Goal: Task Accomplishment & Management: Manage account settings

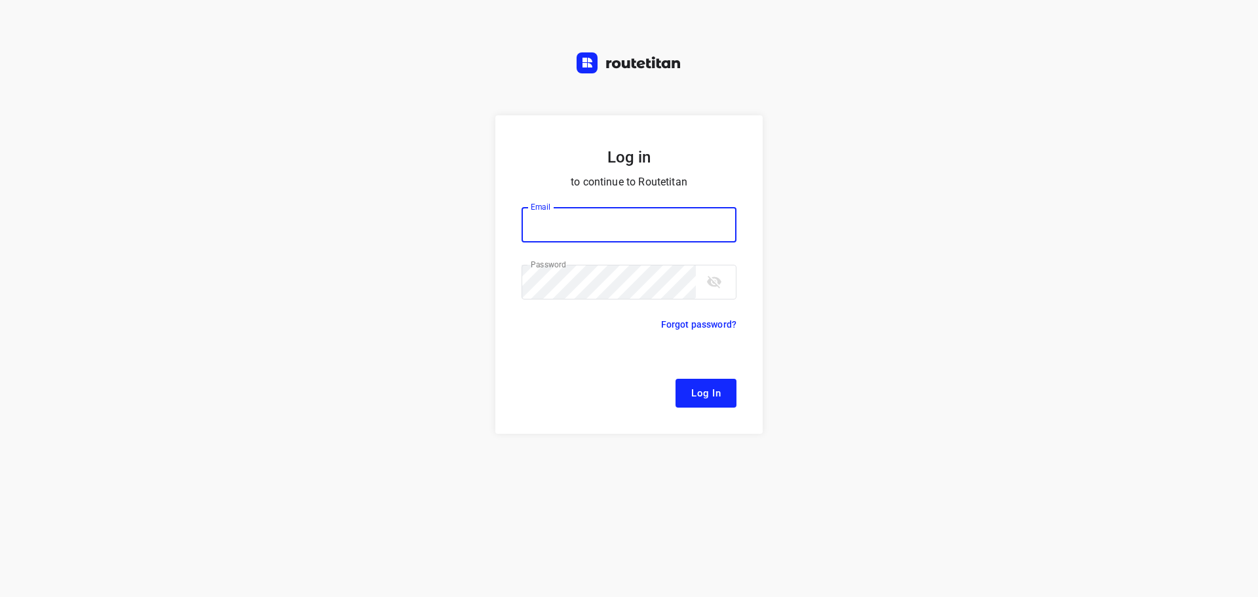
type input "[EMAIL_ADDRESS][DOMAIN_NAME]"
click at [694, 383] on button "Log In" at bounding box center [705, 393] width 61 height 29
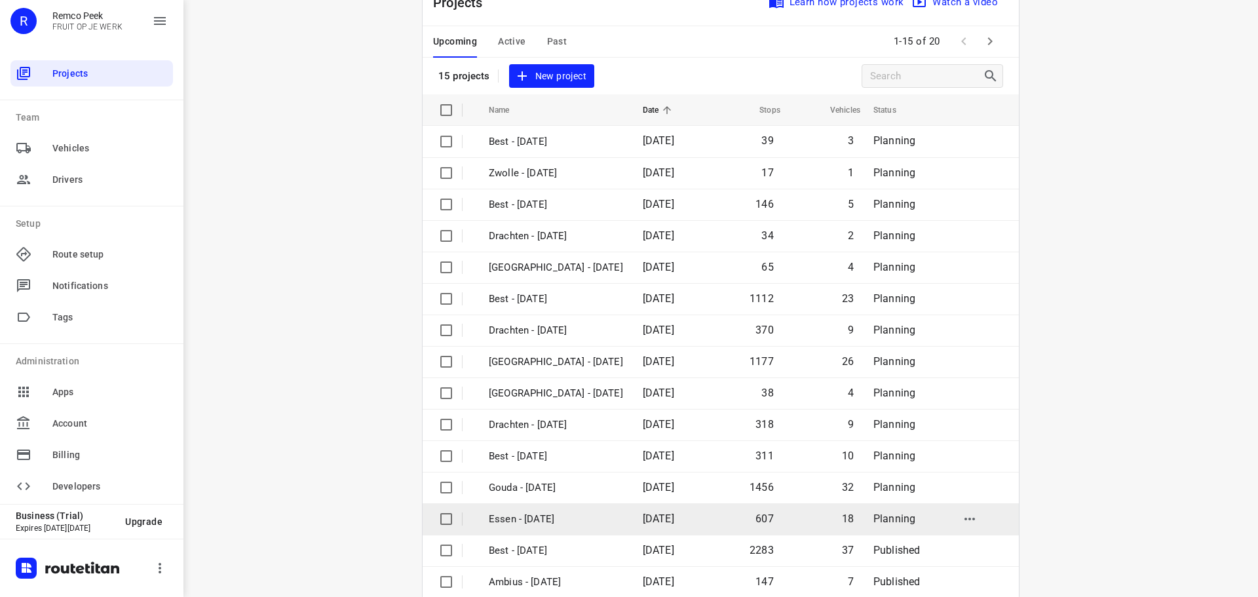
scroll to position [66, 0]
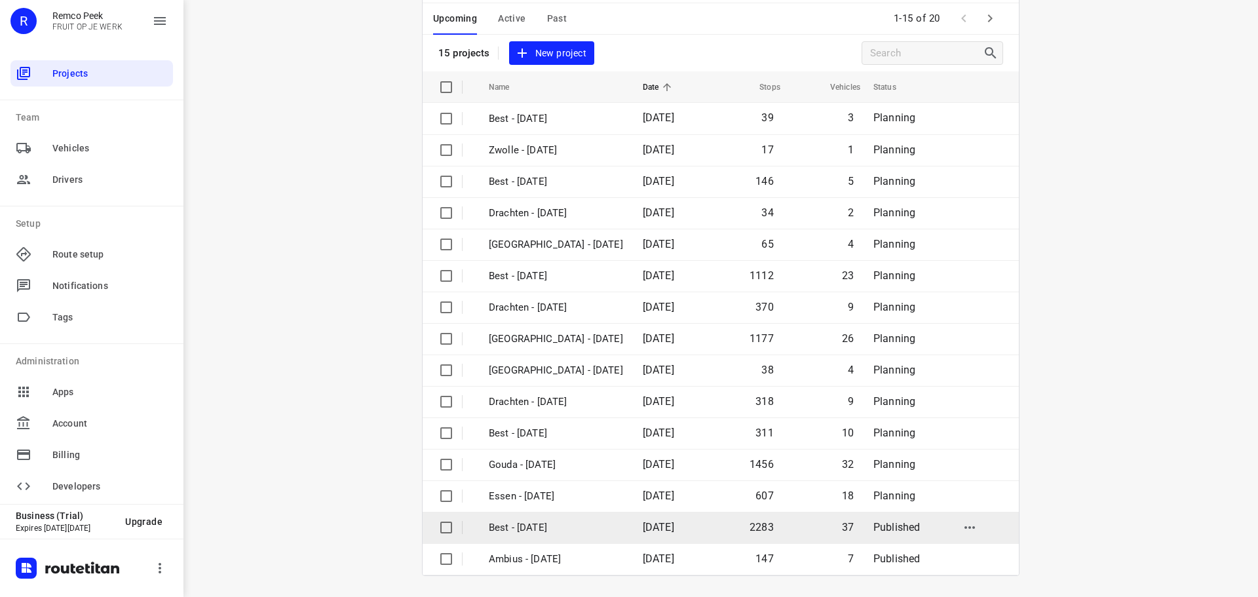
click at [561, 521] on p "Best - [DATE]" at bounding box center [556, 527] width 134 height 15
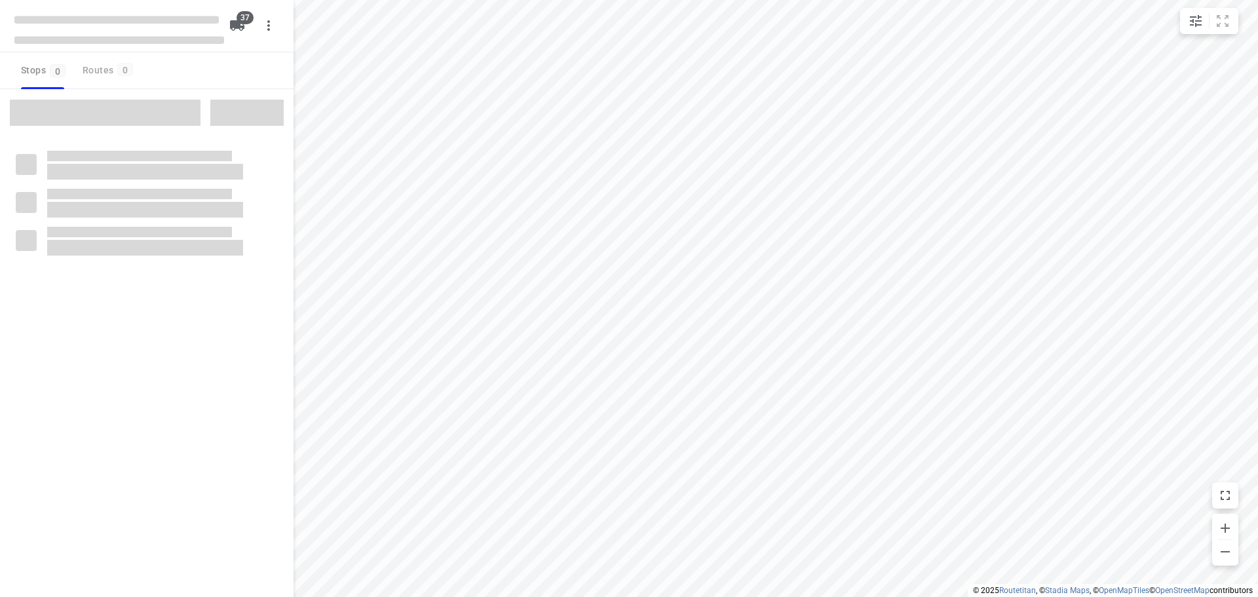
checkbox input "true"
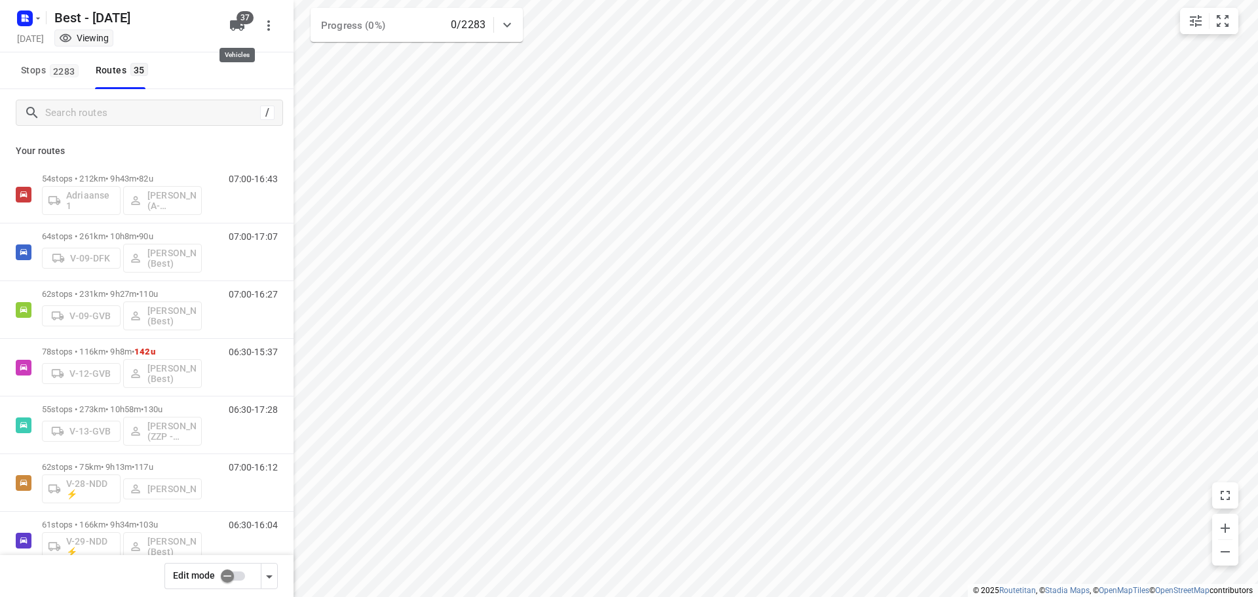
click at [236, 23] on icon "button" at bounding box center [237, 25] width 14 height 10
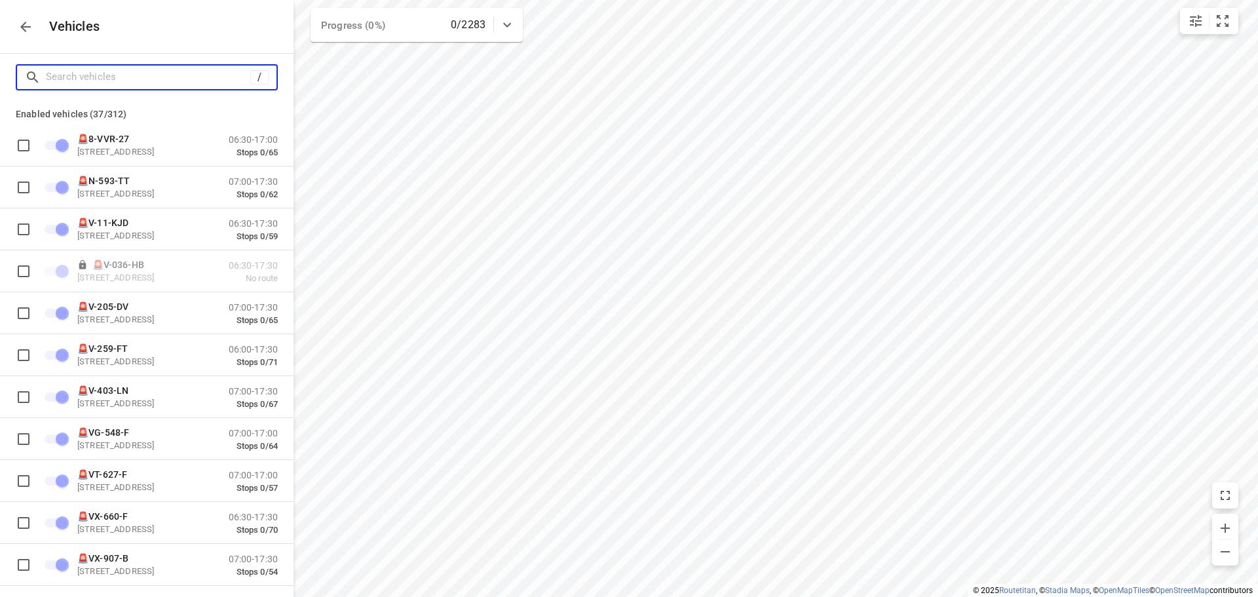
click at [184, 79] on input "Search vehicles" at bounding box center [148, 77] width 204 height 20
type input "7"
checkbox input "false"
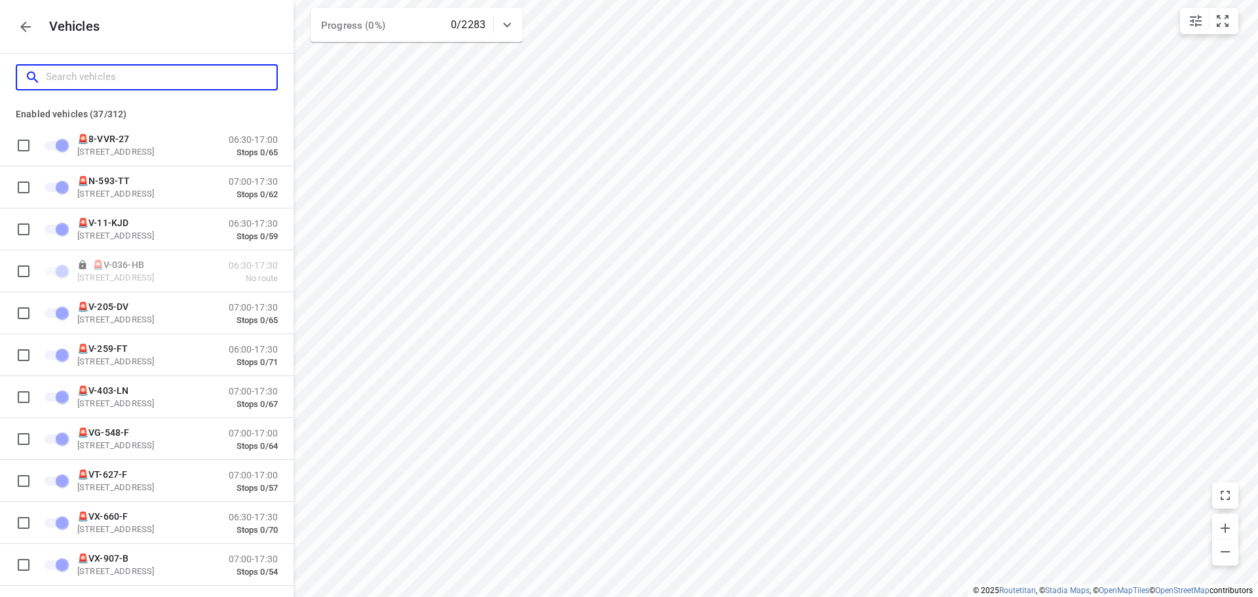
checkbox input "false"
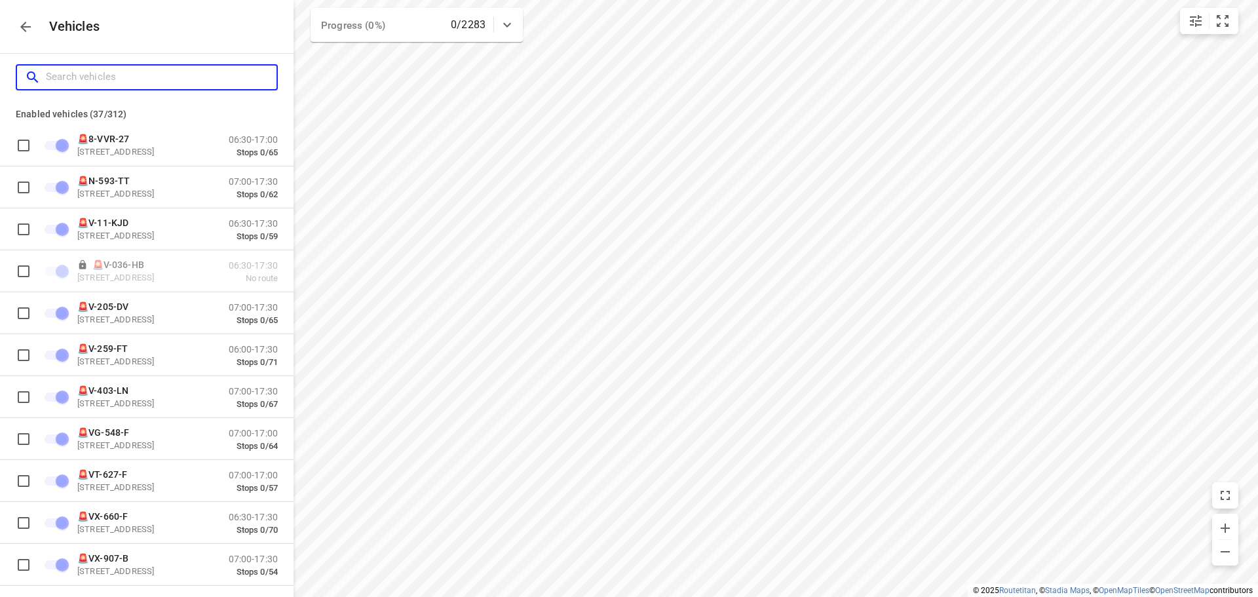
checkbox input "true"
checkbox input "false"
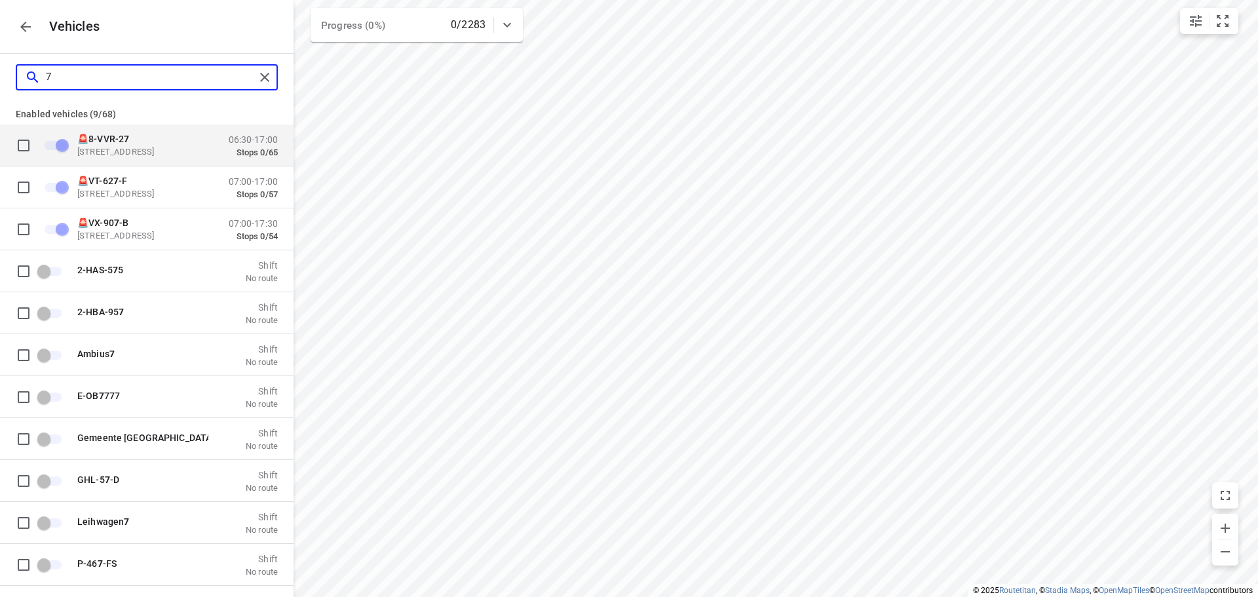
type input "78"
checkbox input "false"
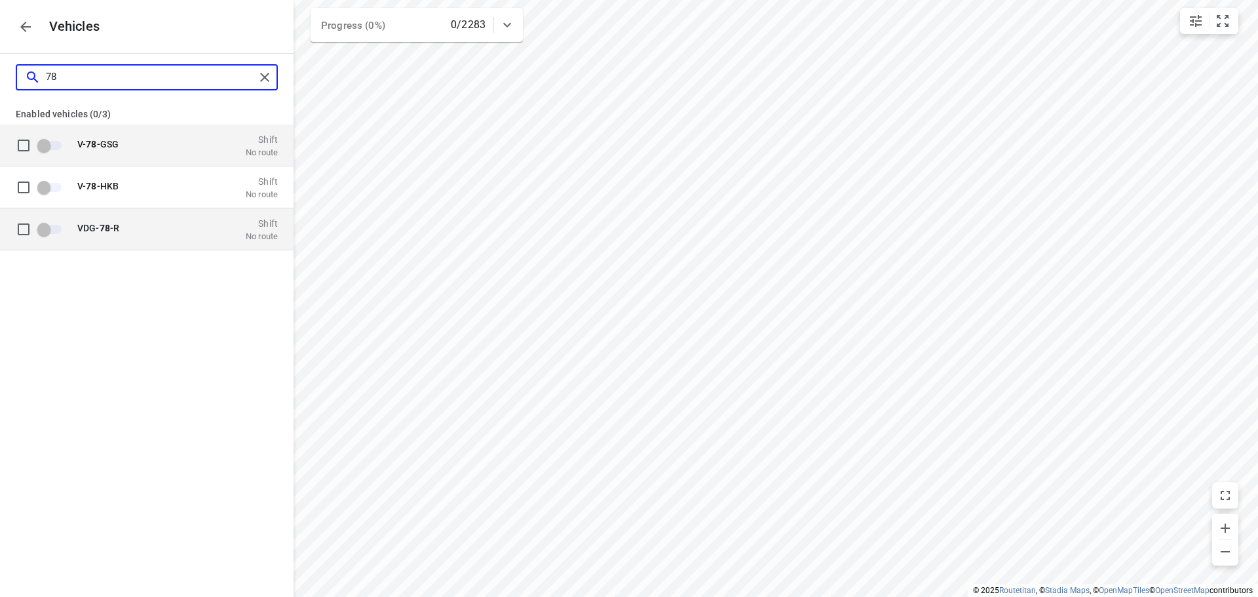
type input "78"
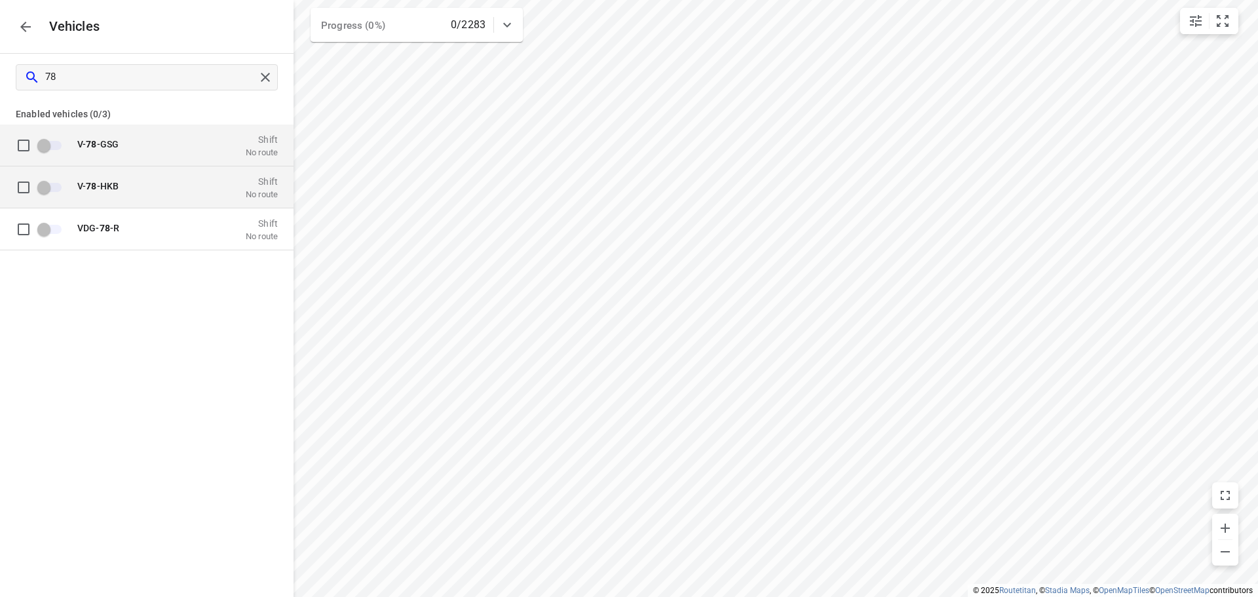
drag, startPoint x: 139, startPoint y: 220, endPoint x: 216, endPoint y: 198, distance: 79.8
click at [139, 221] on div "VDG- 78 -R Shift No route" at bounding box center [173, 228] width 208 height 25
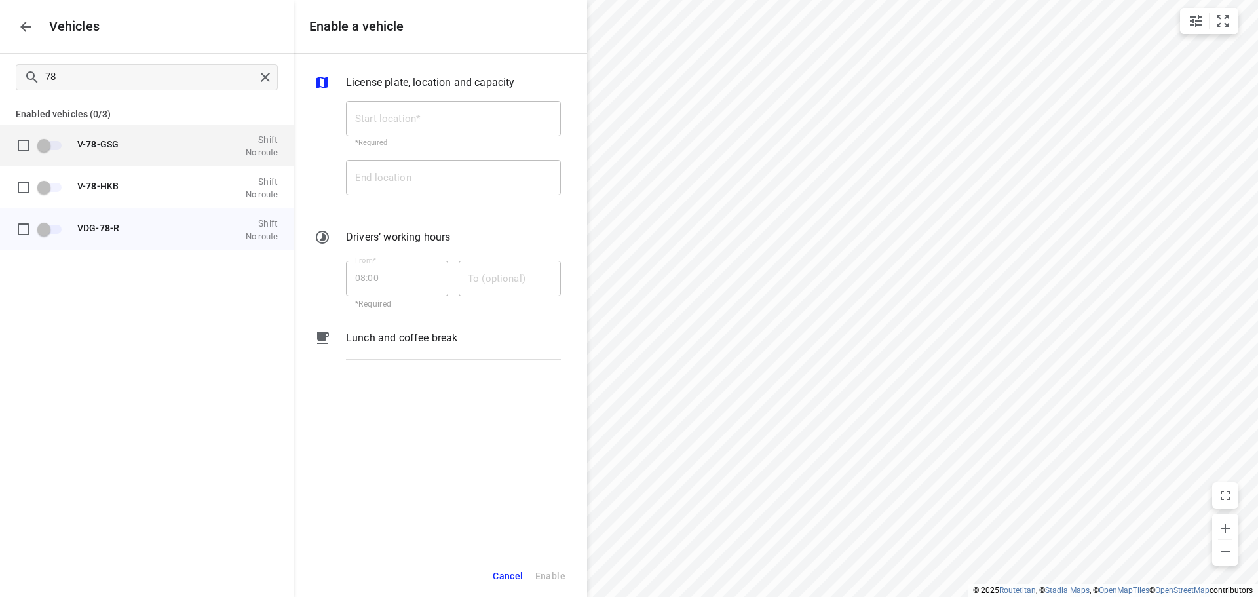
click at [29, 30] on icon "button" at bounding box center [26, 27] width 16 height 16
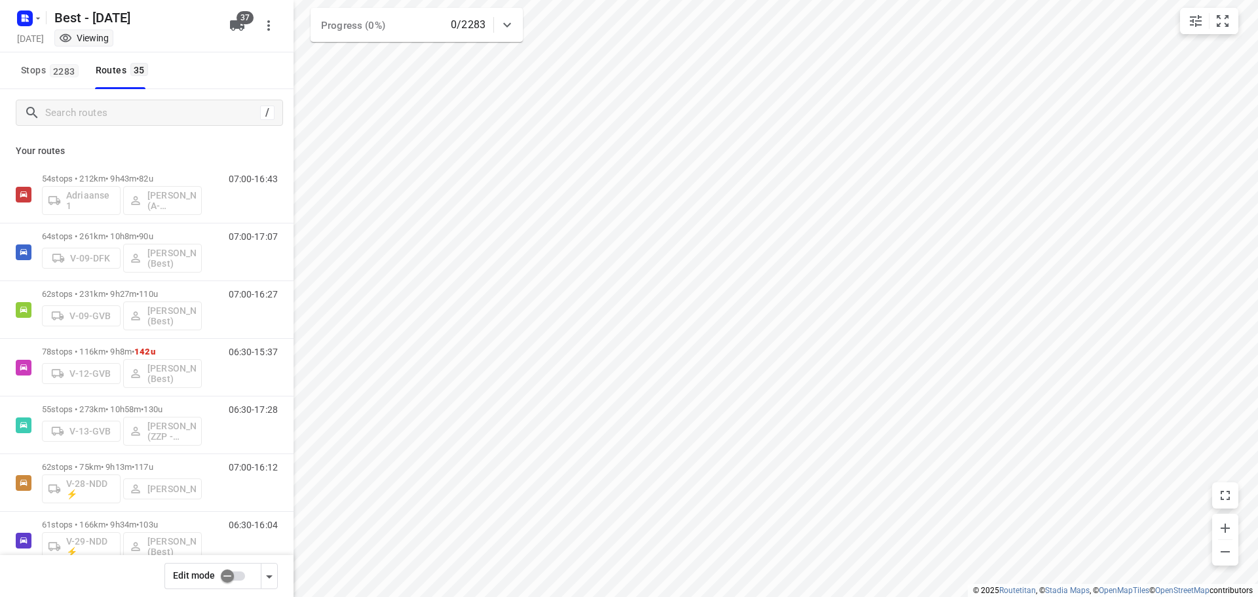
click at [231, 583] on input "checkbox" at bounding box center [227, 575] width 75 height 25
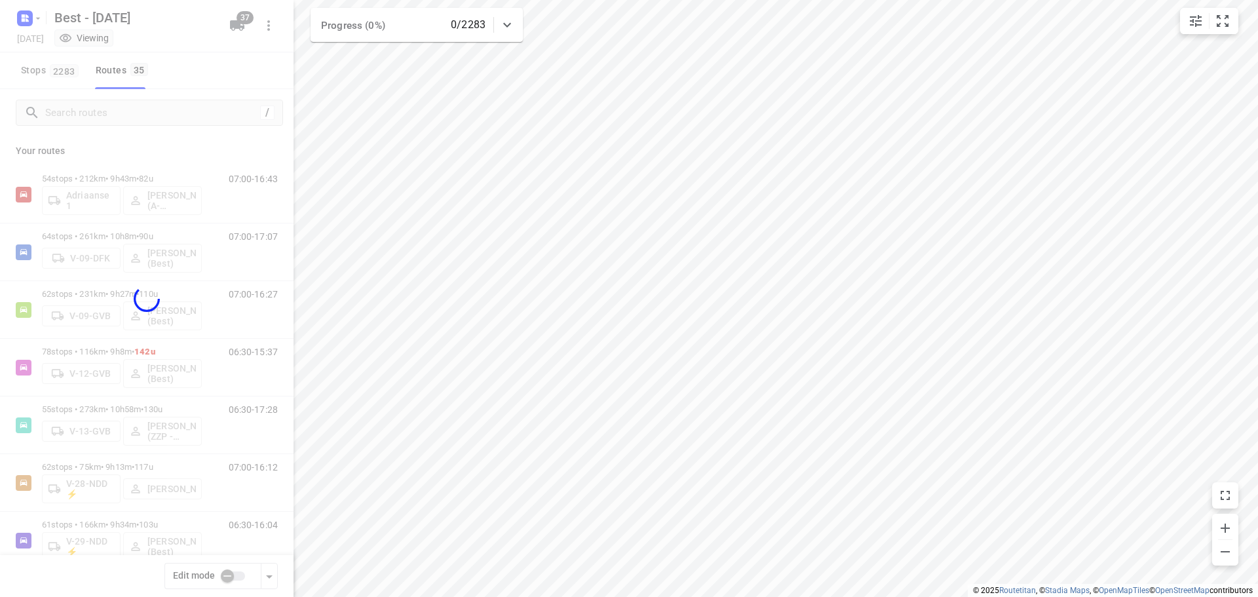
checkbox input "true"
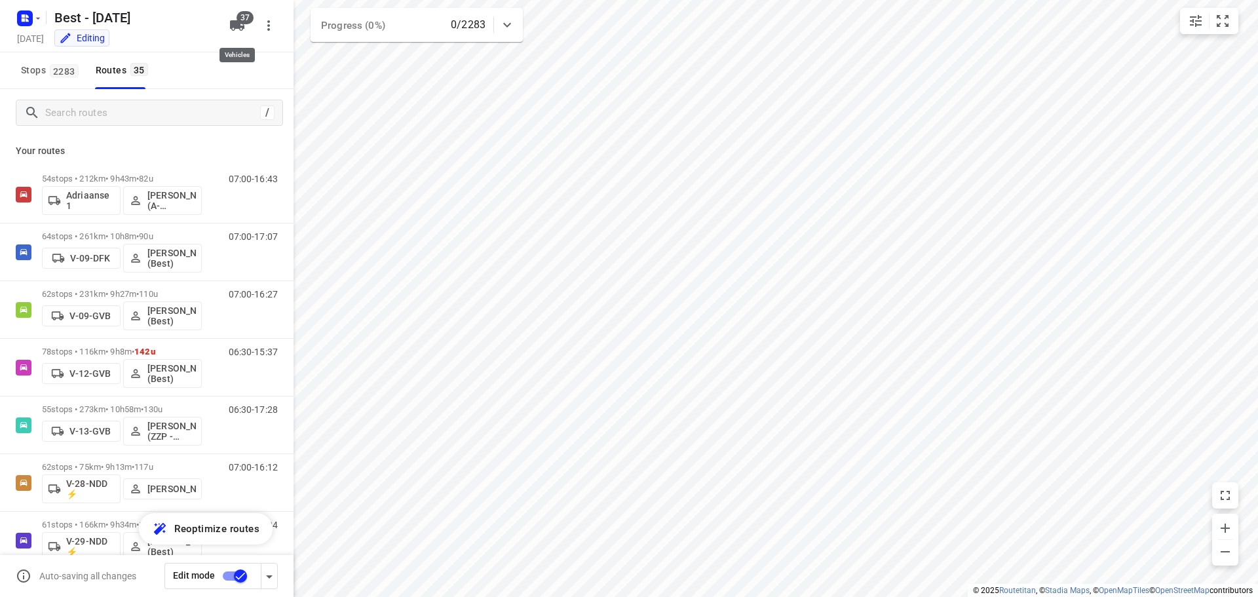
click at [238, 19] on span "37" at bounding box center [244, 17] width 17 height 13
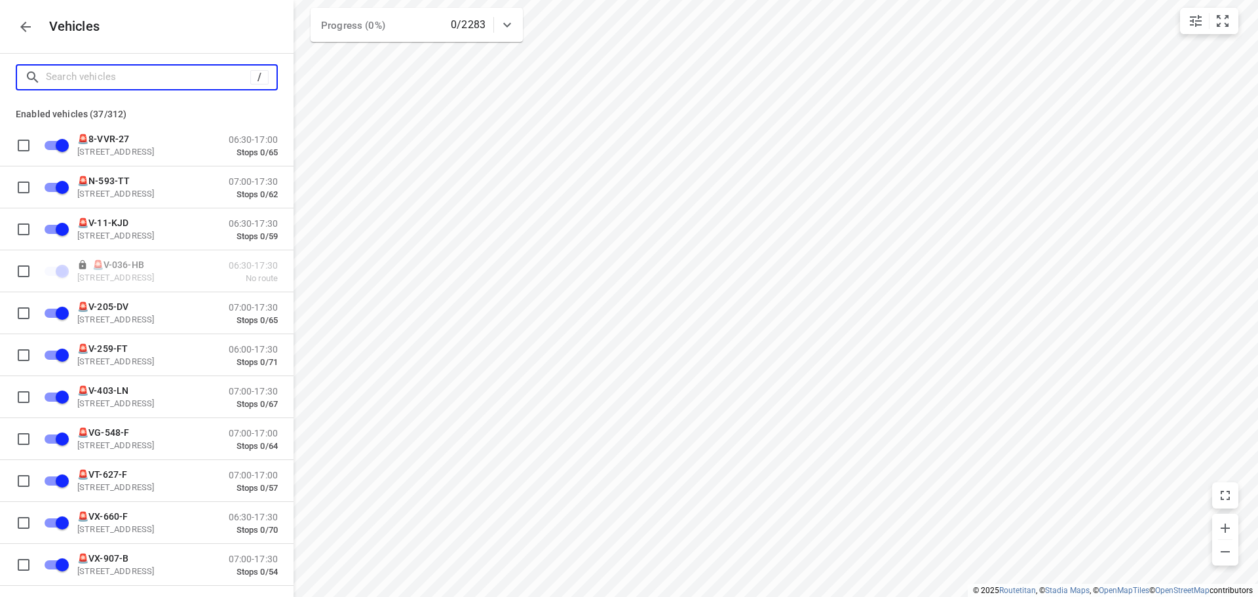
click at [222, 77] on input "Search vehicles" at bounding box center [148, 77] width 204 height 20
type input "7"
checkbox input "false"
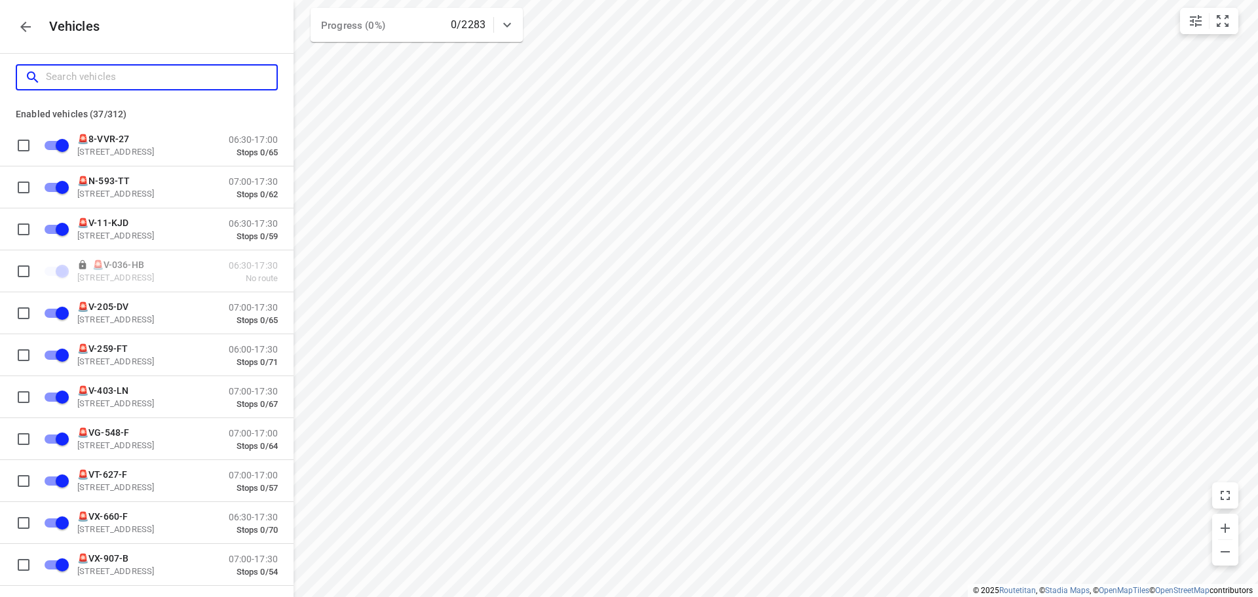
checkbox input "false"
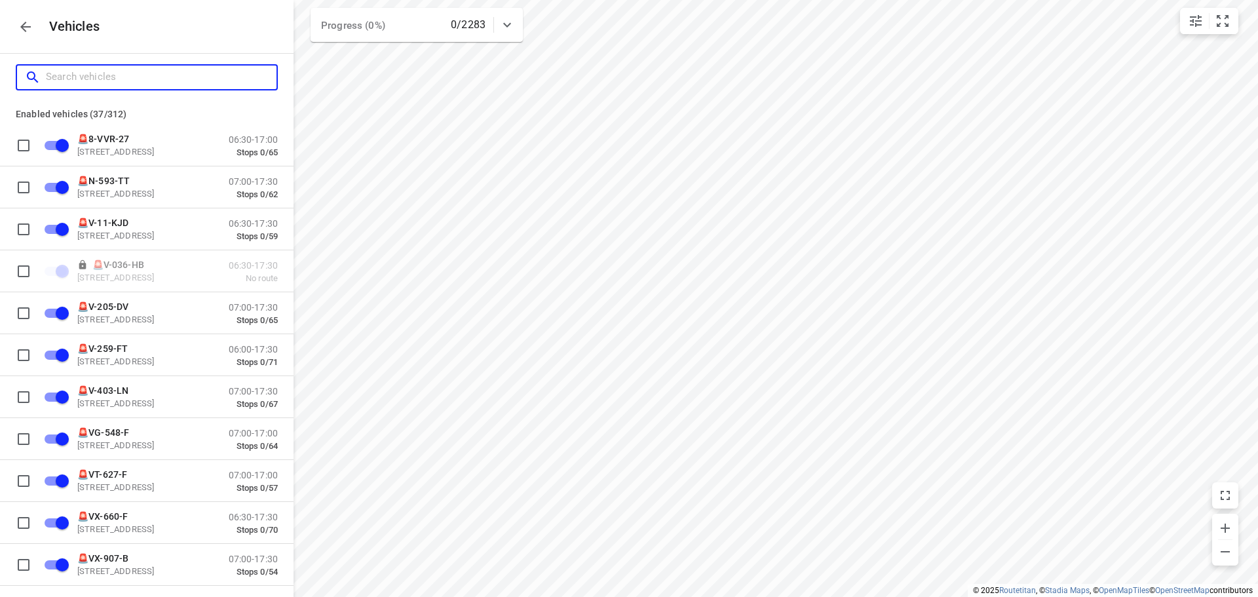
checkbox input "true"
checkbox input "false"
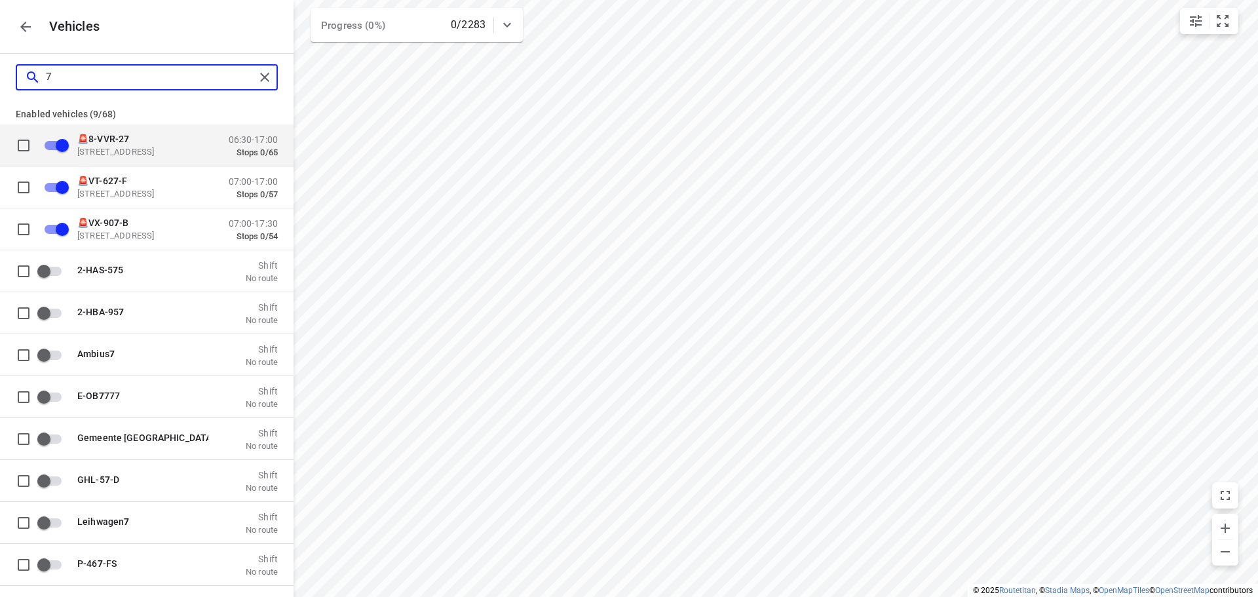
type input "78"
checkbox input "false"
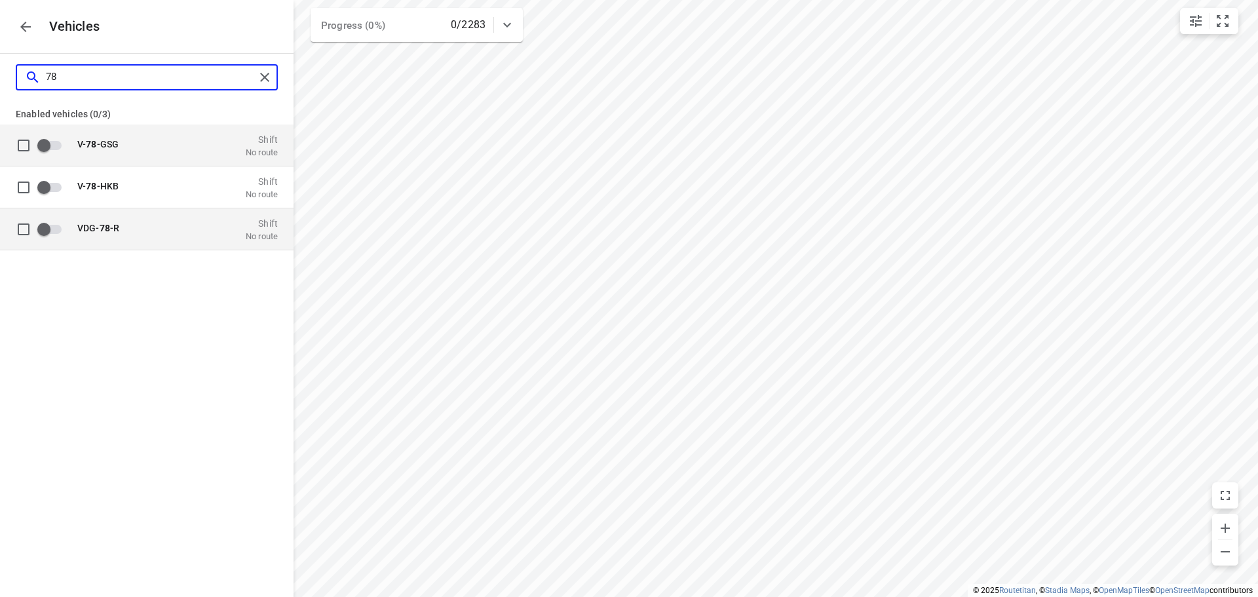
type input "78"
click at [132, 238] on div "VDG- 78 -R Shift No route" at bounding box center [173, 228] width 208 height 25
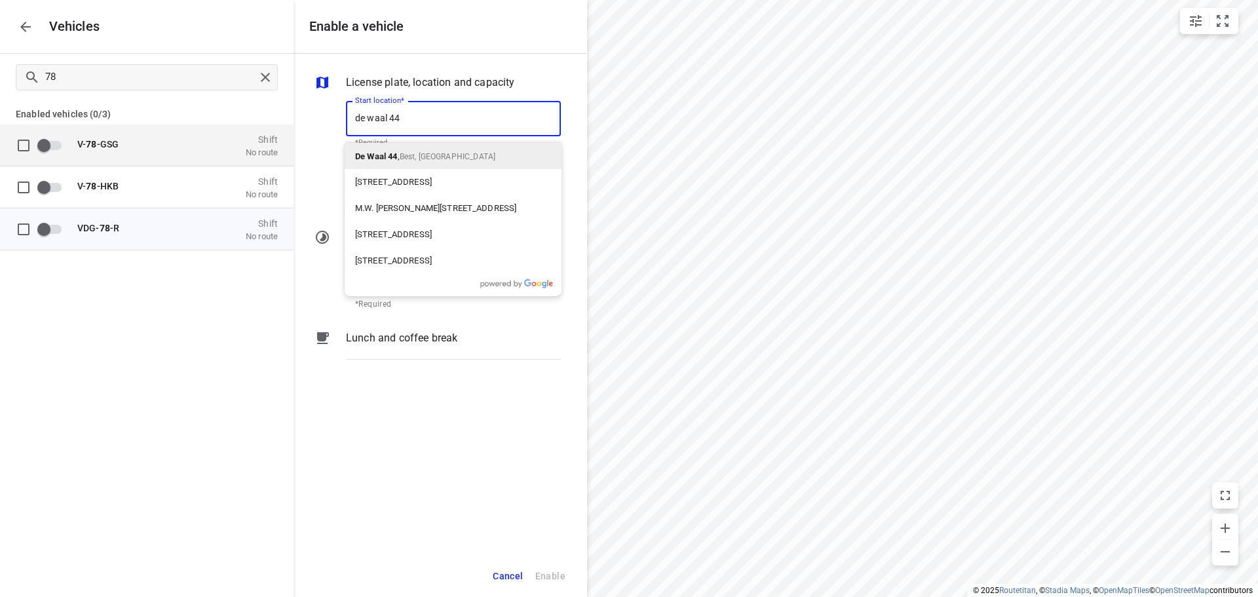
click at [380, 169] on div "[STREET_ADDRESS]" at bounding box center [453, 182] width 217 height 26
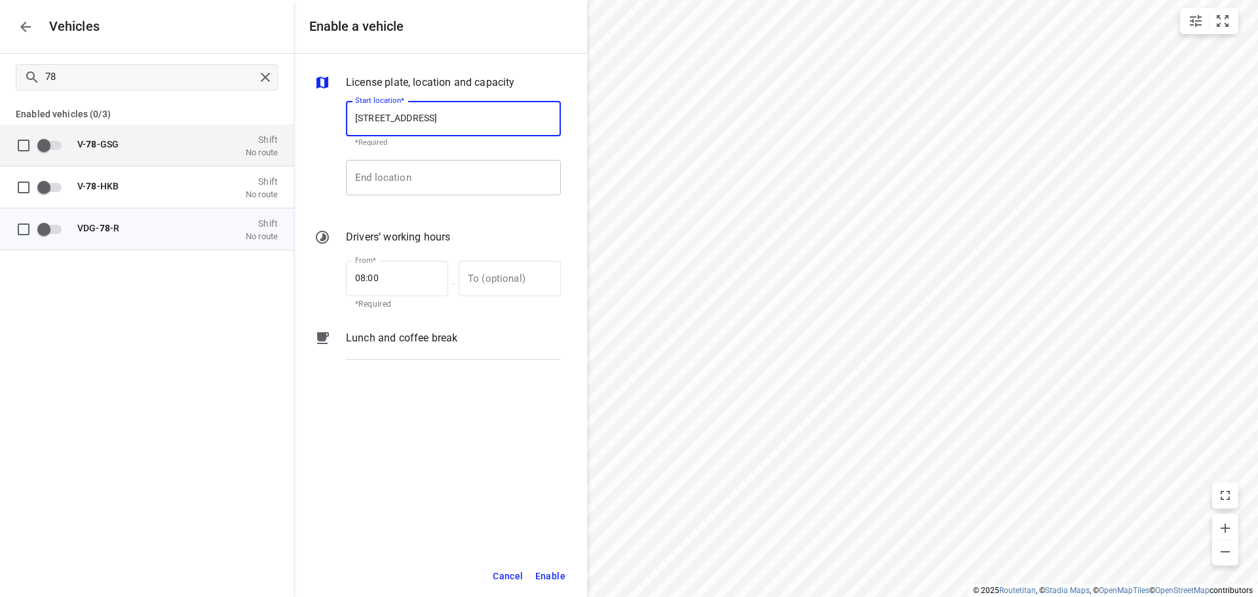
type input "44 De Waal St, Bergsig, Worcester, 6850, South Africa"
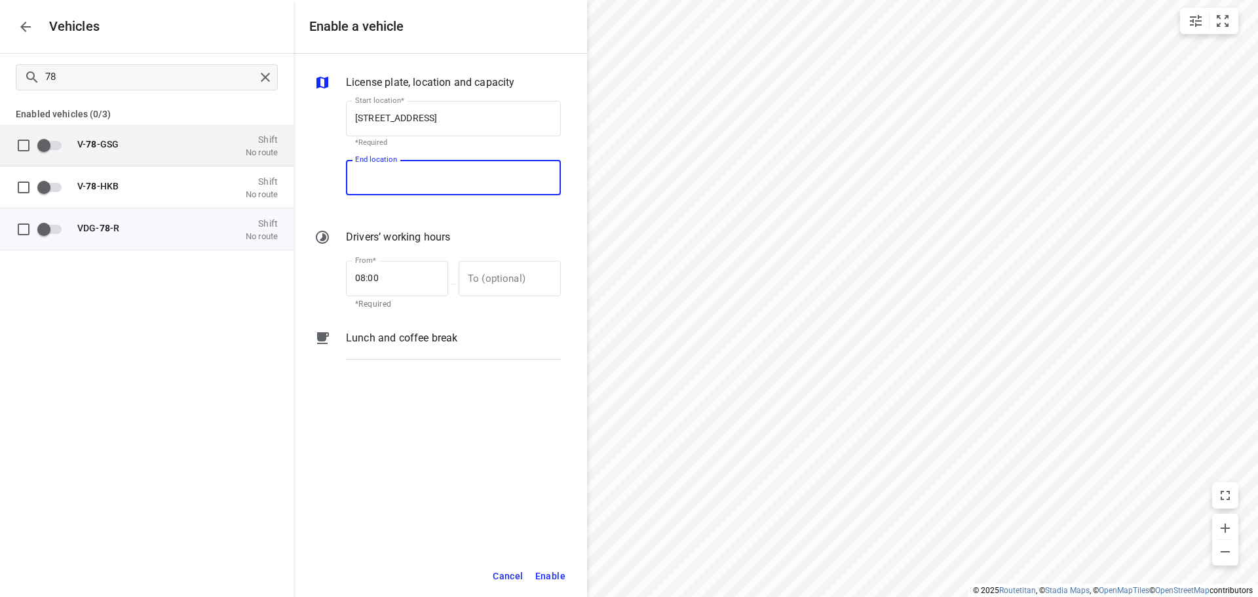
click at [383, 178] on input "End location" at bounding box center [453, 177] width 215 height 35
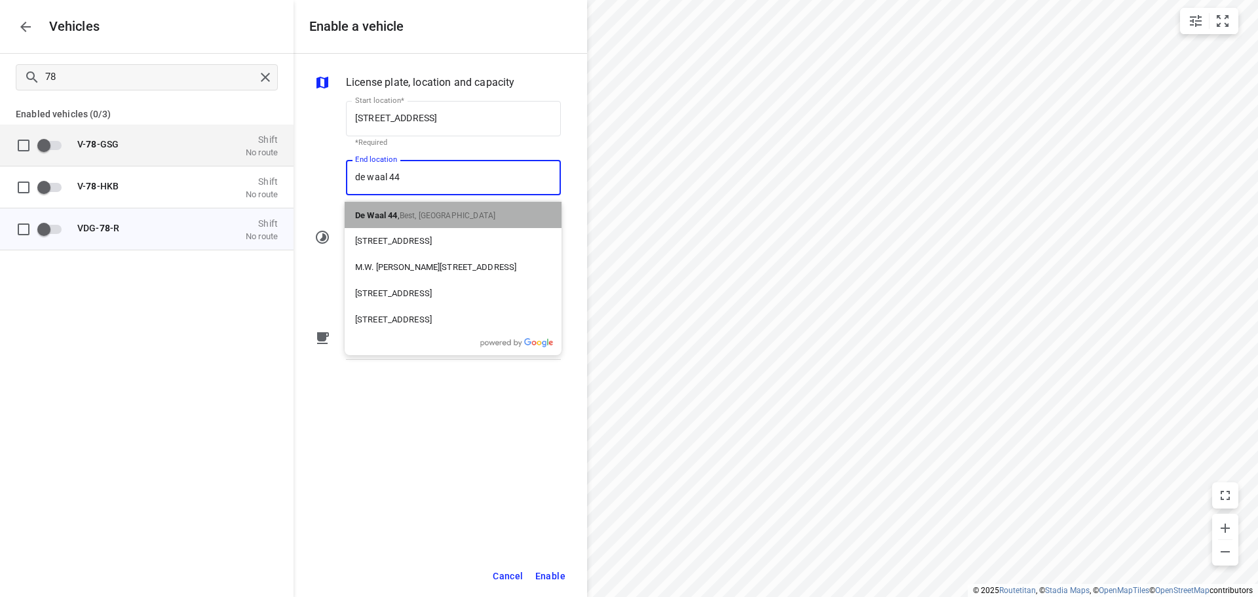
click at [383, 202] on div "De Waal 44 , Best, [GEOGRAPHIC_DATA]" at bounding box center [453, 215] width 217 height 26
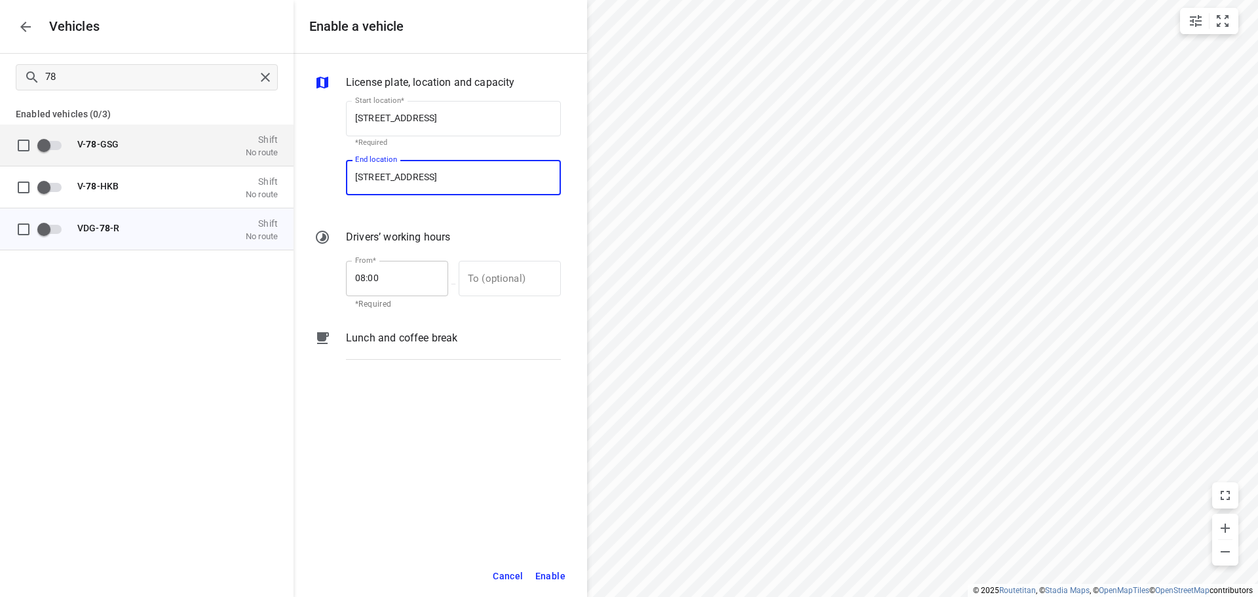
type input "[STREET_ADDRESS]"
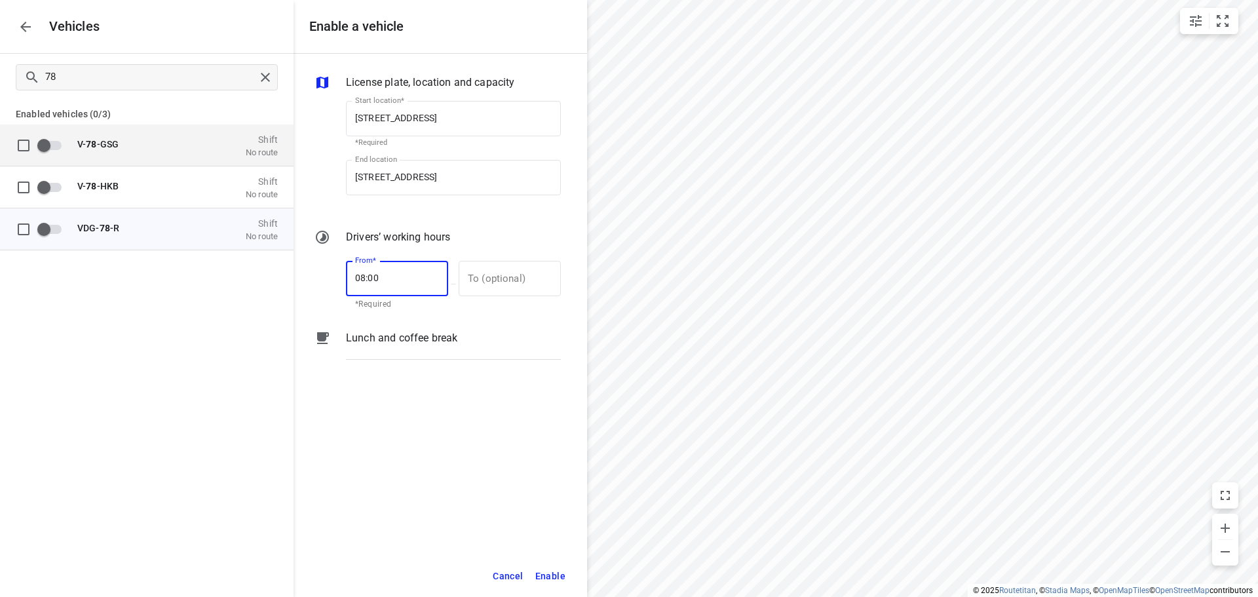
drag, startPoint x: 374, startPoint y: 279, endPoint x: 347, endPoint y: 278, distance: 27.5
click at [347, 278] on input "08:00" at bounding box center [390, 278] width 88 height 35
type input "07:00"
click at [516, 288] on input "text" at bounding box center [503, 278] width 88 height 35
type input "17:00"
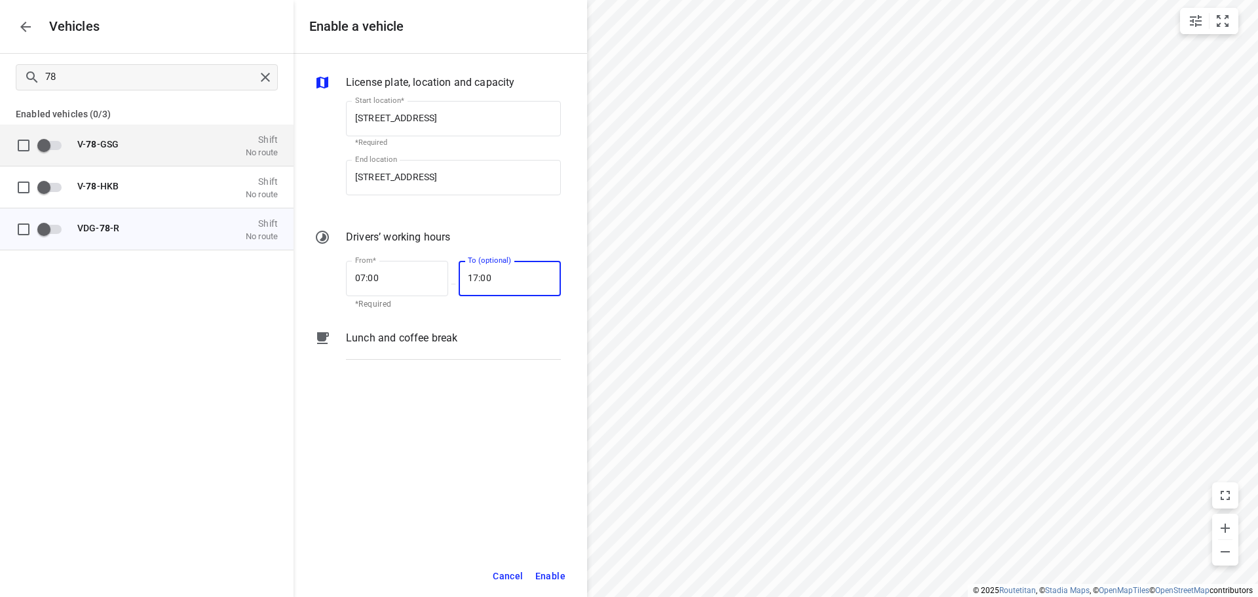
click at [552, 584] on button "Enable" at bounding box center [550, 576] width 42 height 27
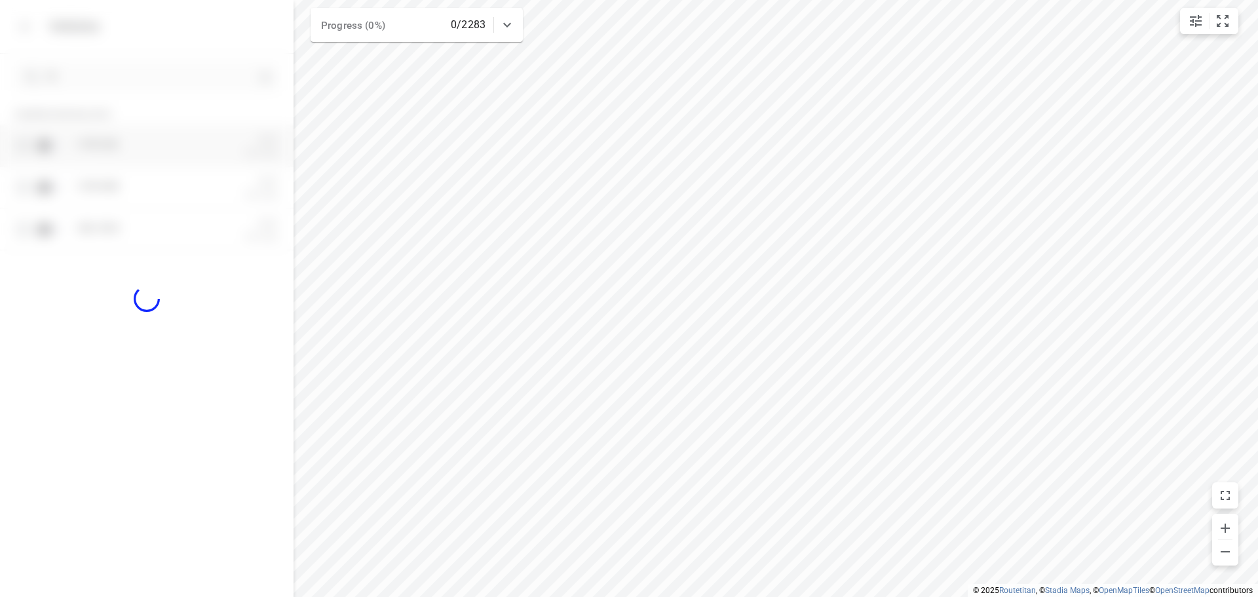
checkbox input "true"
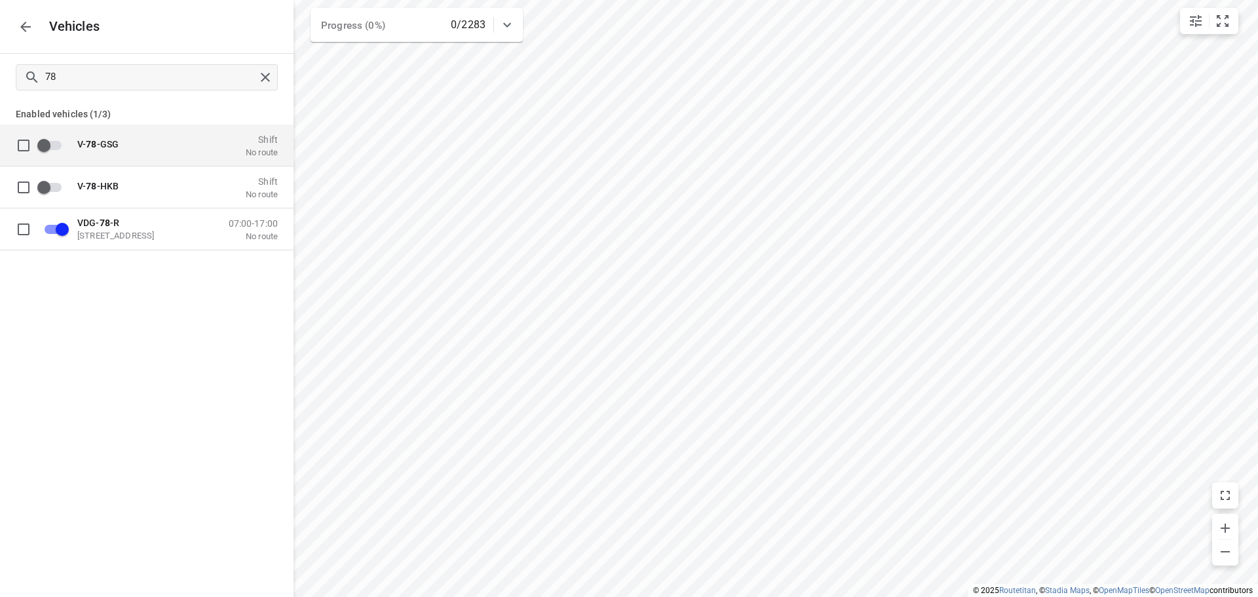
click at [21, 31] on icon "button" at bounding box center [26, 27] width 16 height 16
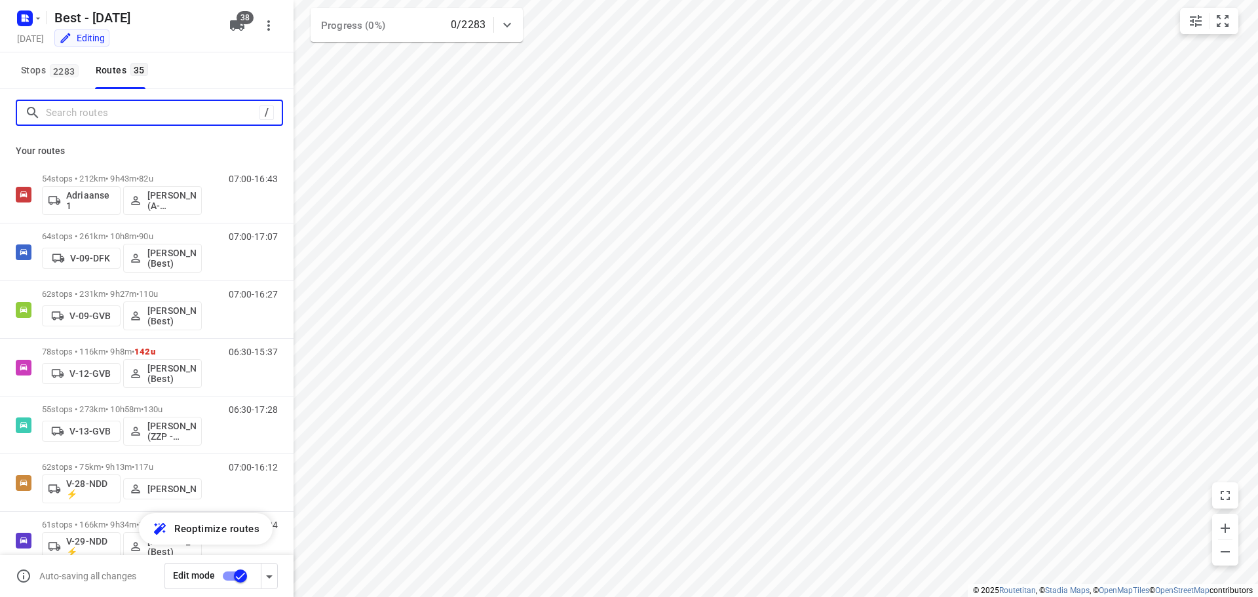
click at [75, 109] on input "Search routes" at bounding box center [153, 113] width 214 height 20
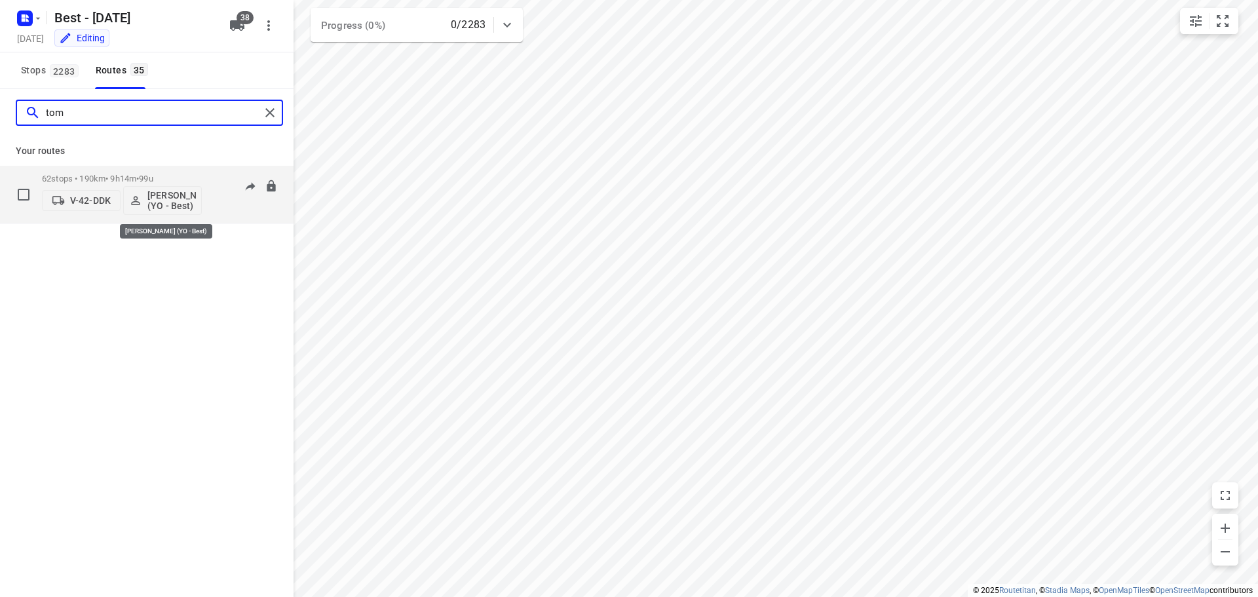
type input "[PERSON_NAME]"
click at [147, 199] on span "[PERSON_NAME] (YO - Best)" at bounding box center [162, 200] width 67 height 21
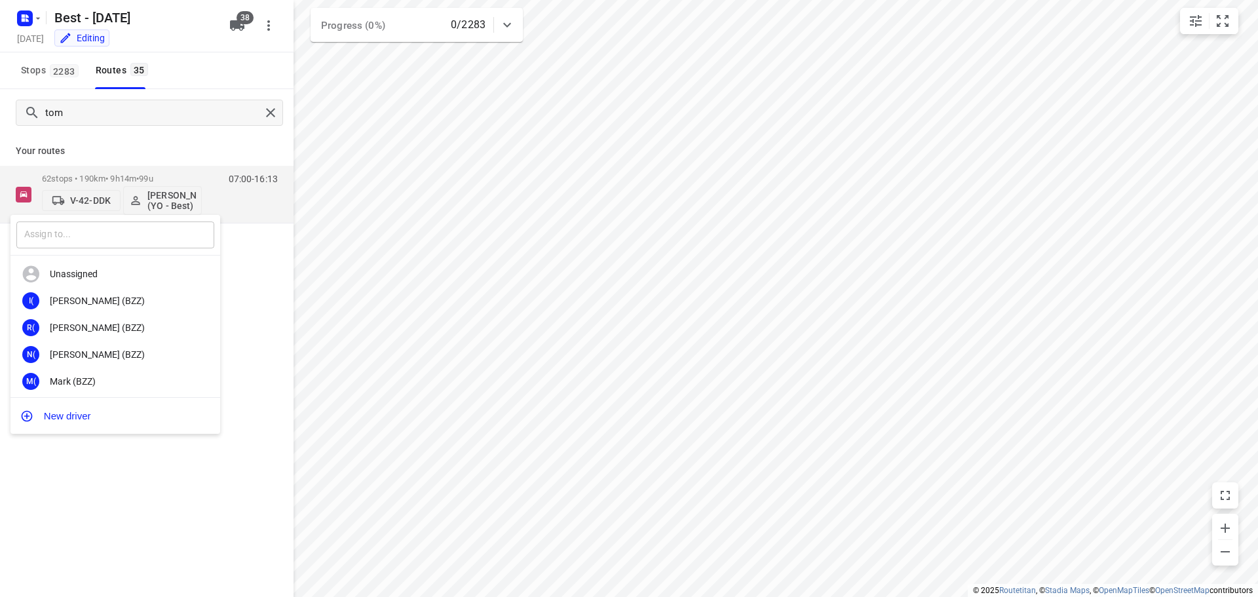
click at [150, 229] on input "text" at bounding box center [115, 234] width 198 height 27
click at [87, 204] on div at bounding box center [629, 298] width 1258 height 597
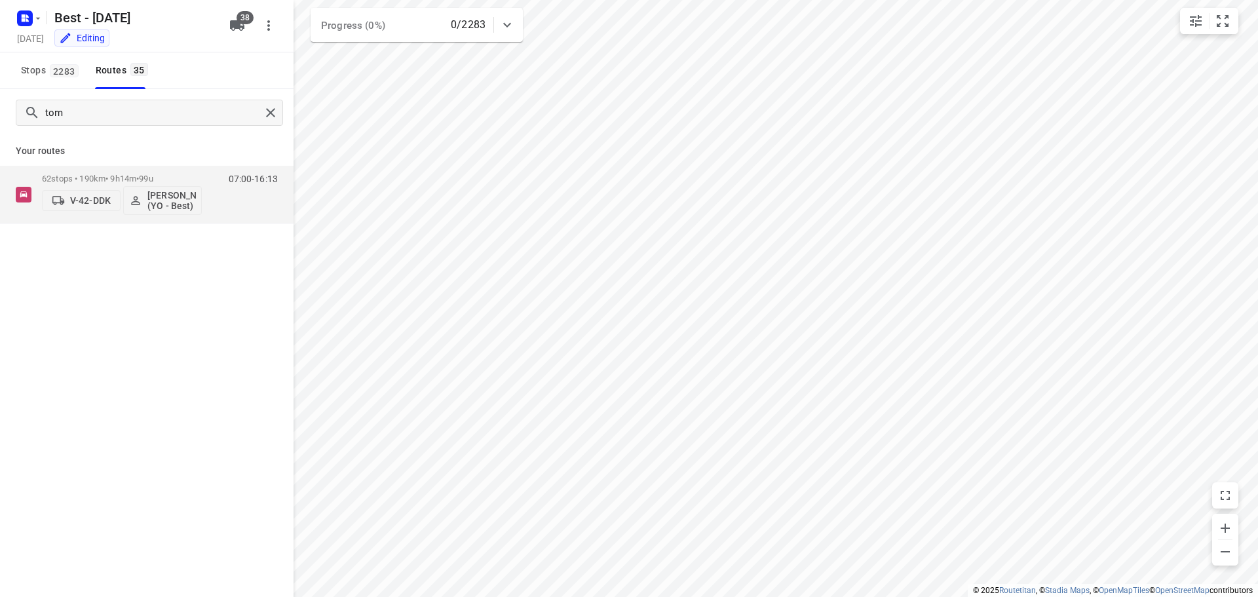
click at [87, 204] on div "​ Unassigned I( Ismail (BZZ) R( Ronan (BZZ) N( Nolan (BZZ) M( Mark (BZZ) F( Fur…" at bounding box center [629, 298] width 1258 height 597
click at [87, 204] on p "V-42-DDK" at bounding box center [90, 200] width 41 height 10
click at [92, 219] on input "text" at bounding box center [115, 230] width 198 height 27
type input "78"
click at [102, 262] on div "VDG- 78 -R" at bounding box center [115, 270] width 210 height 26
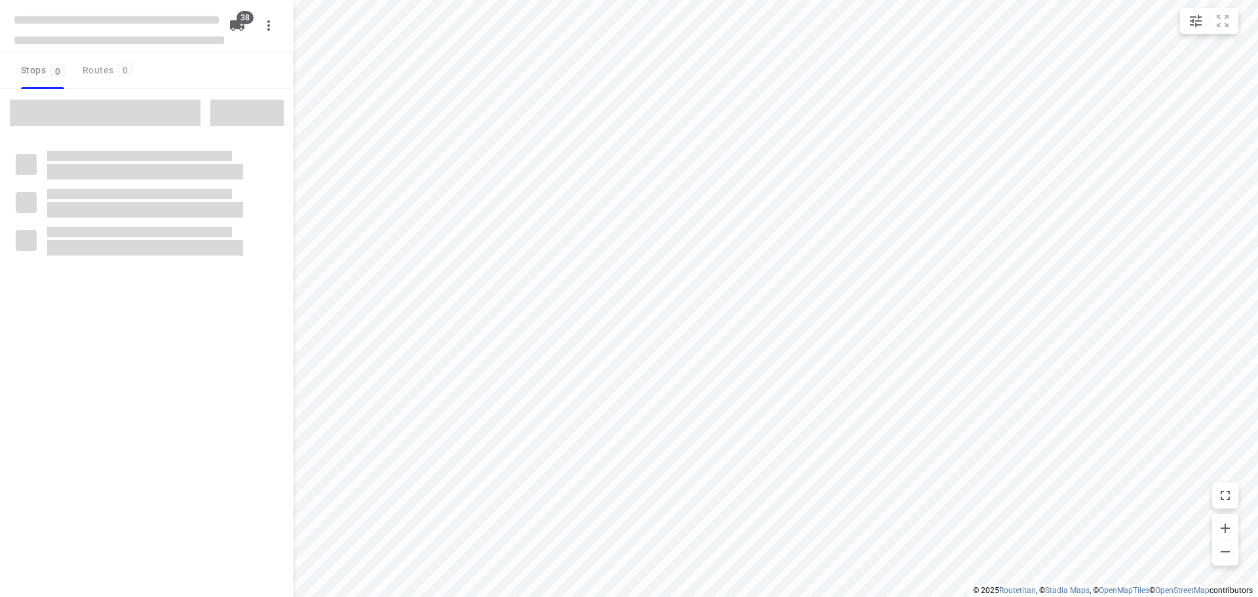
checkbox input "true"
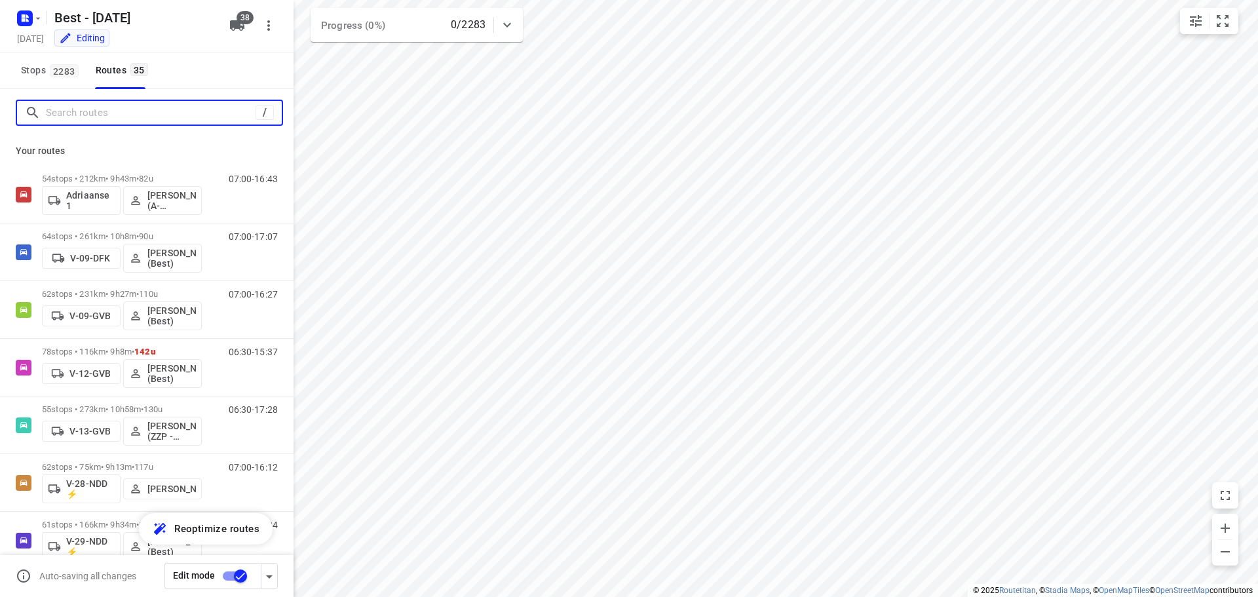
click at [113, 103] on input "Search routes" at bounding box center [151, 113] width 210 height 20
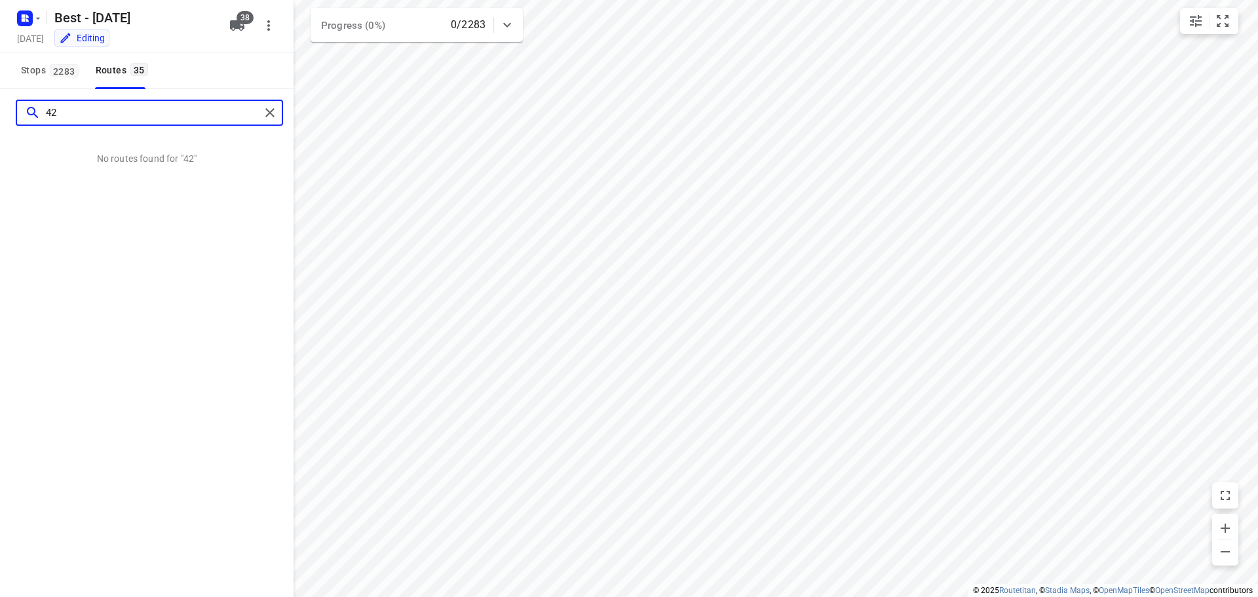
type input "4"
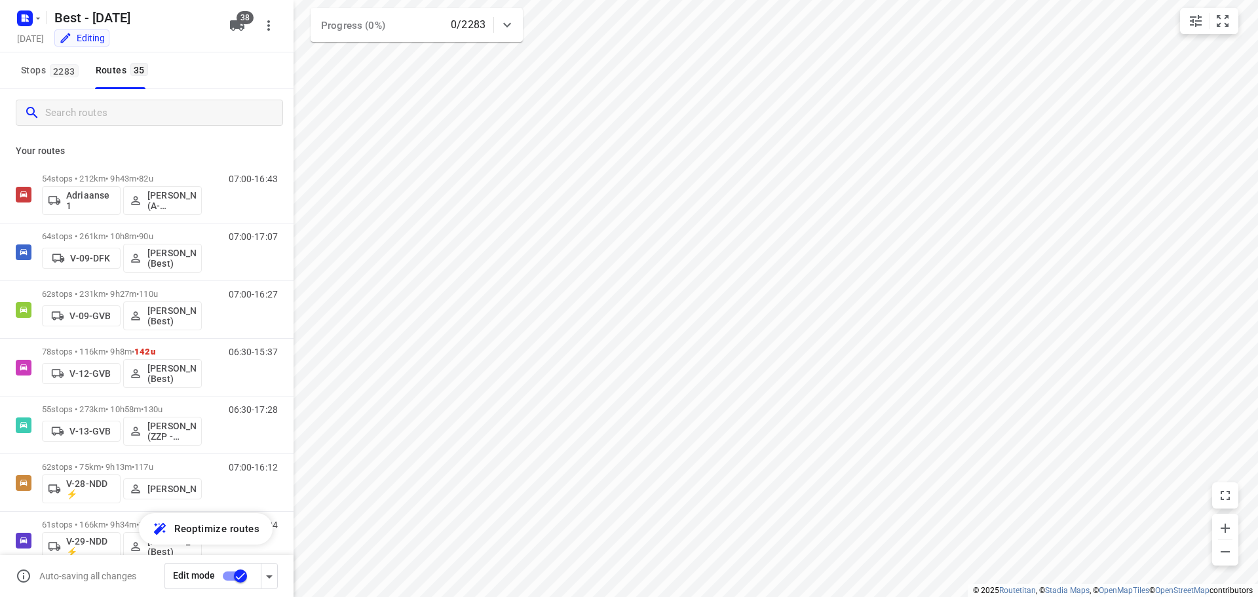
click at [237, 33] on button "38" at bounding box center [237, 25] width 26 height 26
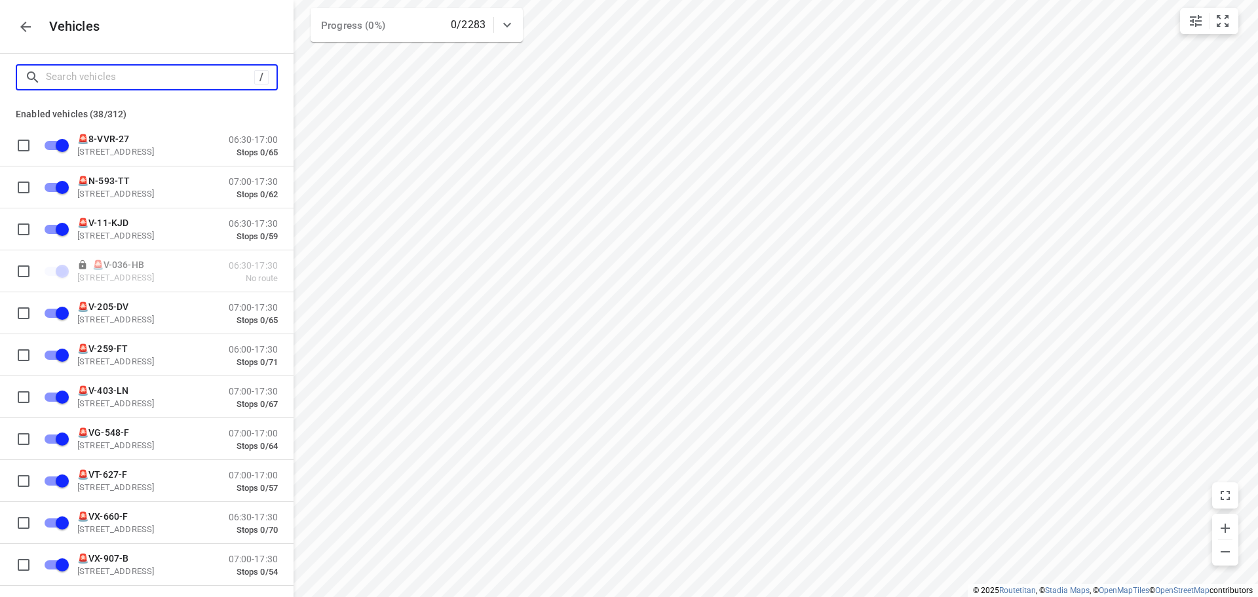
click at [172, 79] on input "Search vehicles" at bounding box center [150, 77] width 208 height 20
type input "7"
checkbox input "false"
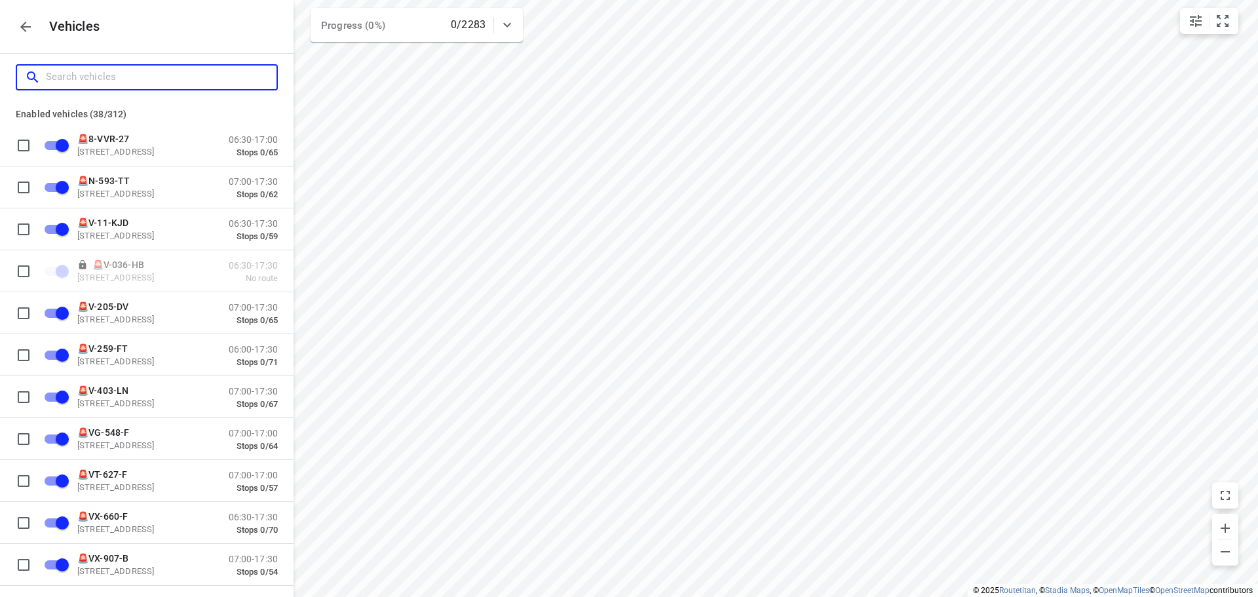
checkbox input "false"
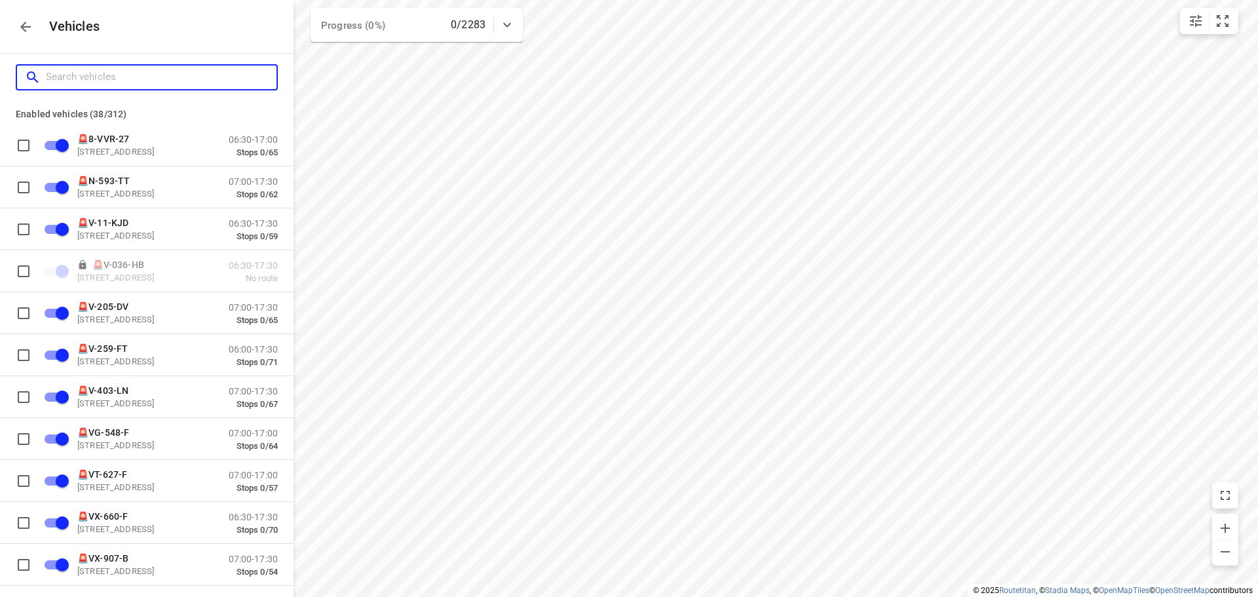
checkbox input "true"
checkbox input "false"
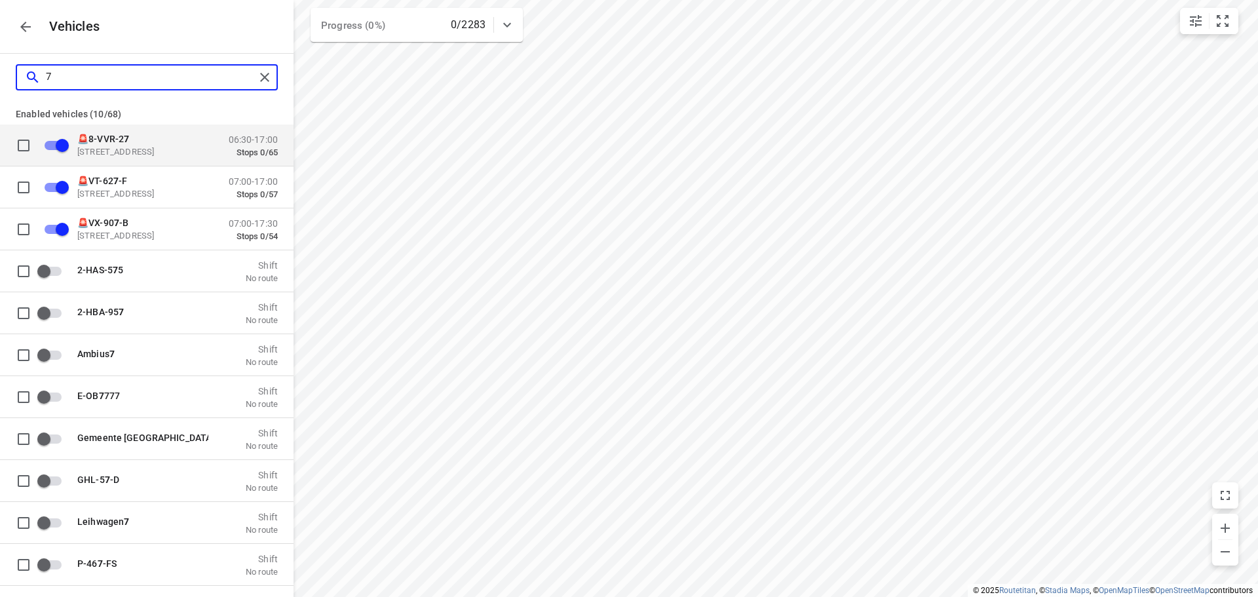
checkbox input "true"
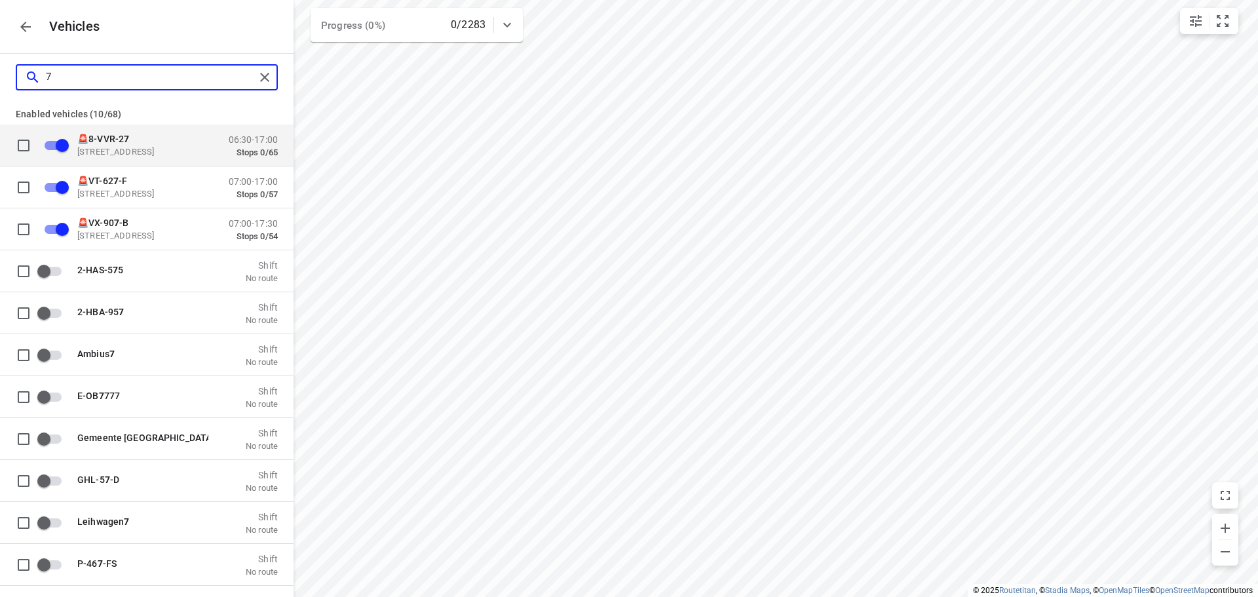
checkbox input "true"
checkbox input "false"
checkbox input "true"
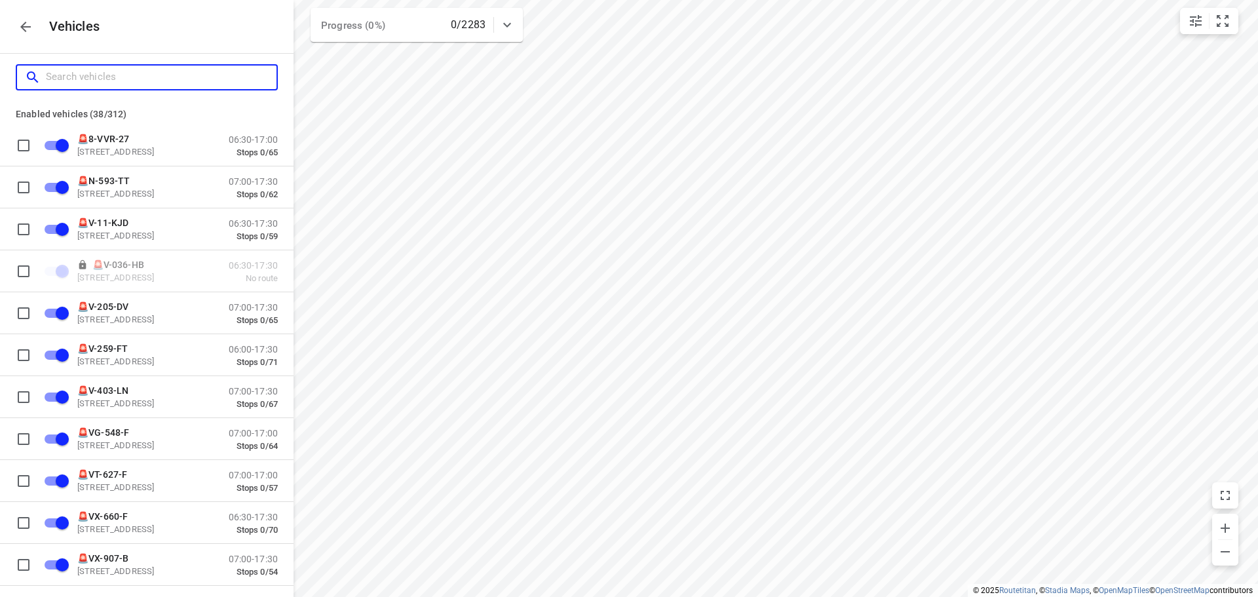
type input "1"
checkbox input "false"
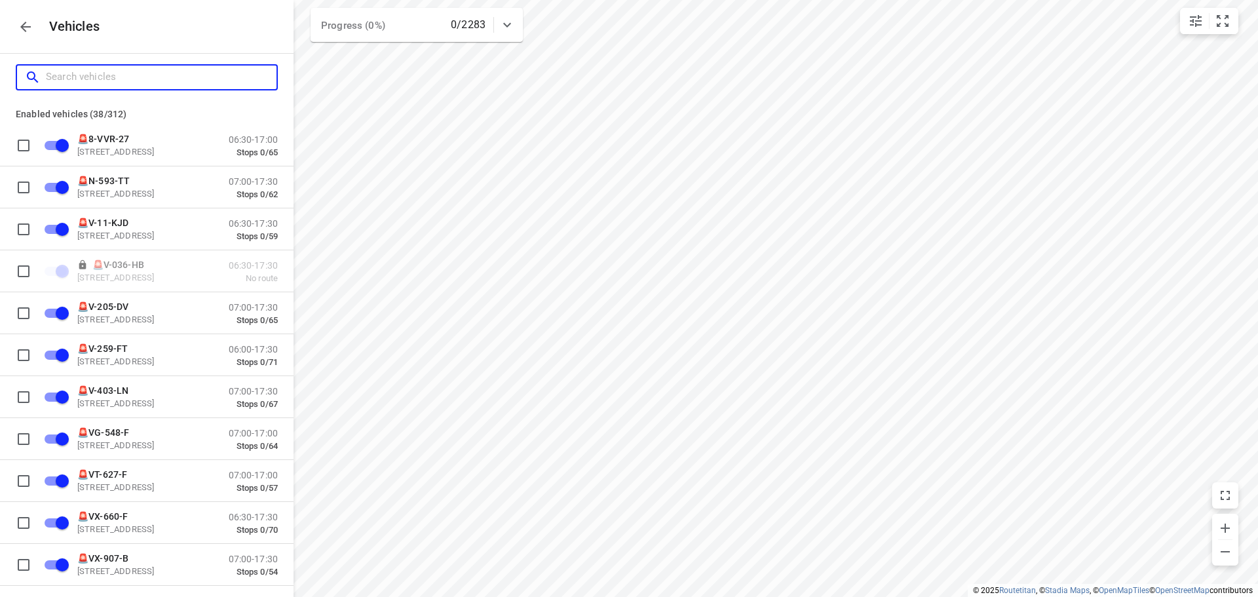
checkbox input "false"
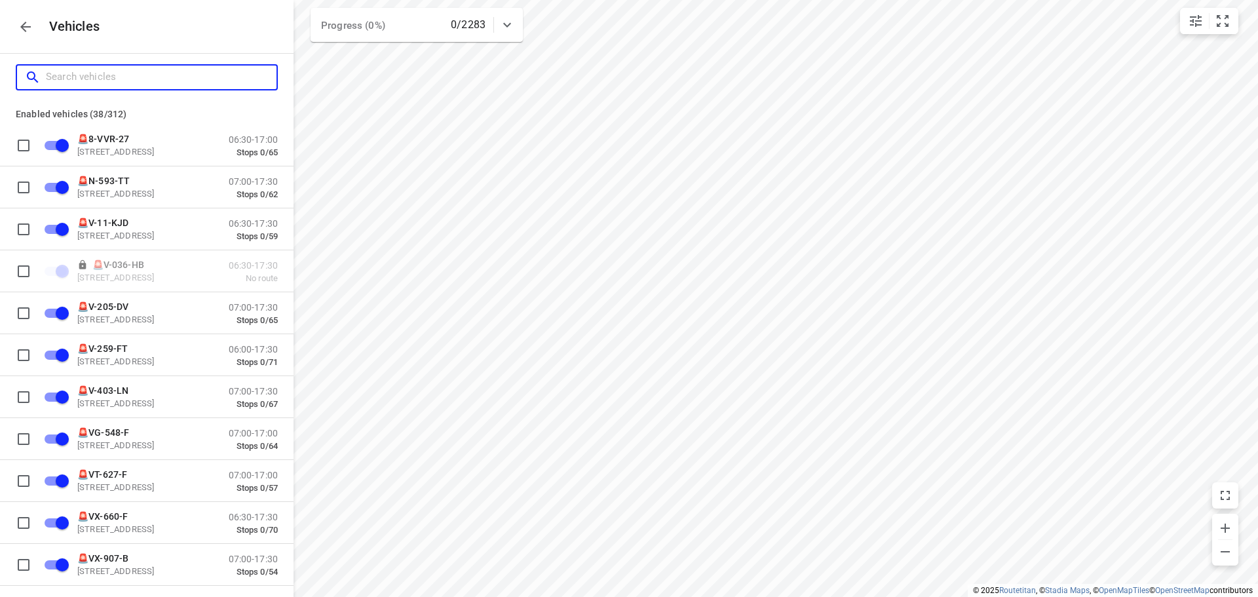
checkbox input "false"
type input "12"
checkbox input "false"
checkbox input "true"
checkbox input "false"
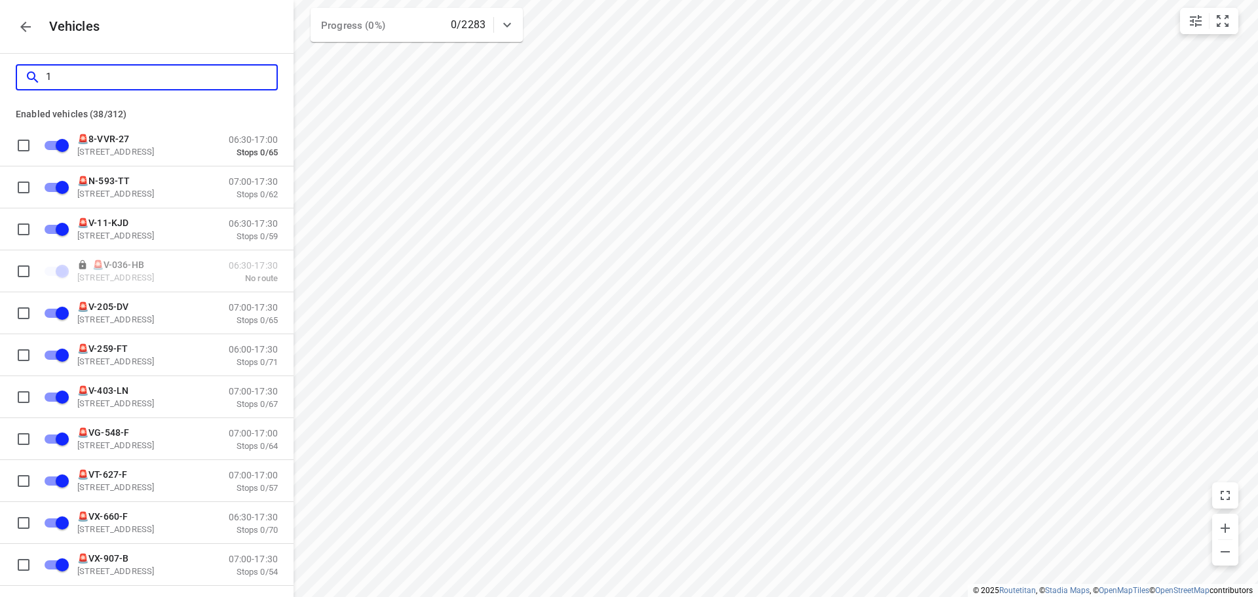
checkbox input "true"
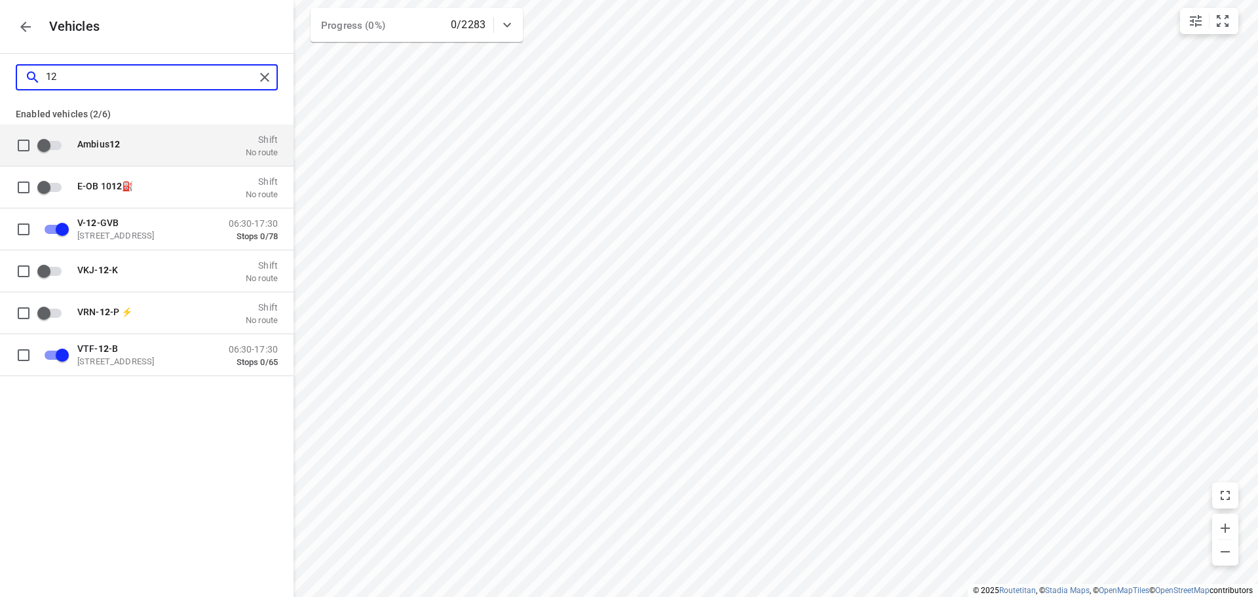
type input "1"
checkbox input "true"
checkbox input "false"
checkbox input "true"
checkbox input "false"
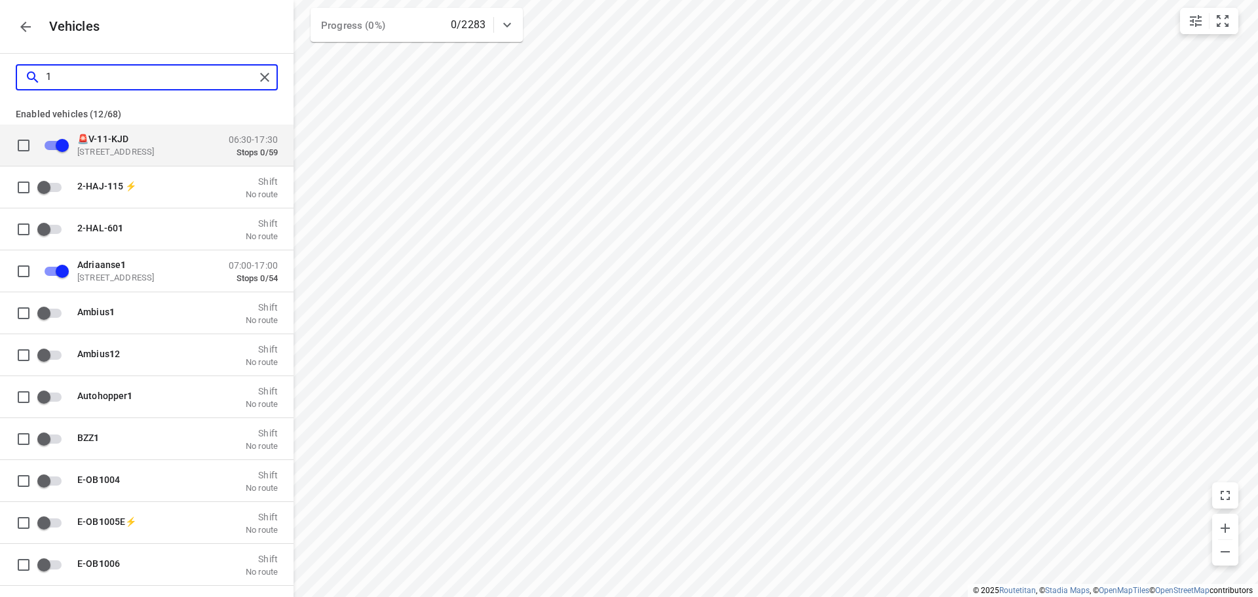
checkbox input "true"
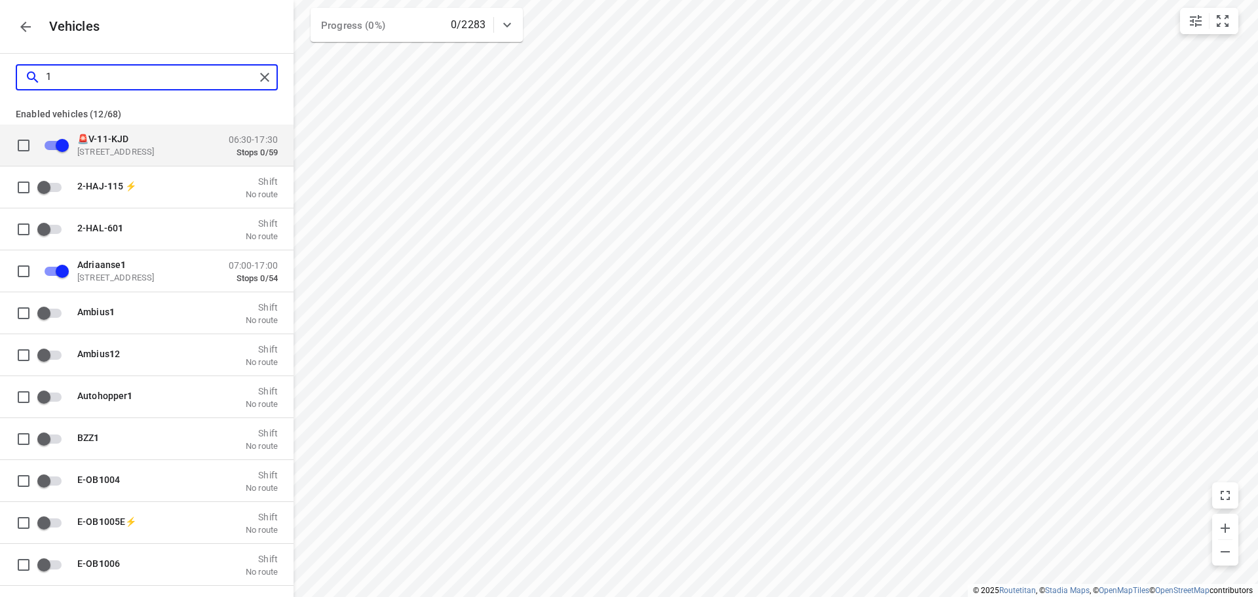
checkbox input "true"
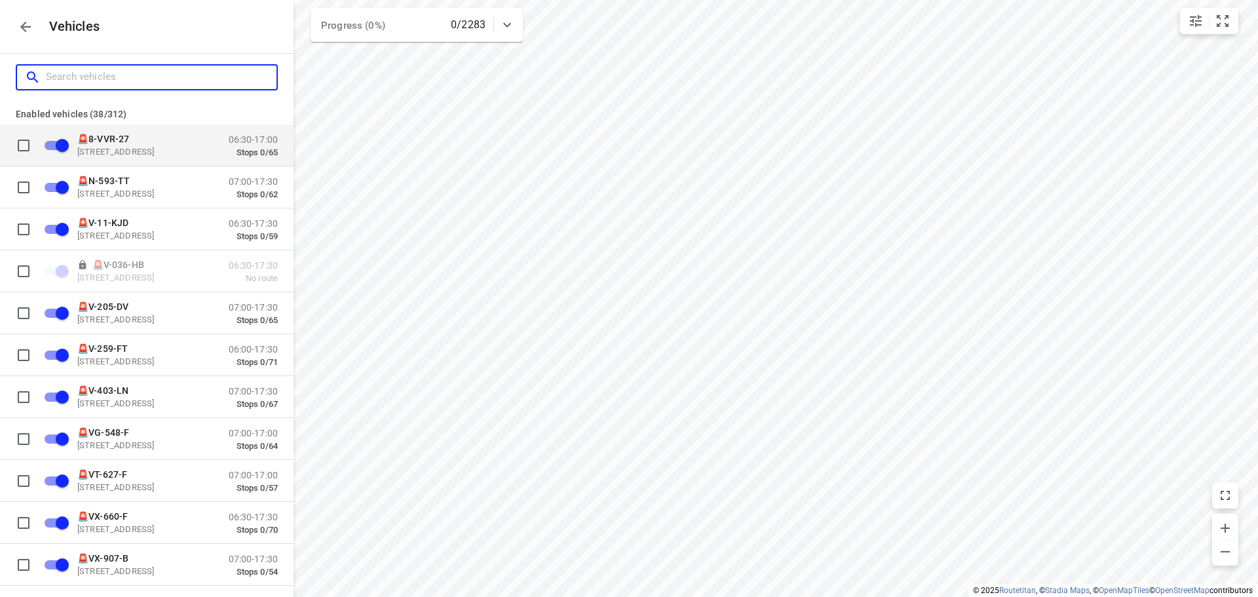
type input "4"
checkbox input "false"
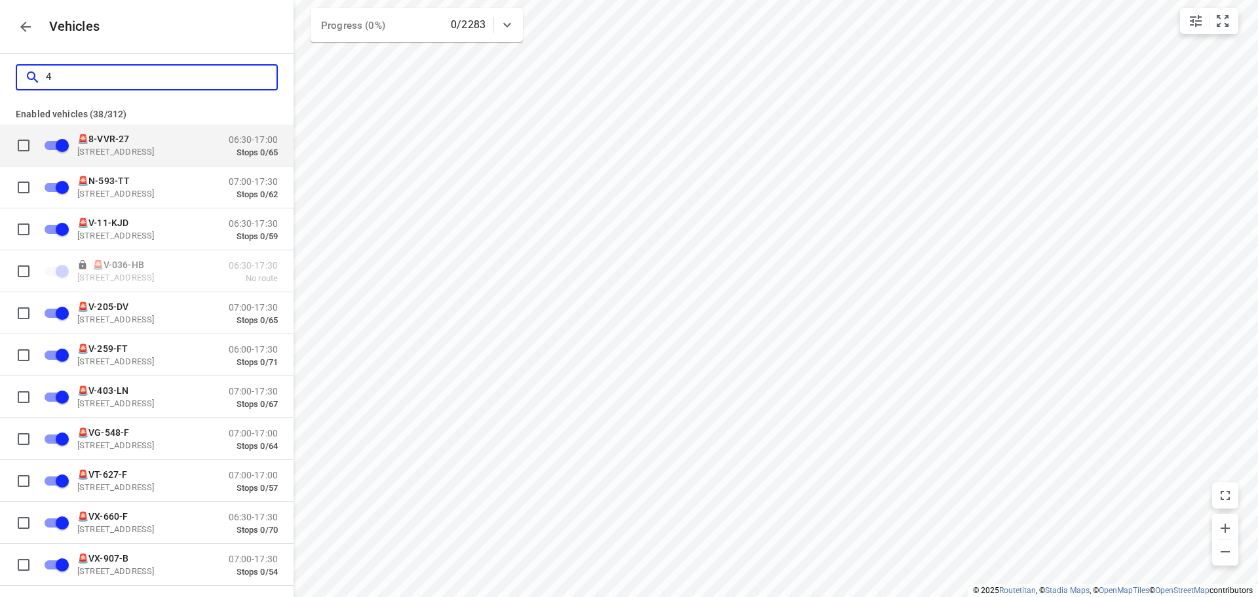
checkbox input "false"
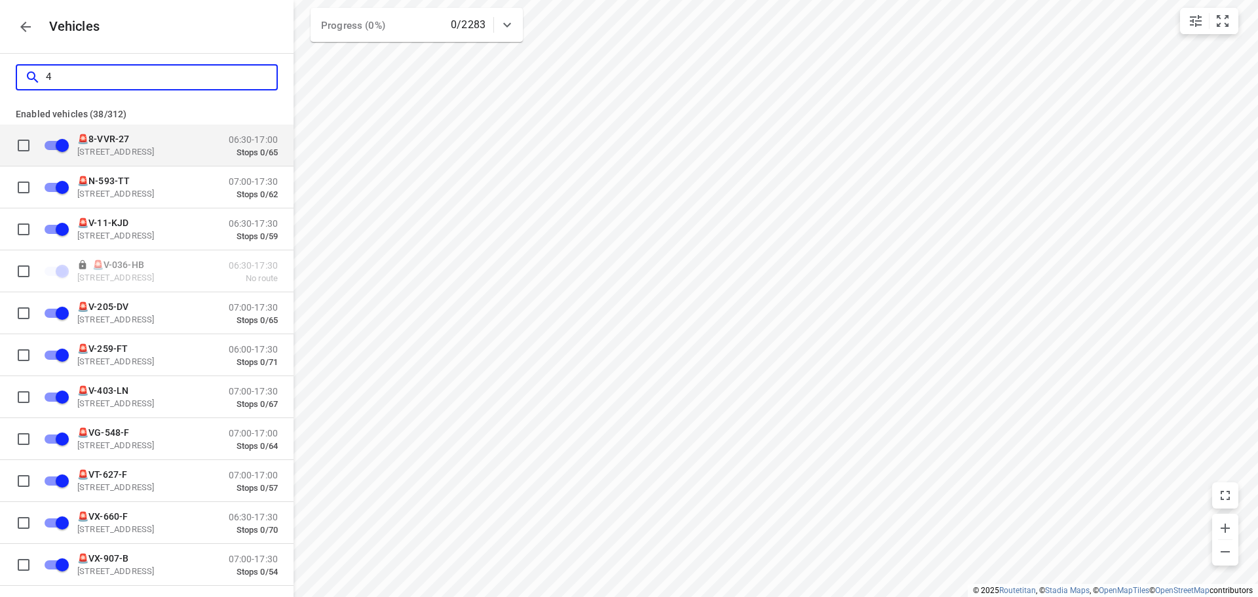
checkbox input "true"
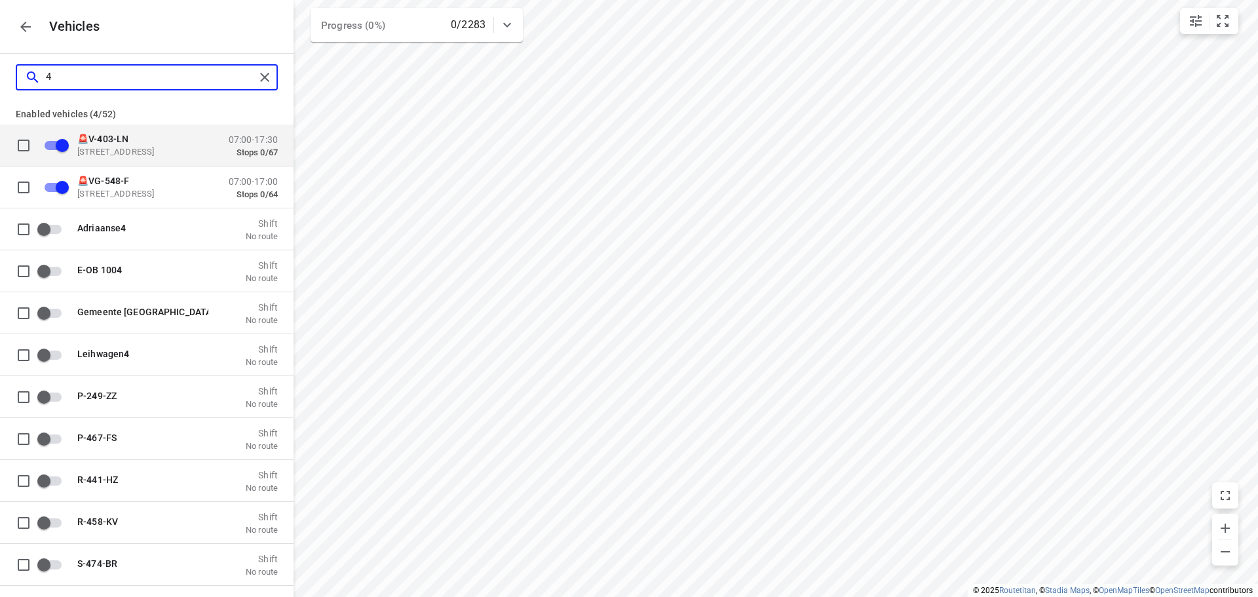
type input "42"
checkbox input "false"
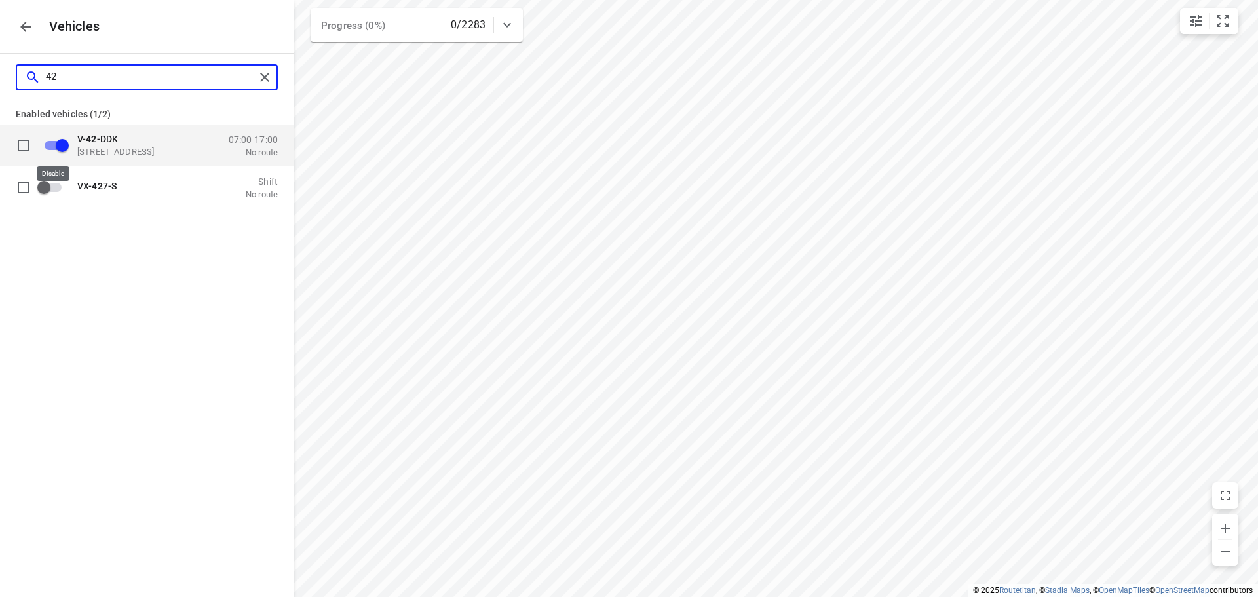
type input "42"
click at [47, 150] on input "grid" at bounding box center [62, 144] width 75 height 25
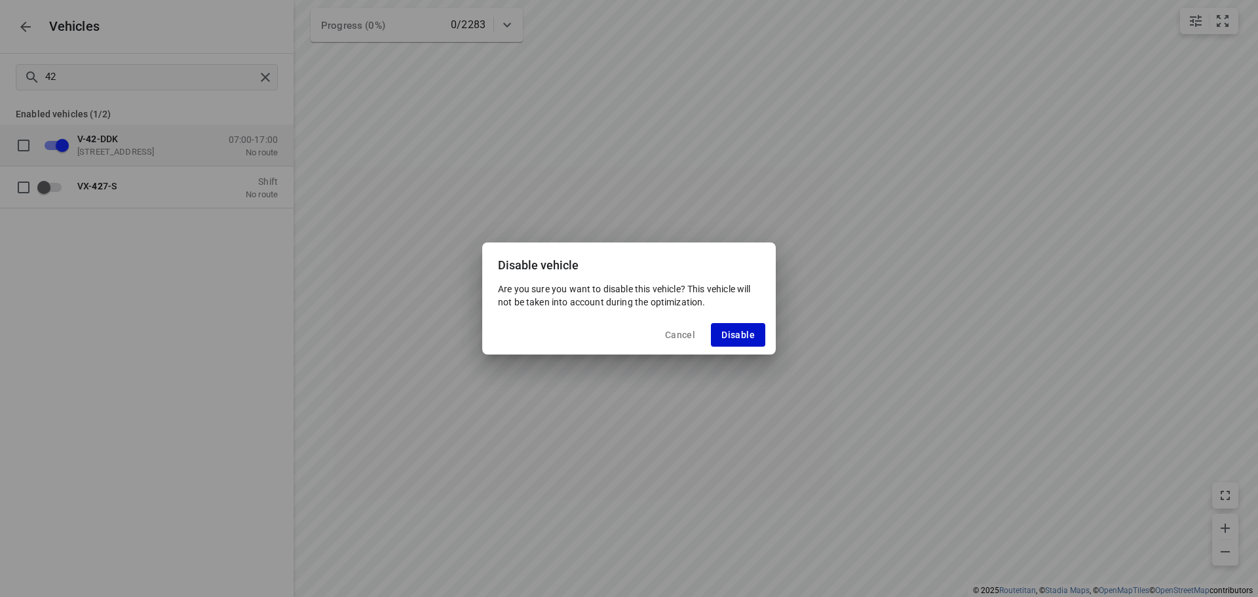
click at [760, 335] on button "Disable" at bounding box center [738, 335] width 54 height 24
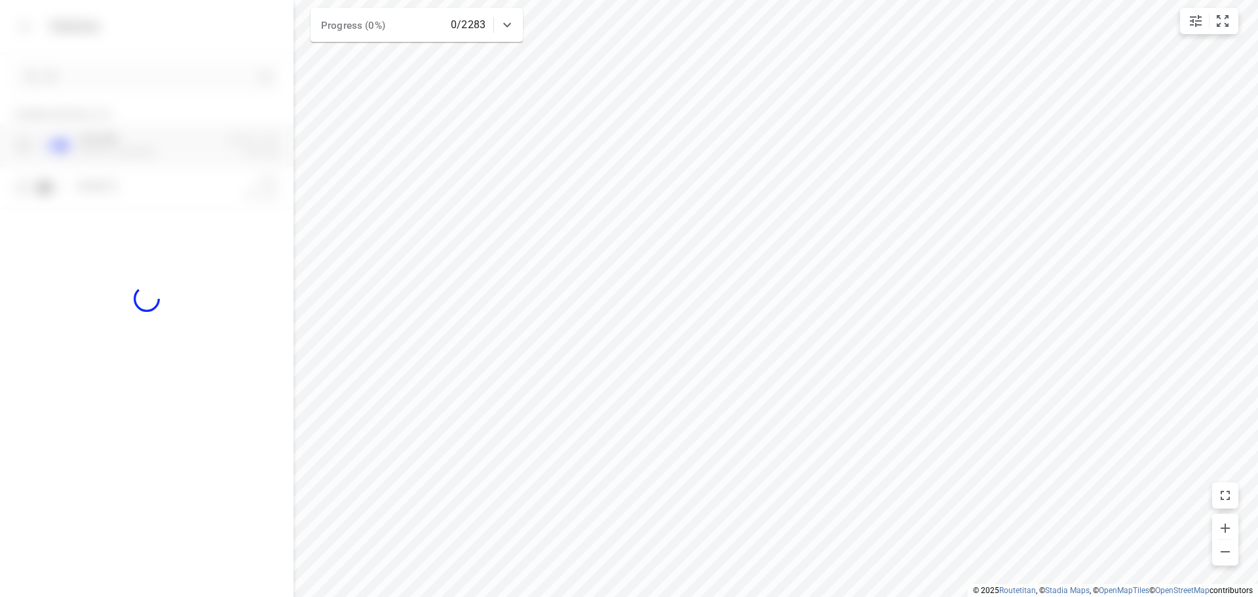
checkbox input "false"
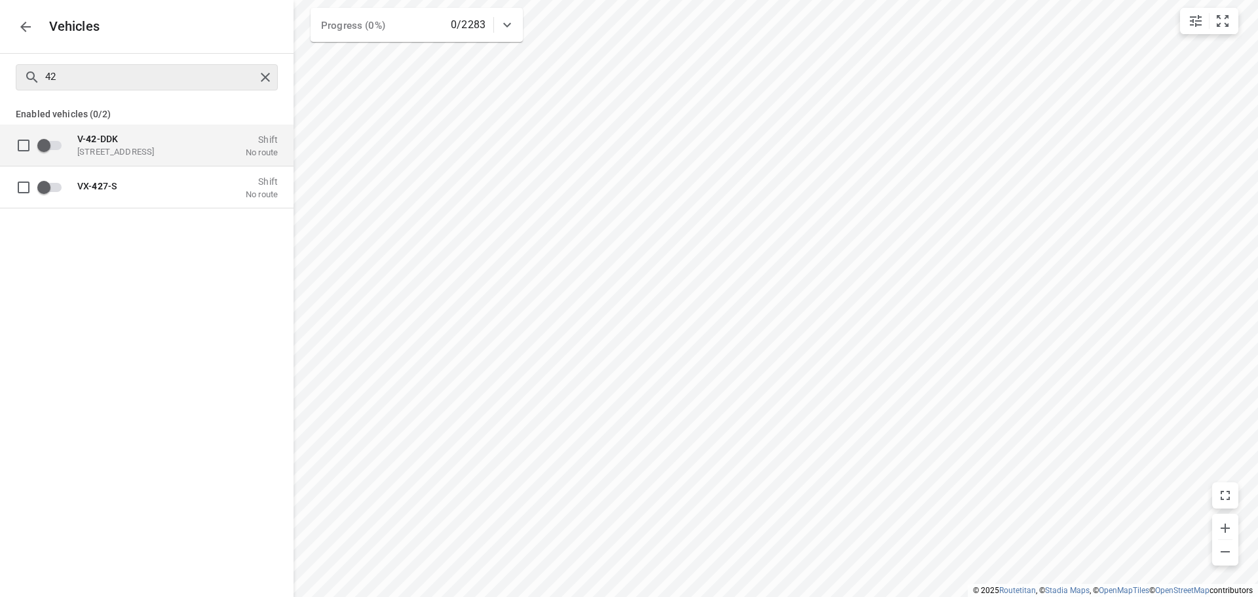
checkbox input "true"
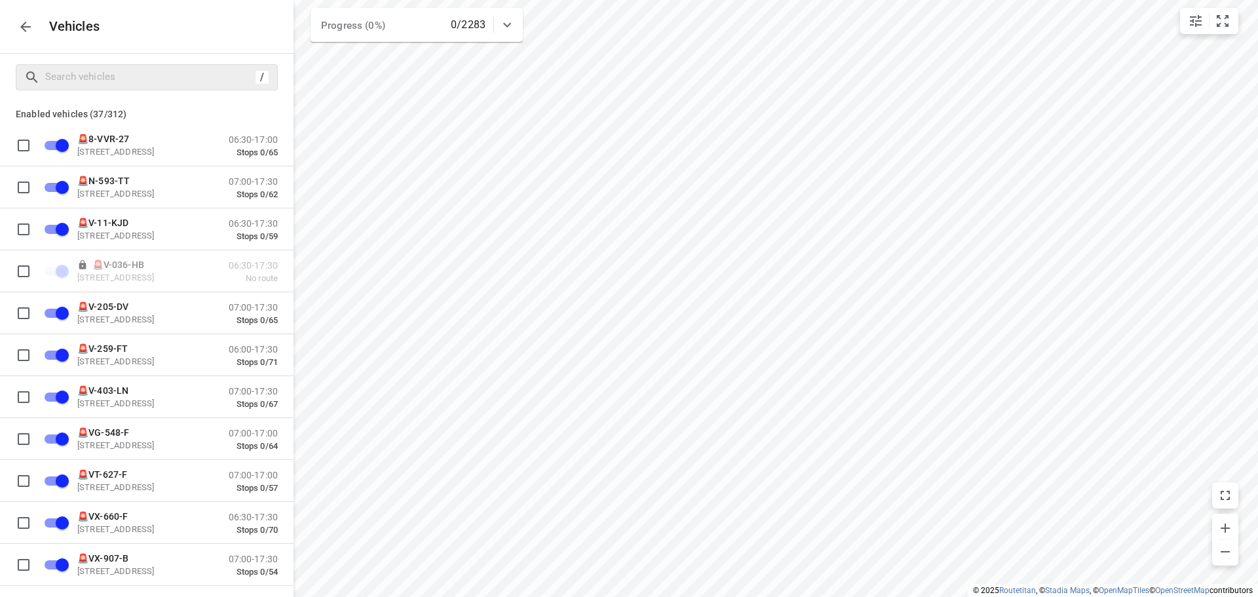
click at [40, 31] on p "Vehicles" at bounding box center [70, 26] width 62 height 15
click at [31, 29] on icon "button" at bounding box center [26, 27] width 16 height 16
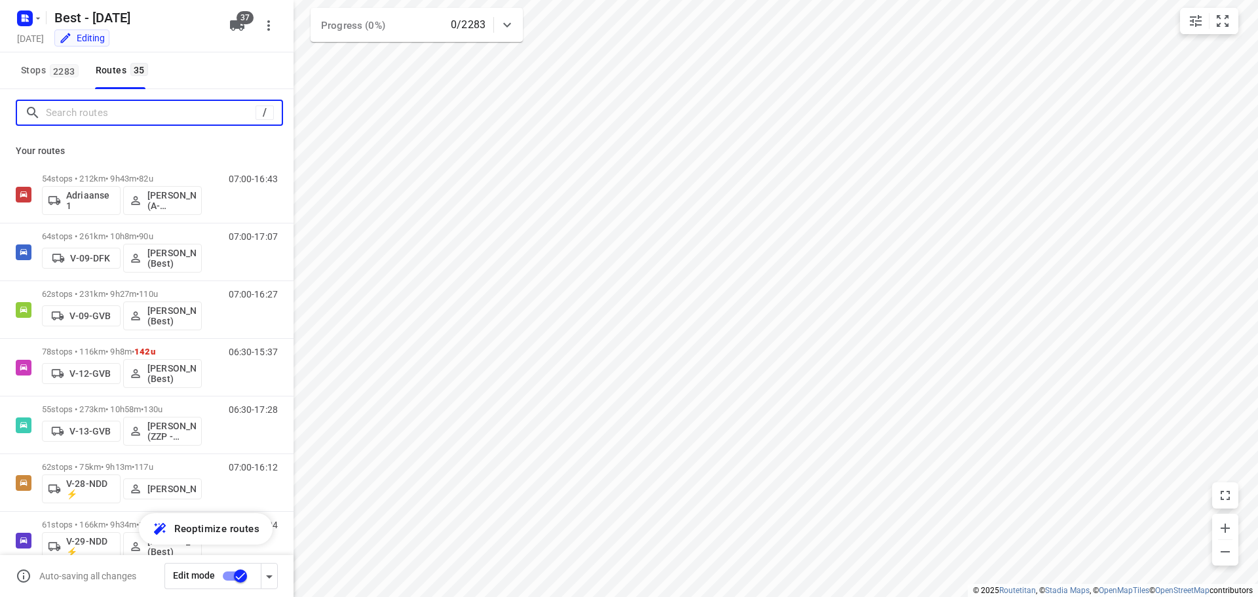
click at [101, 105] on input "Search routes" at bounding box center [151, 113] width 210 height 20
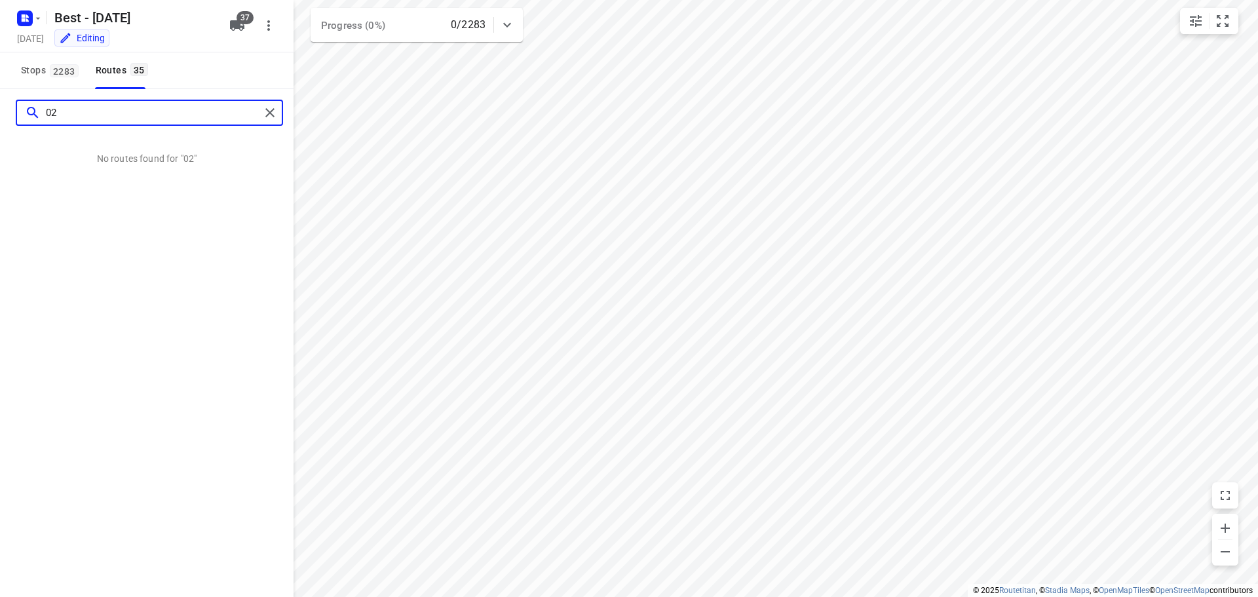
type input "0"
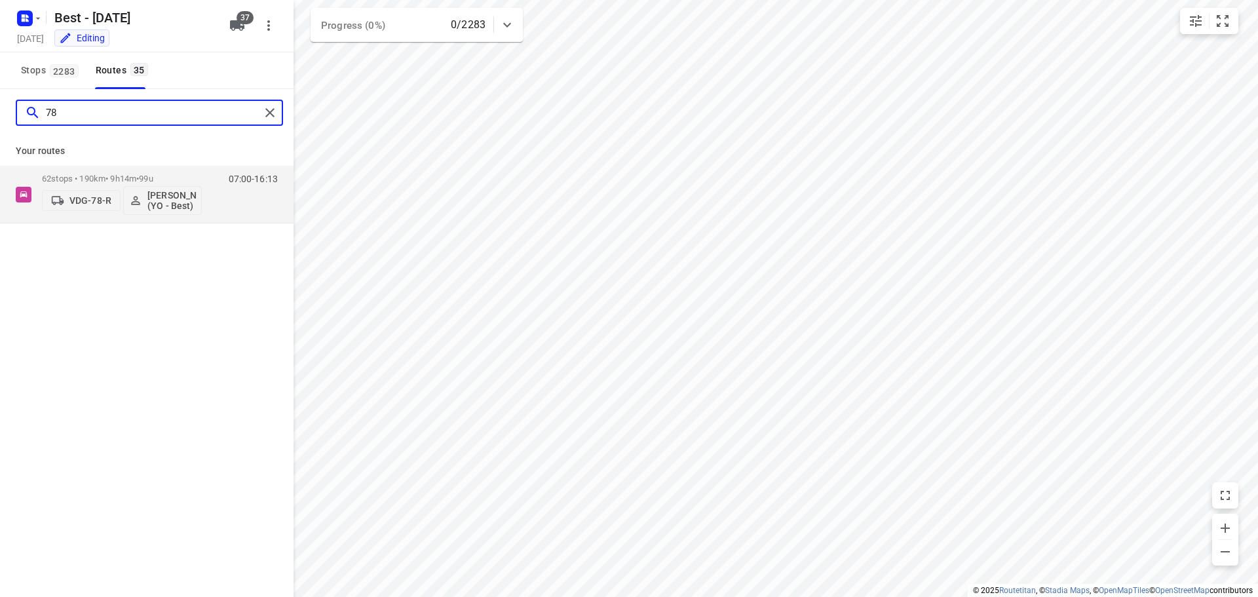
type input "7"
type input "76"
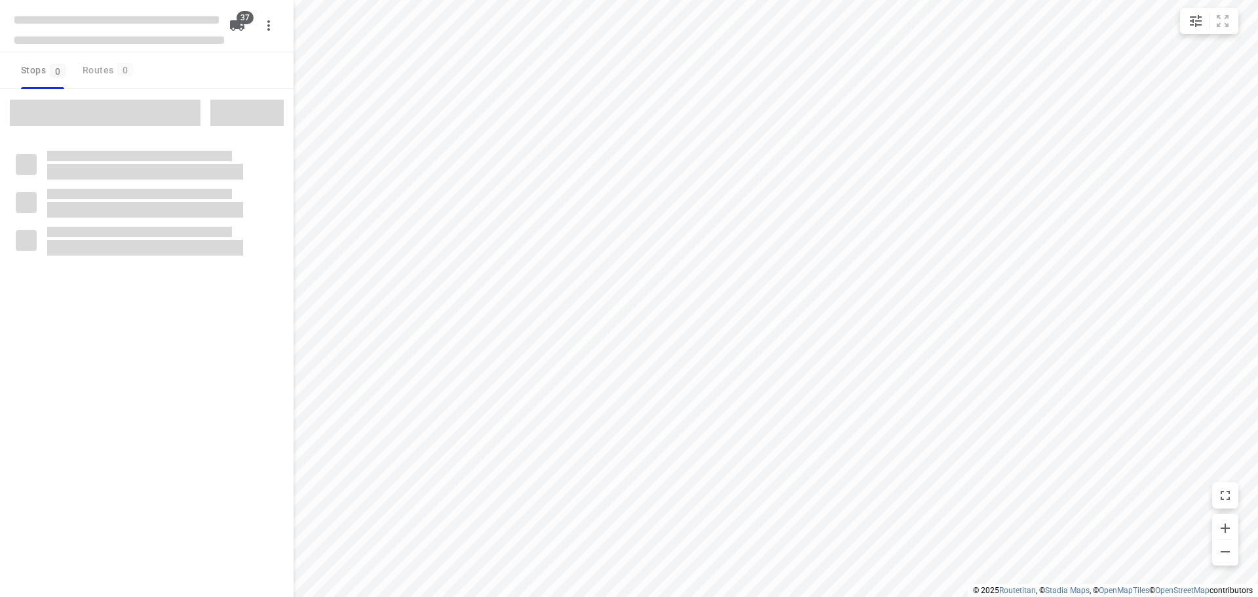
checkbox input "true"
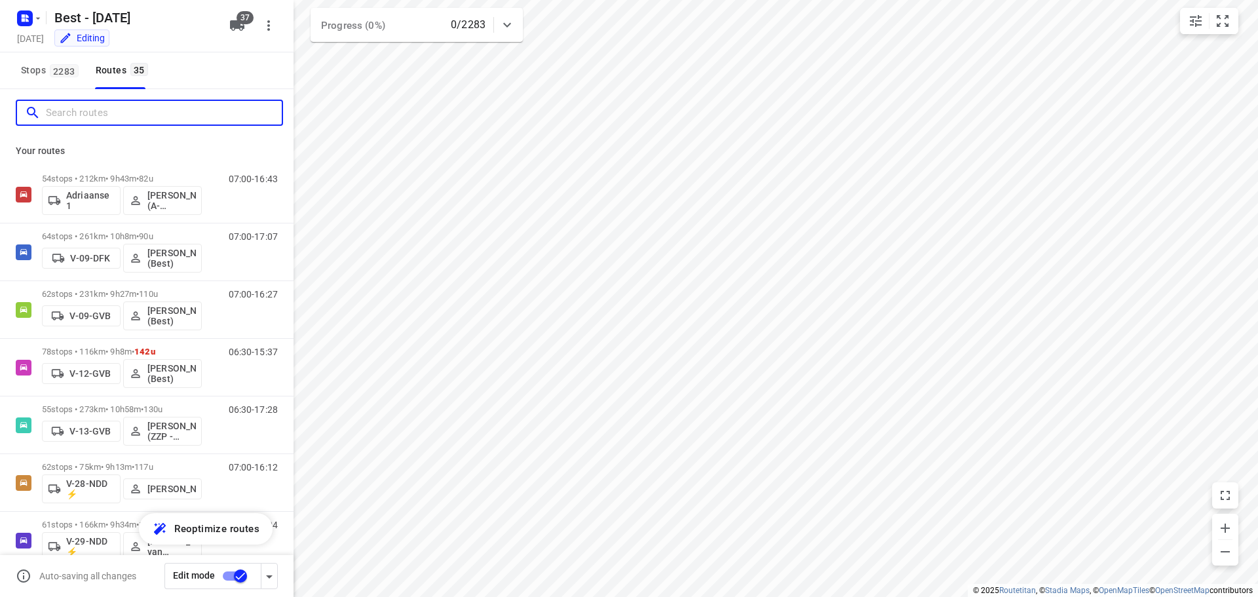
click at [66, 103] on input "Search routes" at bounding box center [164, 113] width 236 height 20
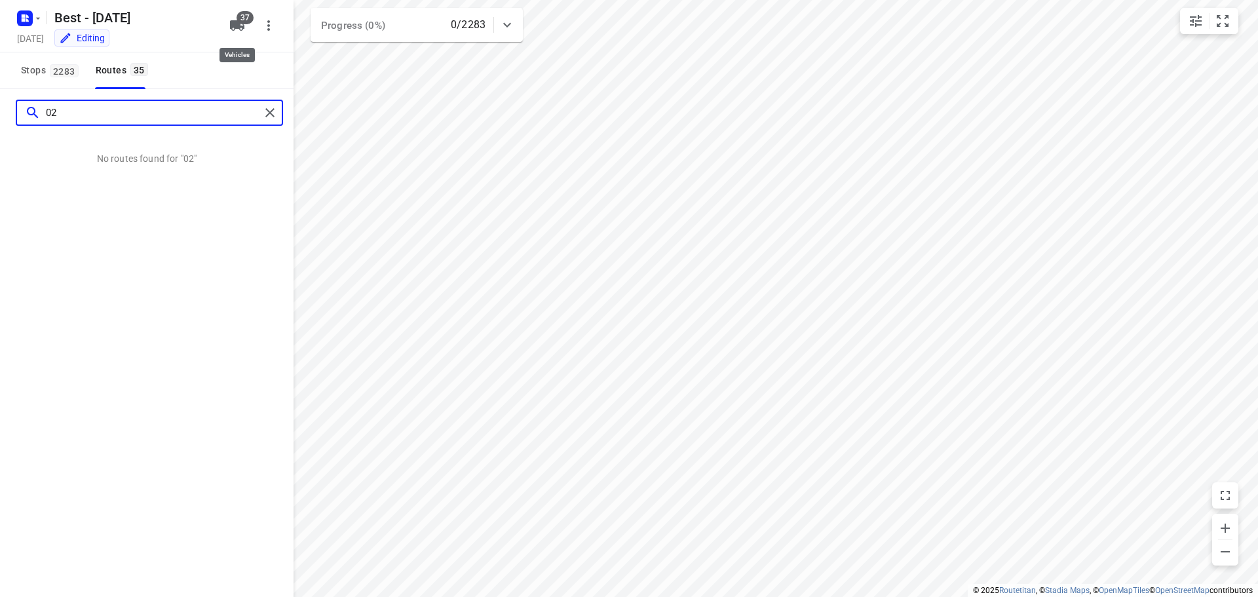
type input "02"
click at [239, 16] on span "37" at bounding box center [244, 17] width 17 height 13
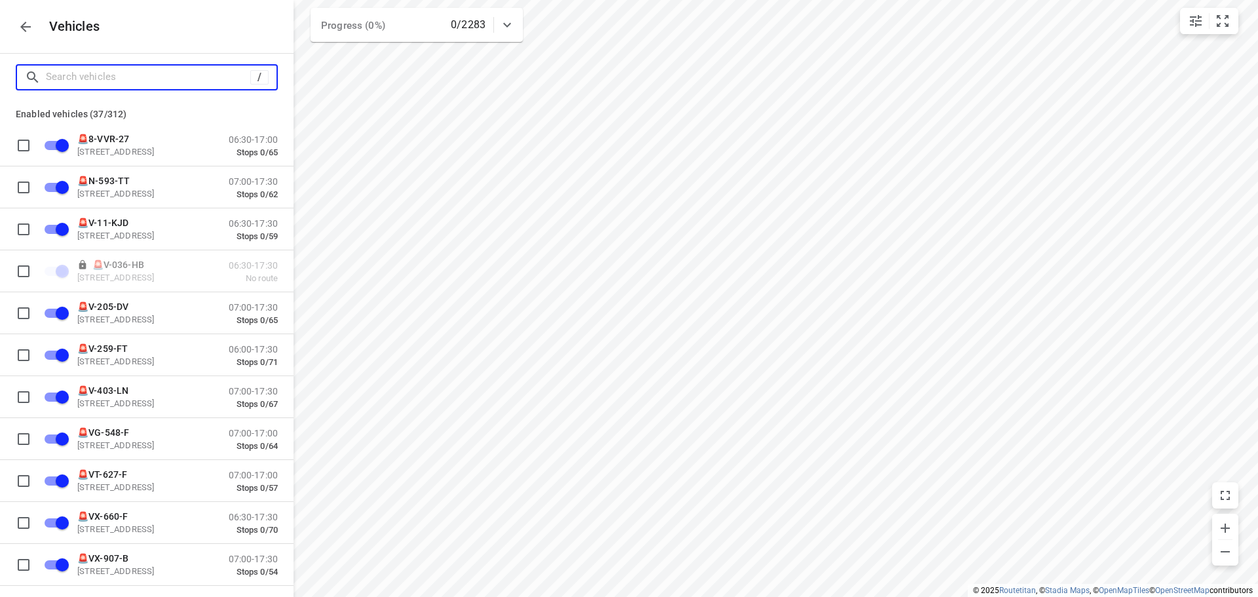
click at [159, 74] on input "Search vehicles" at bounding box center [148, 77] width 204 height 20
type input "0"
checkbox input "false"
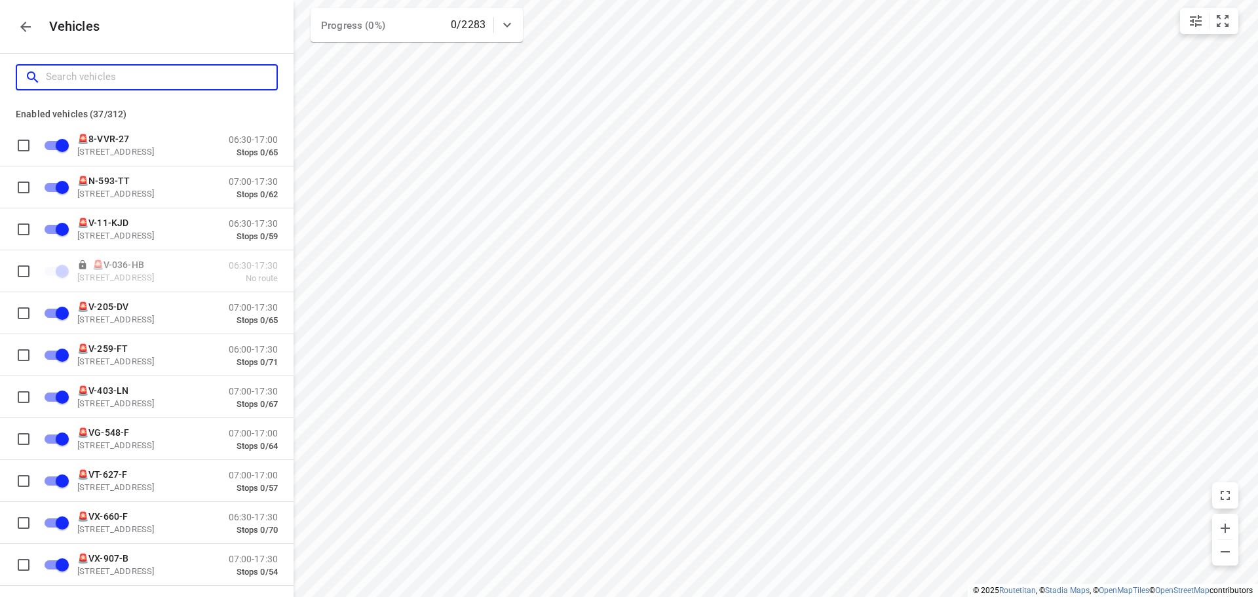
checkbox input "false"
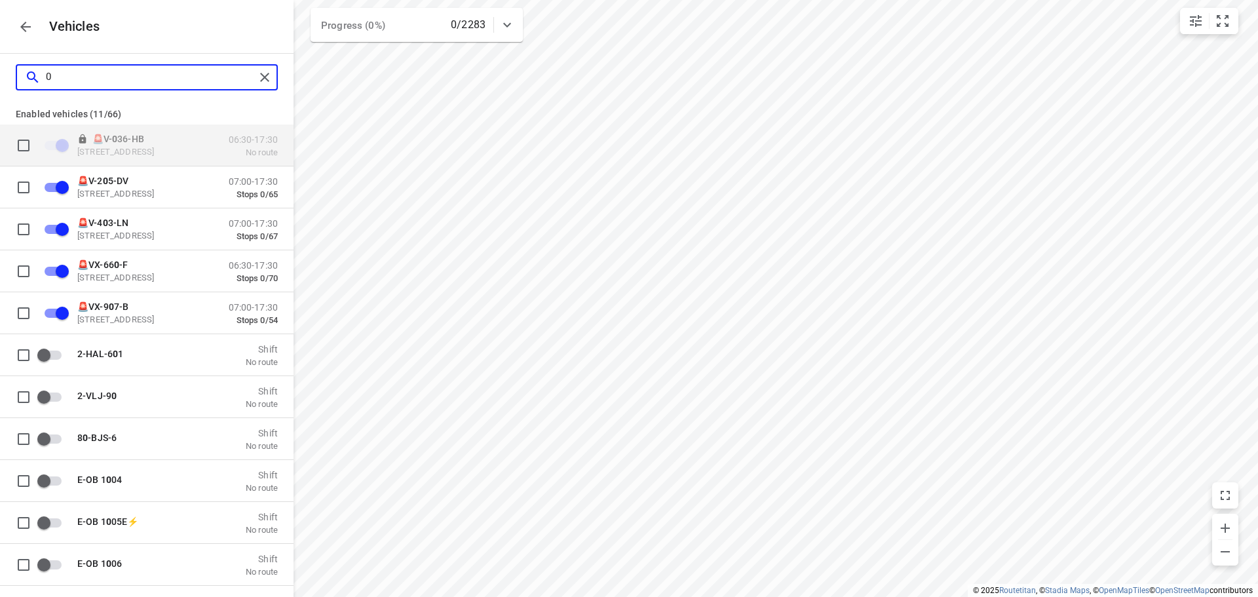
type input "02"
checkbox input "false"
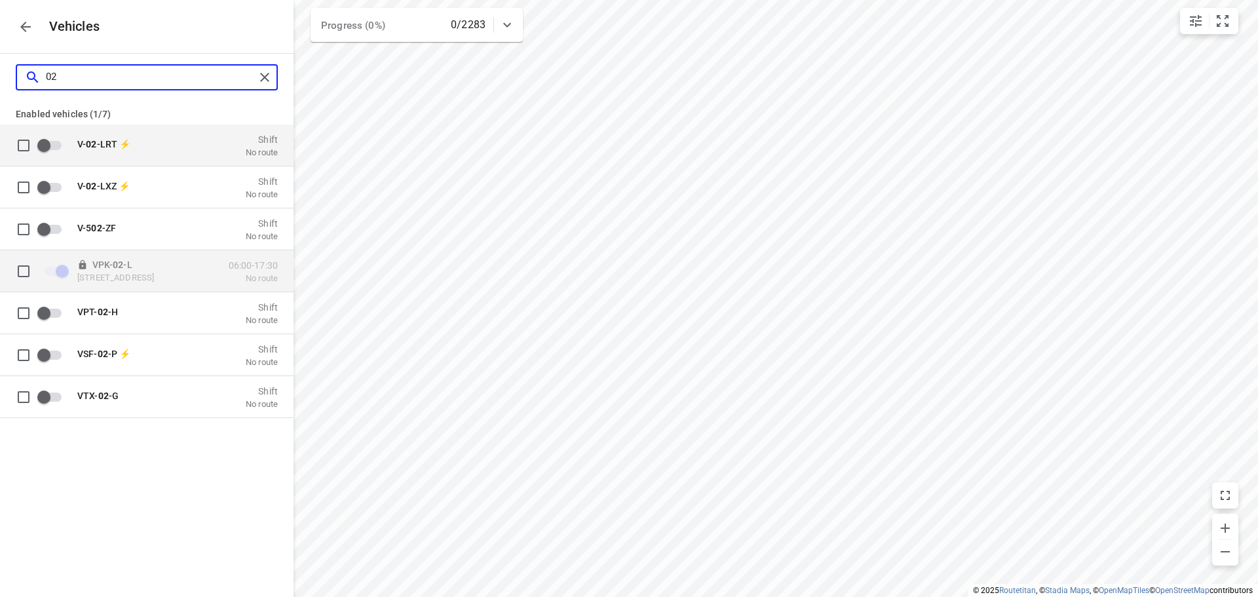
type input "02"
click at [191, 259] on p "VPK- 02 -L" at bounding box center [142, 264] width 131 height 10
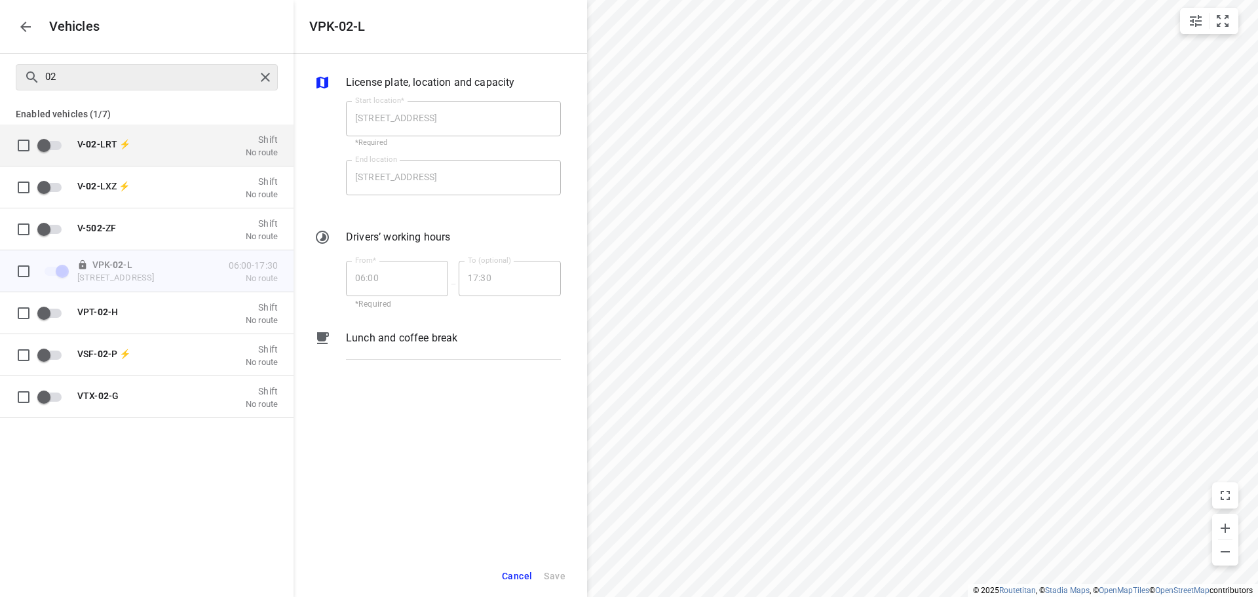
checkbox input "true"
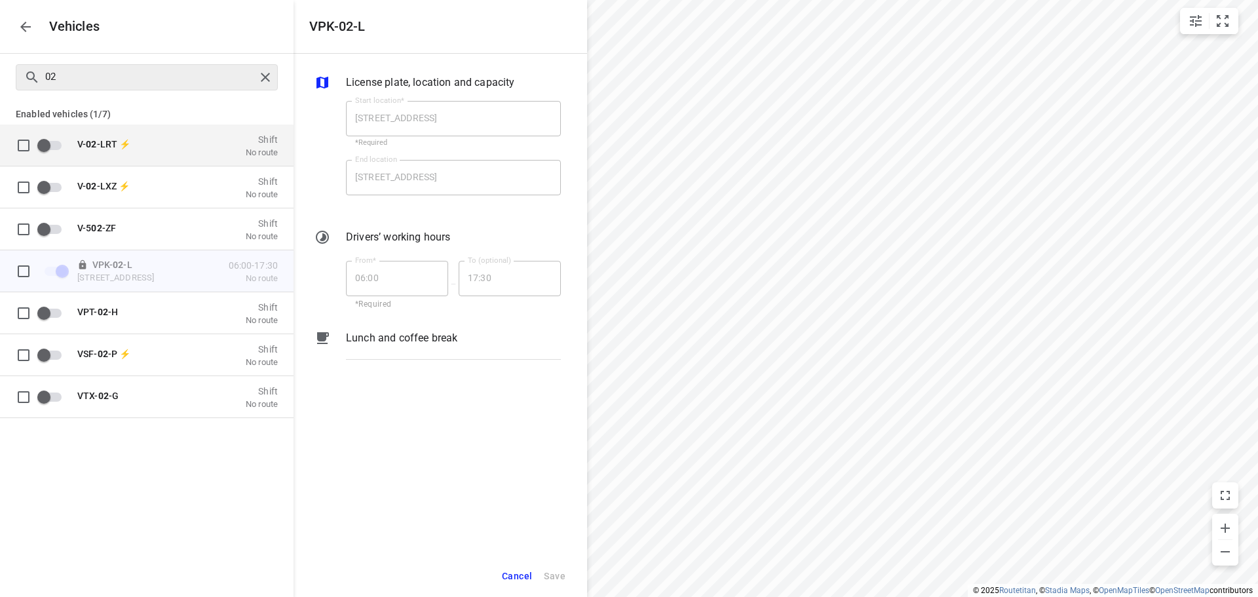
checkbox input "true"
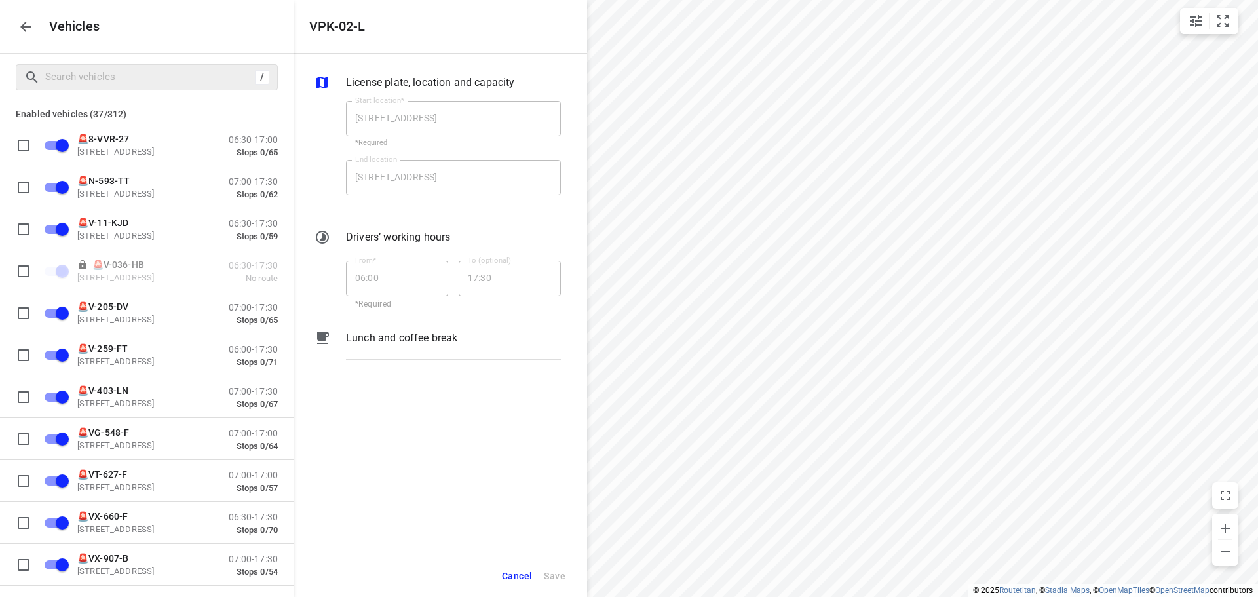
click at [11, 27] on div "Vehicles" at bounding box center [146, 26] width 293 height 53
click at [27, 28] on icon "button" at bounding box center [26, 27] width 16 height 16
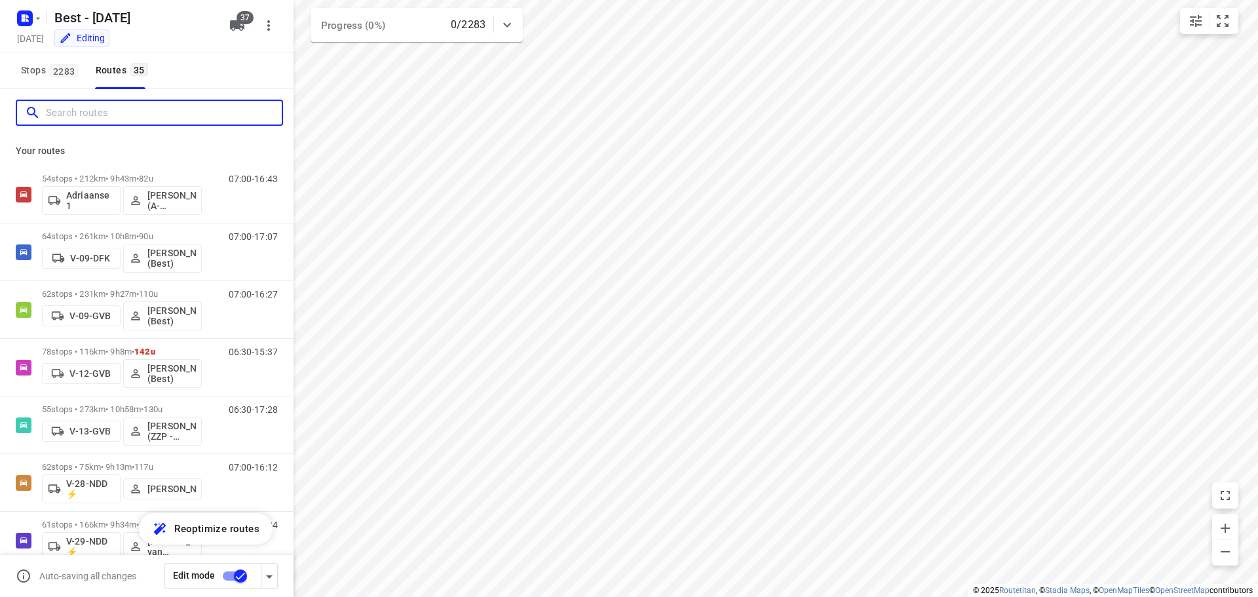
click at [122, 103] on input "Search routes" at bounding box center [164, 113] width 236 height 20
click at [122, 104] on input "Search routes" at bounding box center [164, 113] width 236 height 20
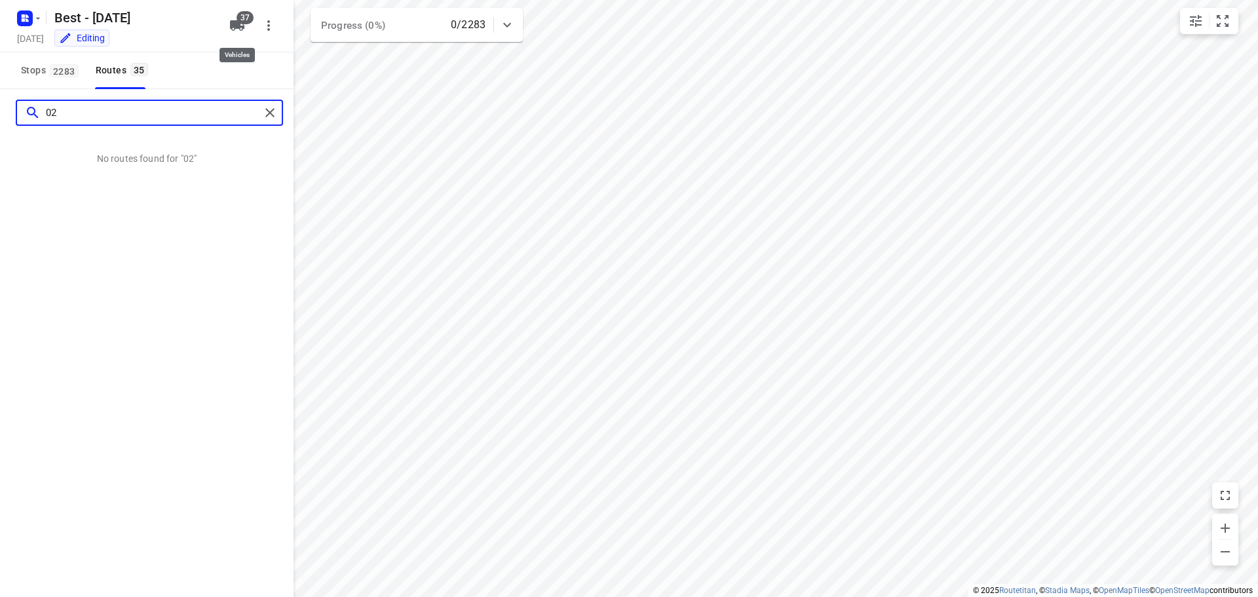
type input "02"
click at [231, 13] on button "37" at bounding box center [237, 25] width 26 height 26
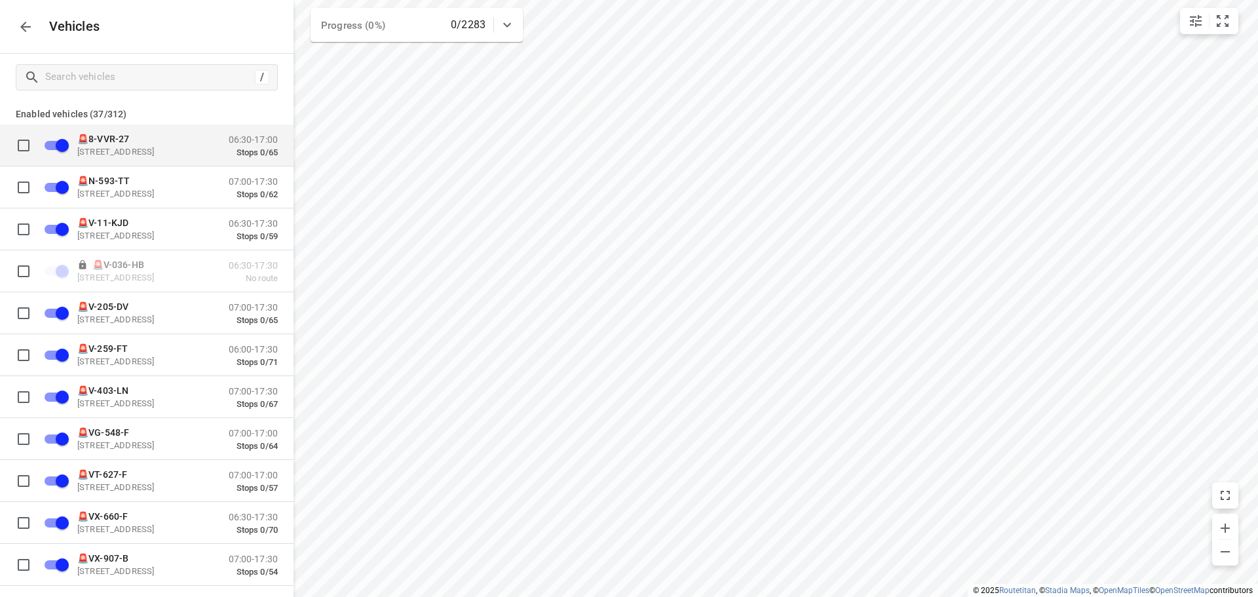
click at [147, 130] on div "🚨8-VVR-27 [STREET_ADDRESS] 06:30-17:00 Stops 0/65" at bounding box center [157, 144] width 241 height 41
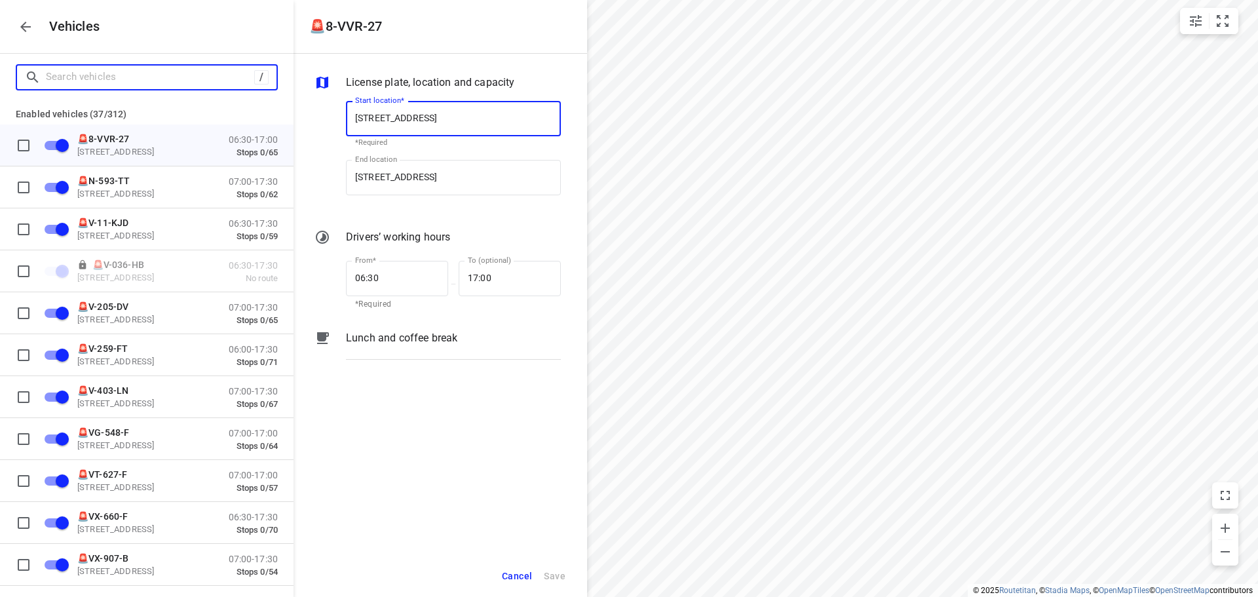
click at [149, 85] on input "Search vehicles" at bounding box center [150, 77] width 208 height 20
type input "0"
checkbox input "false"
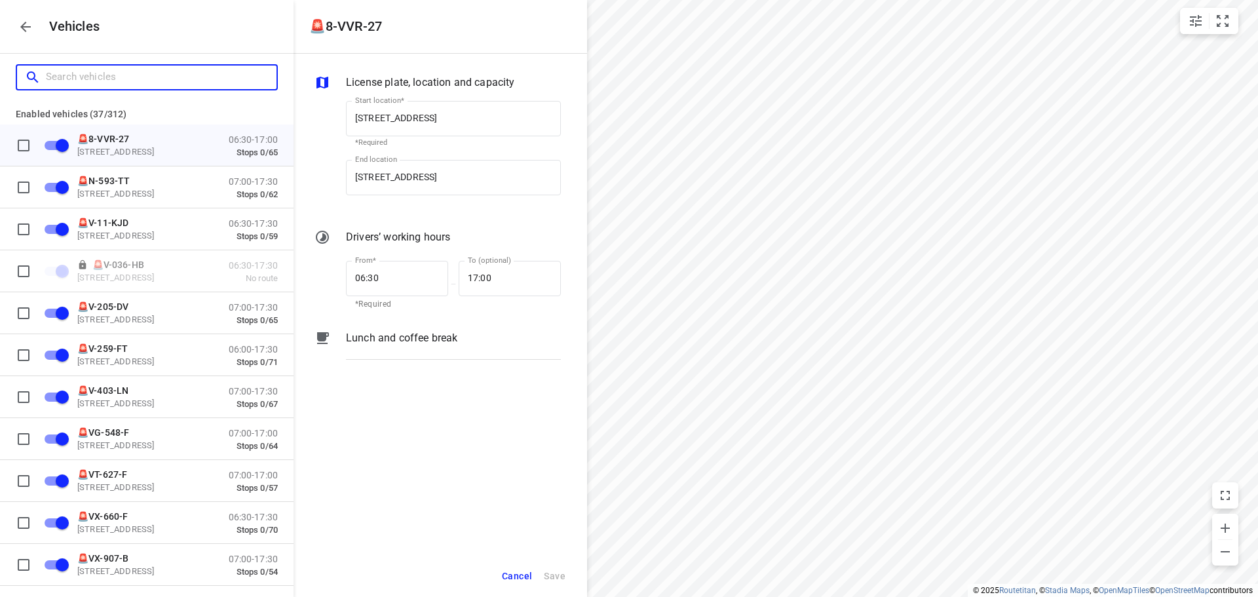
checkbox input "false"
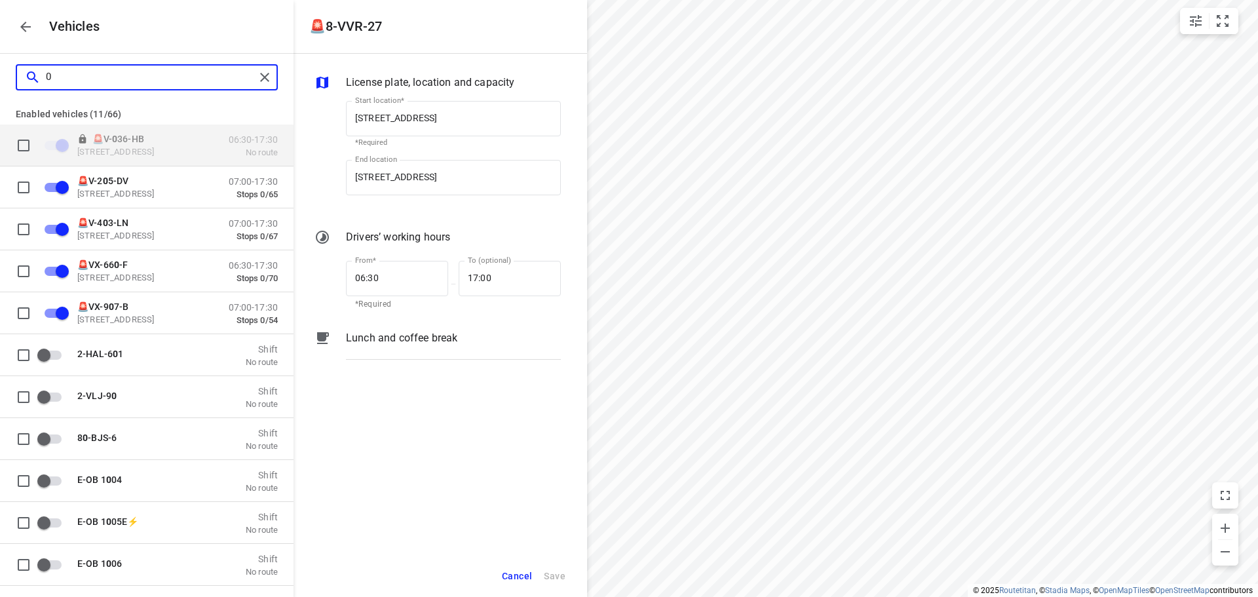
type input "02"
checkbox input "false"
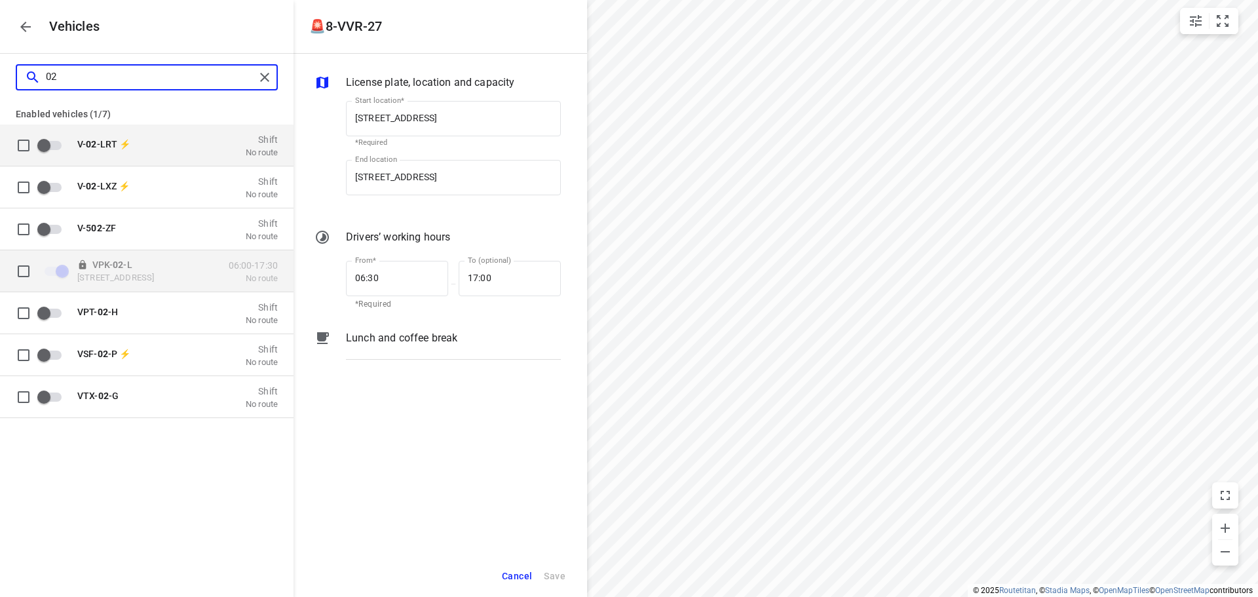
type input "02"
click at [160, 252] on div "VPK- 02 -[STREET_ADDRESS] 06:00-17:30 No route" at bounding box center [157, 270] width 241 height 41
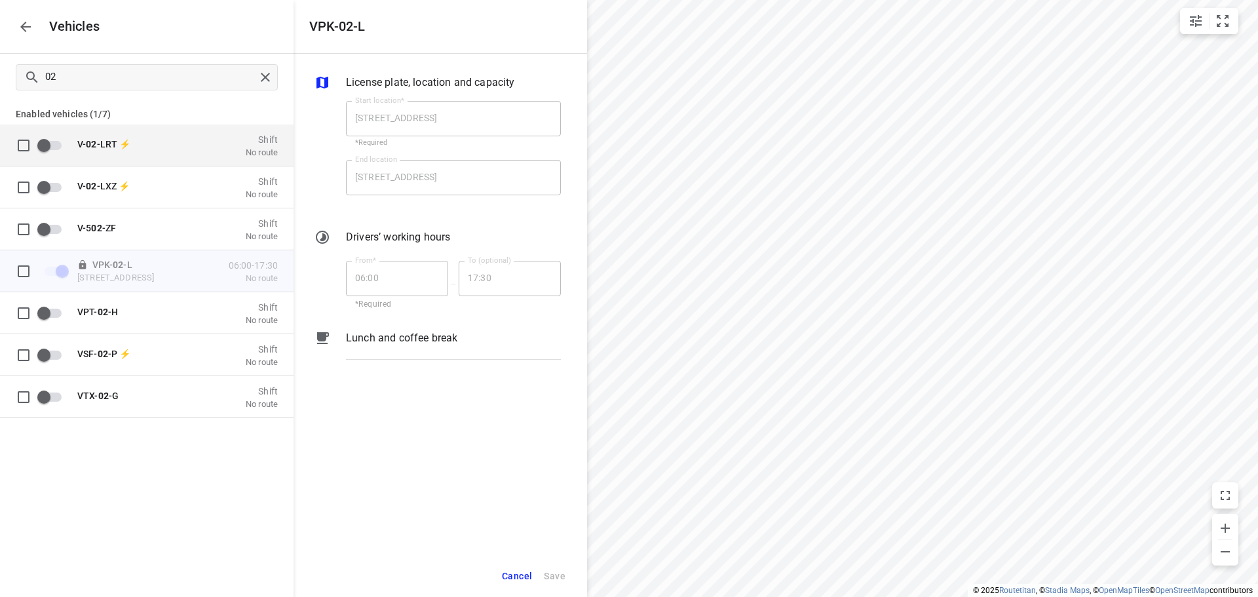
click at [383, 322] on div "License plate, location and capacity Start location* [STREET_ADDRESS] Start loc…" at bounding box center [439, 304] width 293 height 501
click at [28, 269] on input "grid" at bounding box center [23, 270] width 26 height 26
checkbox input "true"
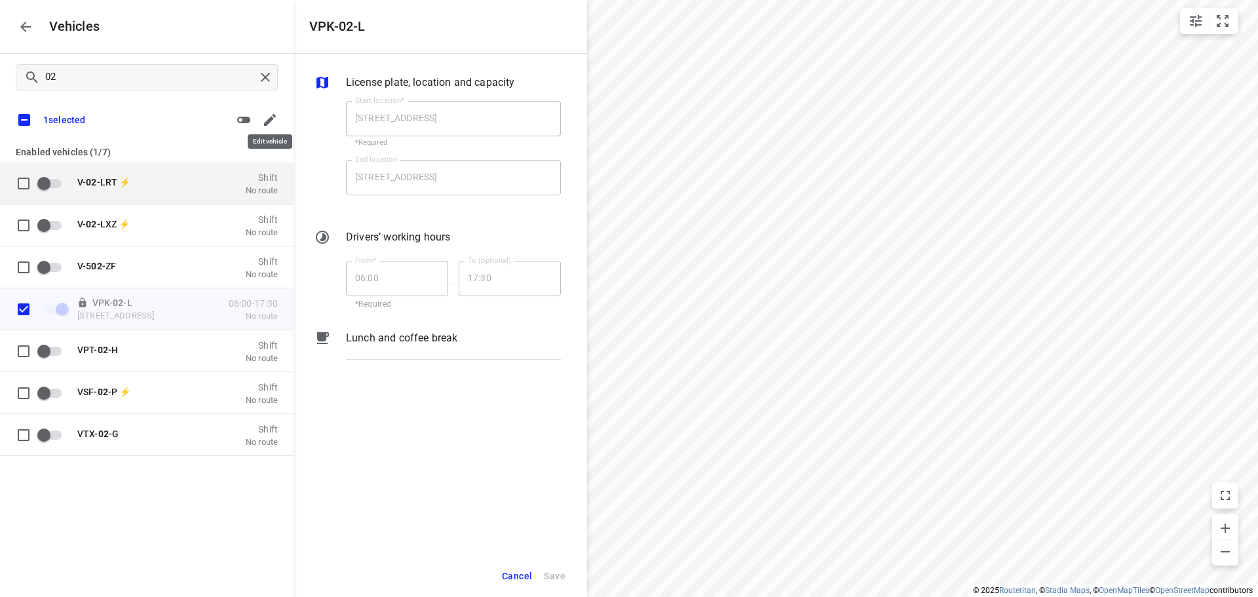
click at [268, 124] on icon "button" at bounding box center [270, 120] width 12 height 12
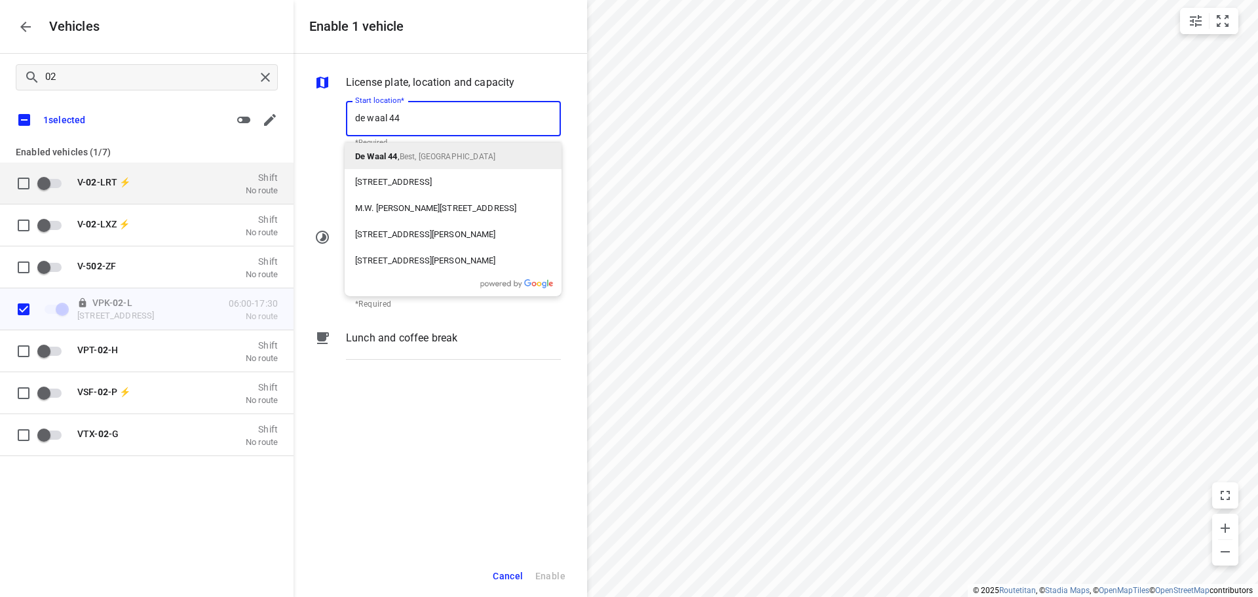
click at [449, 151] on p "De Waal 44 , Best, [GEOGRAPHIC_DATA]" at bounding box center [425, 156] width 140 height 16
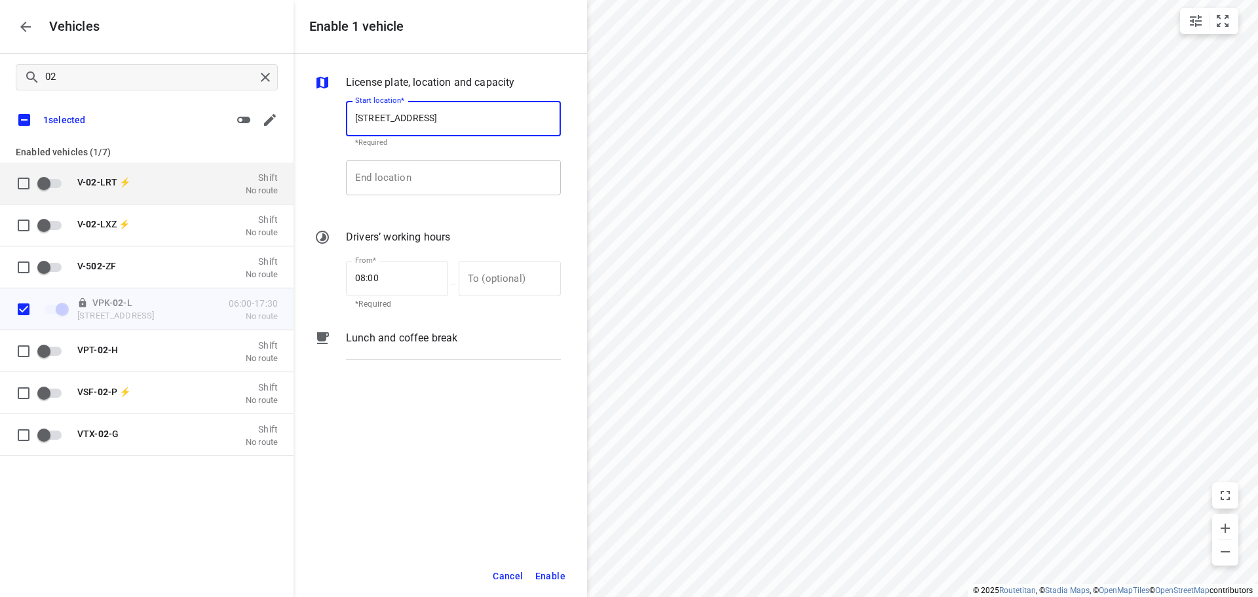
type input "[STREET_ADDRESS]"
click at [428, 160] on input "End location" at bounding box center [453, 177] width 215 height 35
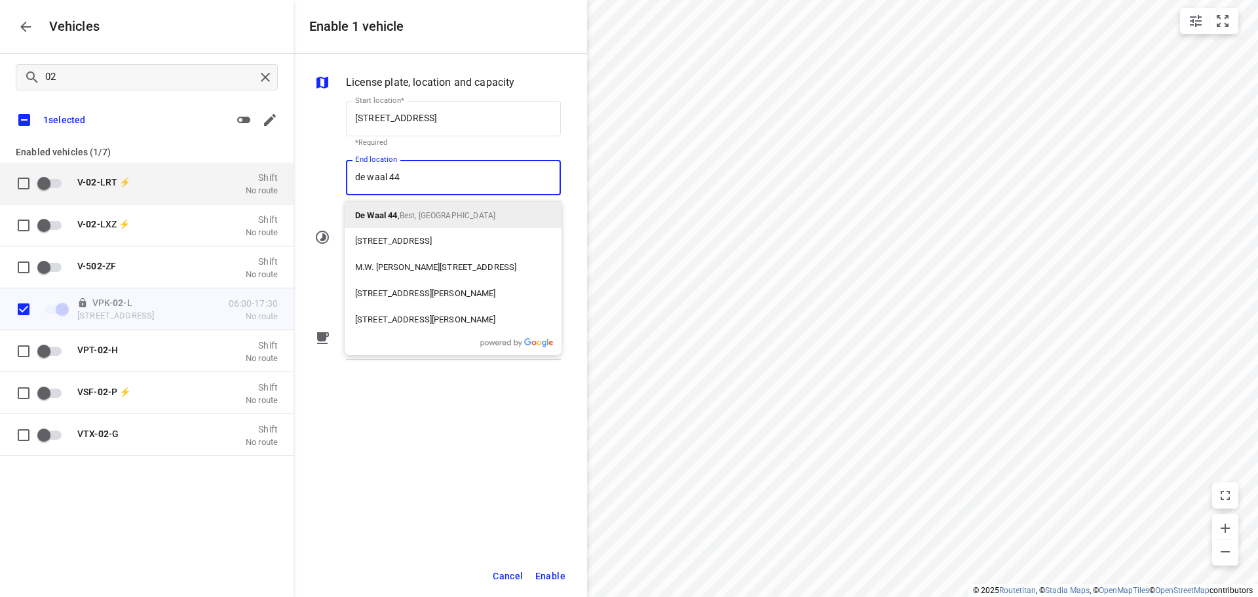
click at [419, 217] on span "Best, [GEOGRAPHIC_DATA]" at bounding box center [448, 215] width 96 height 9
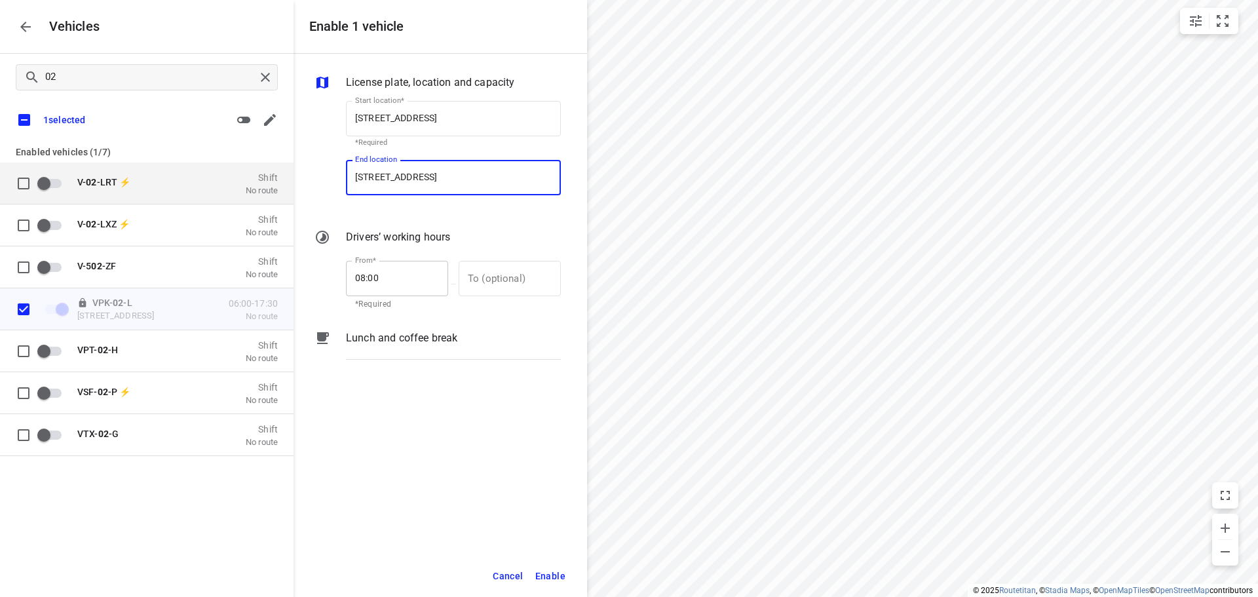
type input "[STREET_ADDRESS]"
drag, startPoint x: 361, startPoint y: 267, endPoint x: 354, endPoint y: 267, distance: 7.2
click at [357, 267] on input "08:00" at bounding box center [390, 278] width 88 height 35
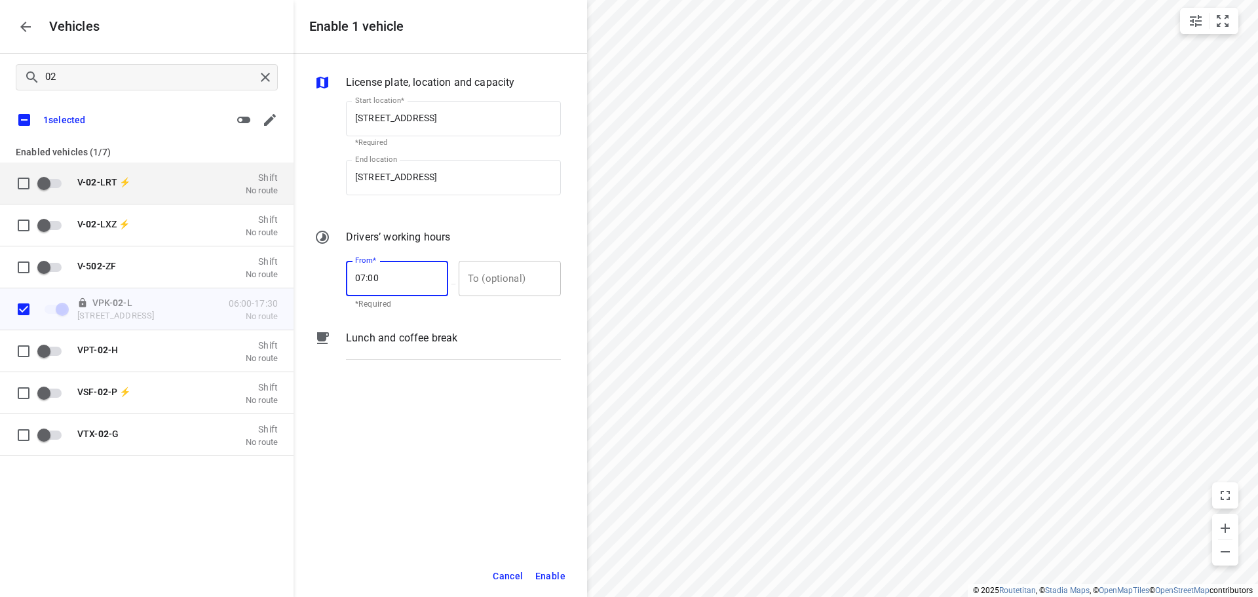
type input "07:00"
click at [485, 282] on input "text" at bounding box center [503, 278] width 88 height 35
type input "17:00"
click at [556, 573] on span "Enable" at bounding box center [550, 576] width 30 height 16
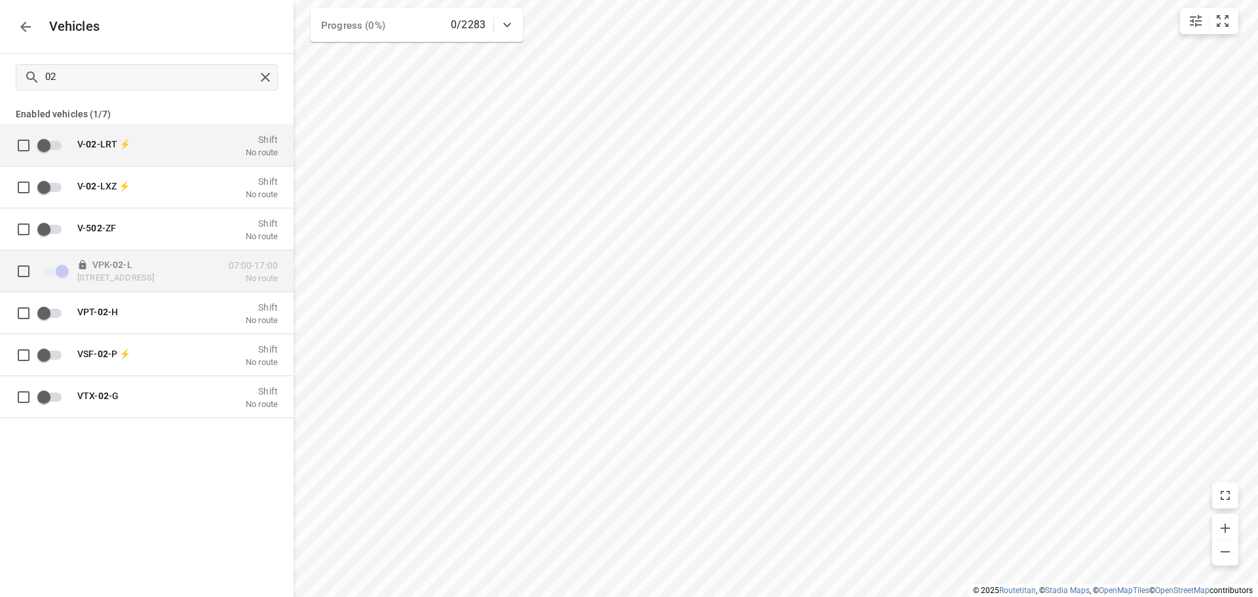
click at [178, 257] on div "VPK- 02 -L De Waal 44, 5684 PH Best, [GEOGRAPHIC_DATA] 07:00-17:00 No route" at bounding box center [157, 270] width 241 height 41
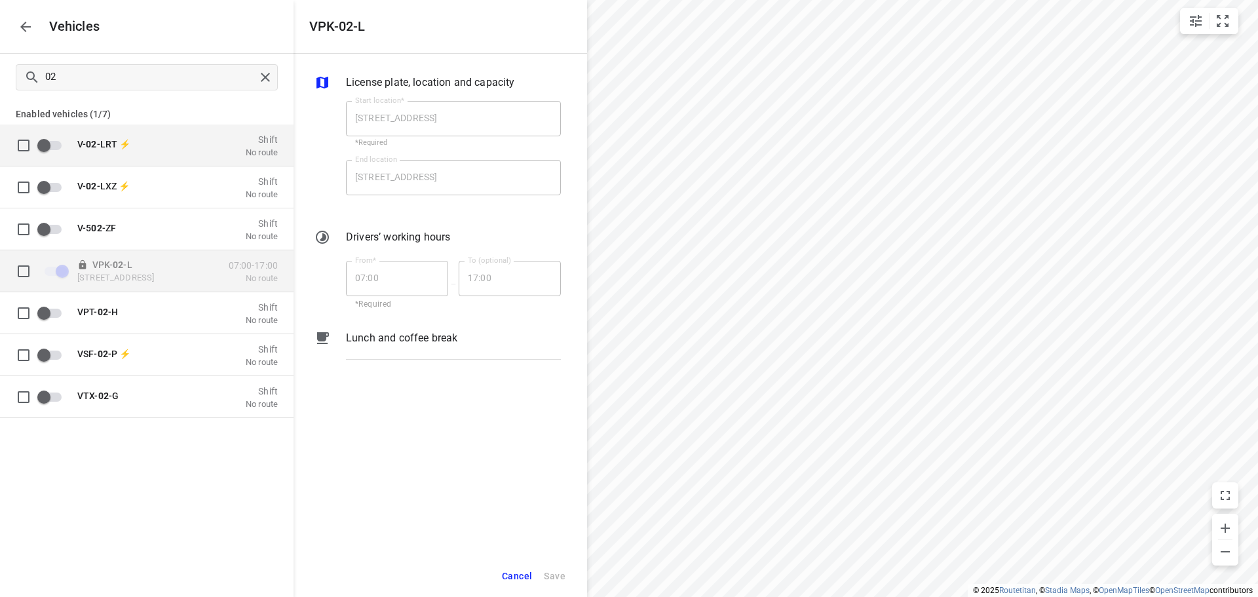
click at [27, 264] on input "grid" at bounding box center [23, 270] width 26 height 26
checkbox input "true"
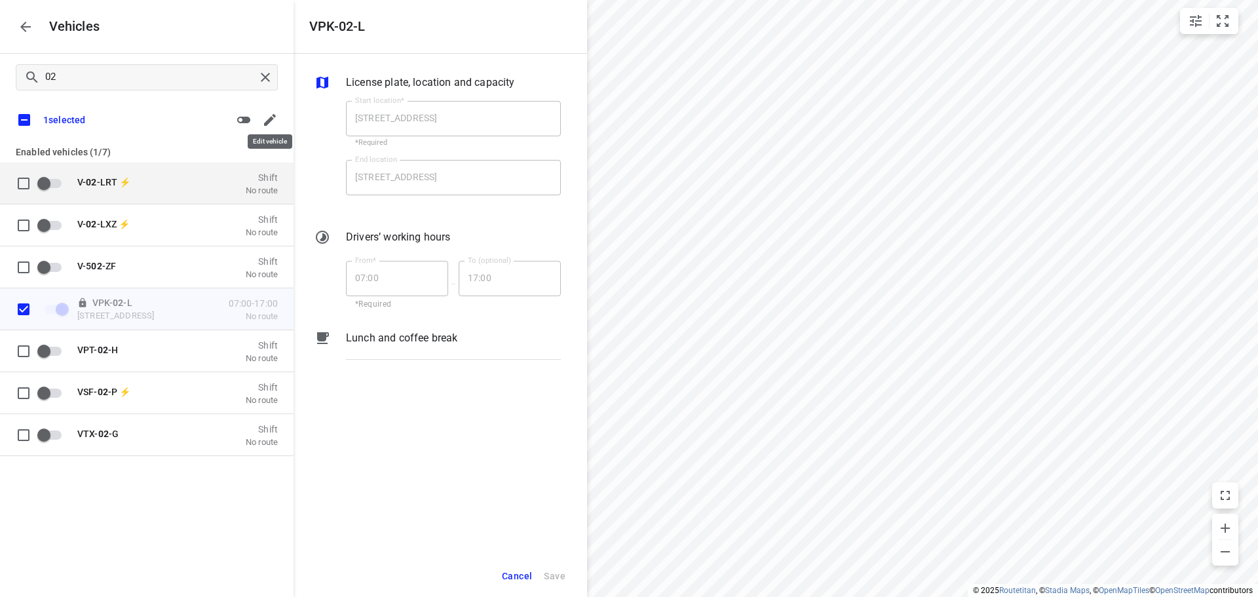
click at [271, 125] on icon "button" at bounding box center [270, 120] width 16 height 16
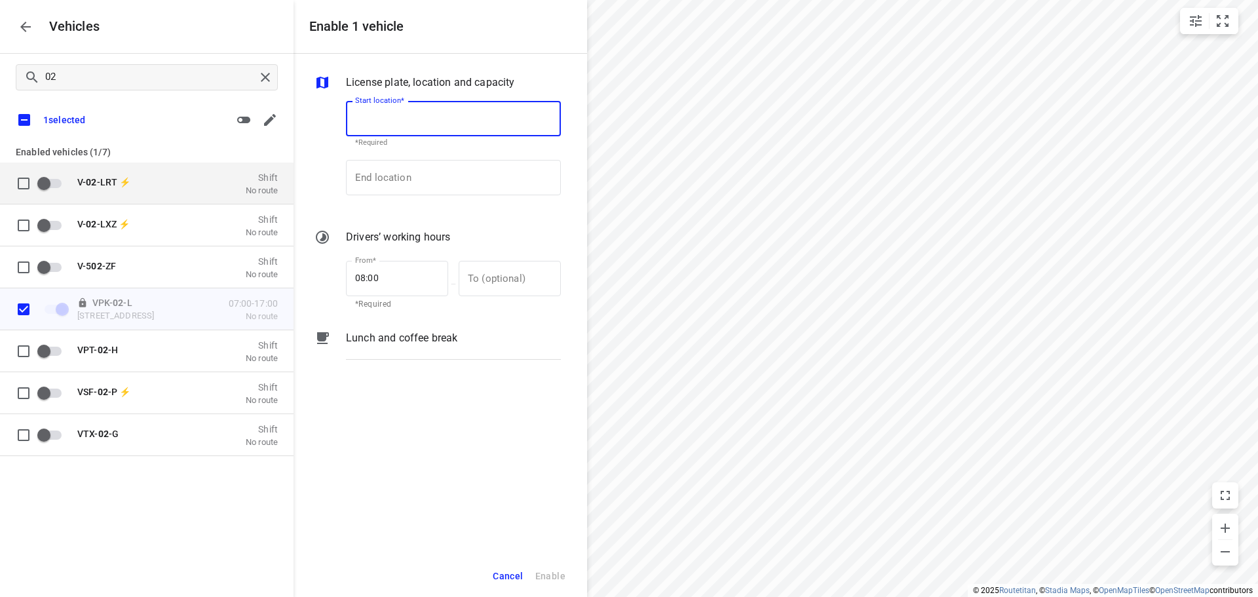
click at [251, 123] on icon "button" at bounding box center [244, 120] width 16 height 16
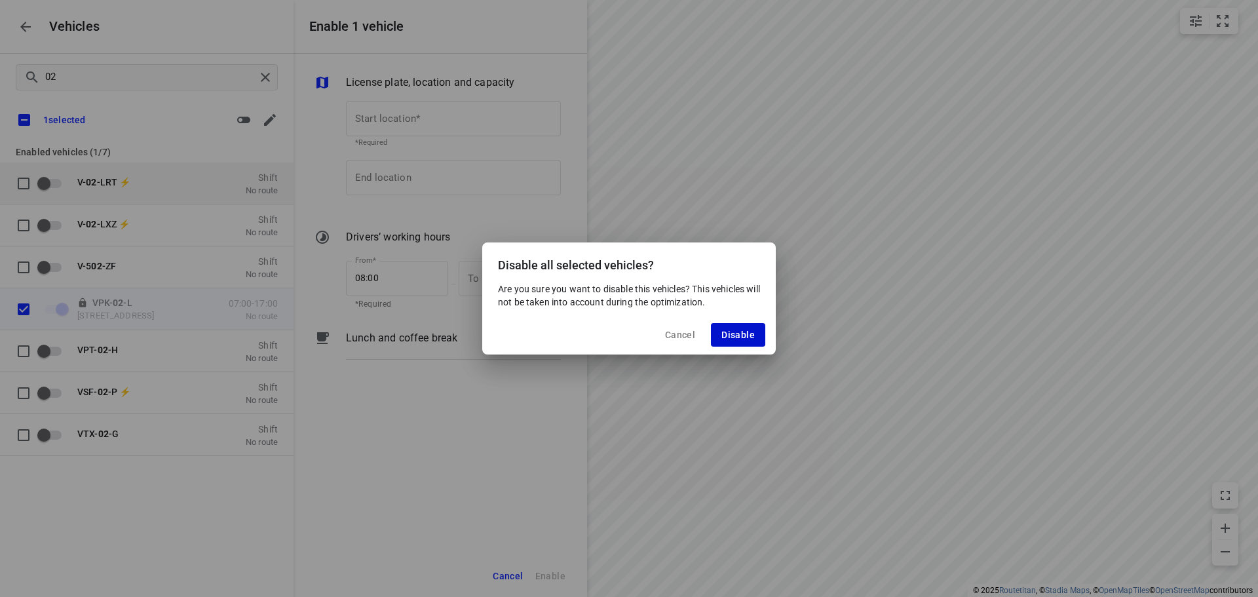
click at [713, 329] on button "Disable" at bounding box center [738, 335] width 54 height 24
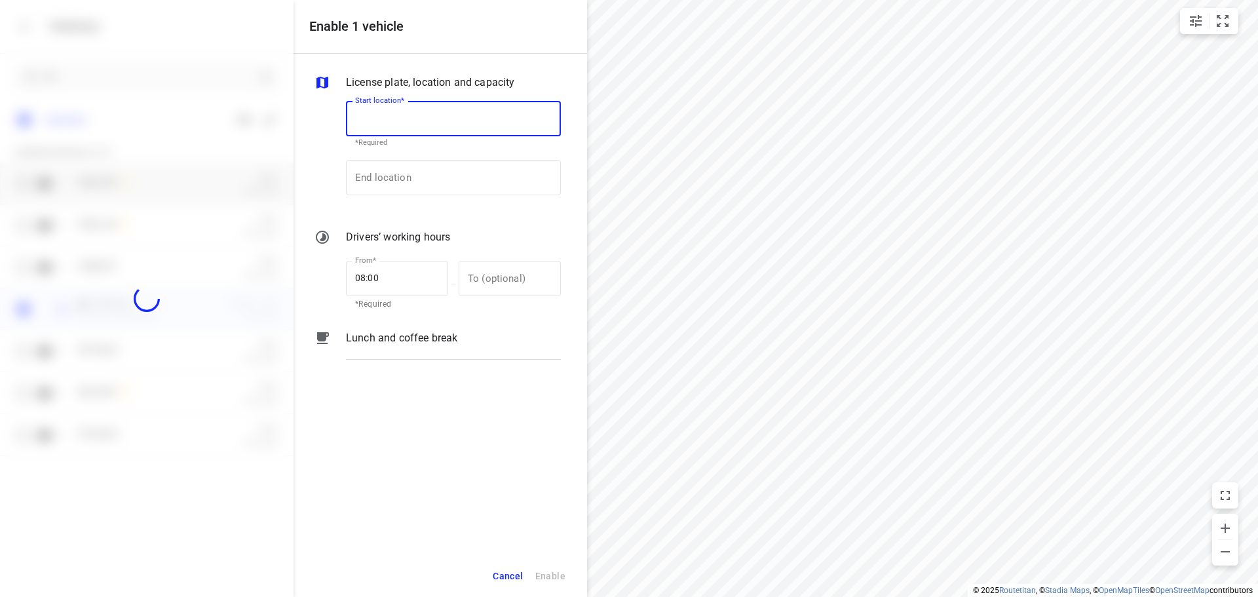
checkbox input "false"
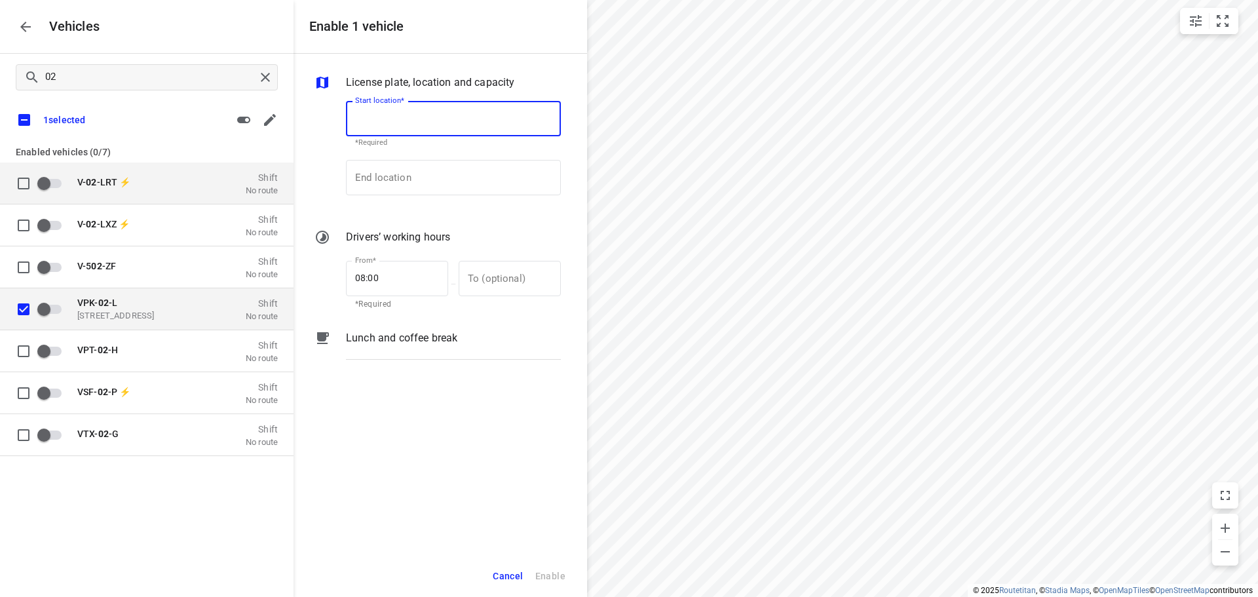
click at [75, 305] on div "VPK- 02 -L De Waal 44, 5684 PH Best, [GEOGRAPHIC_DATA] Shift No route" at bounding box center [173, 308] width 208 height 25
type input "[STREET_ADDRESS]"
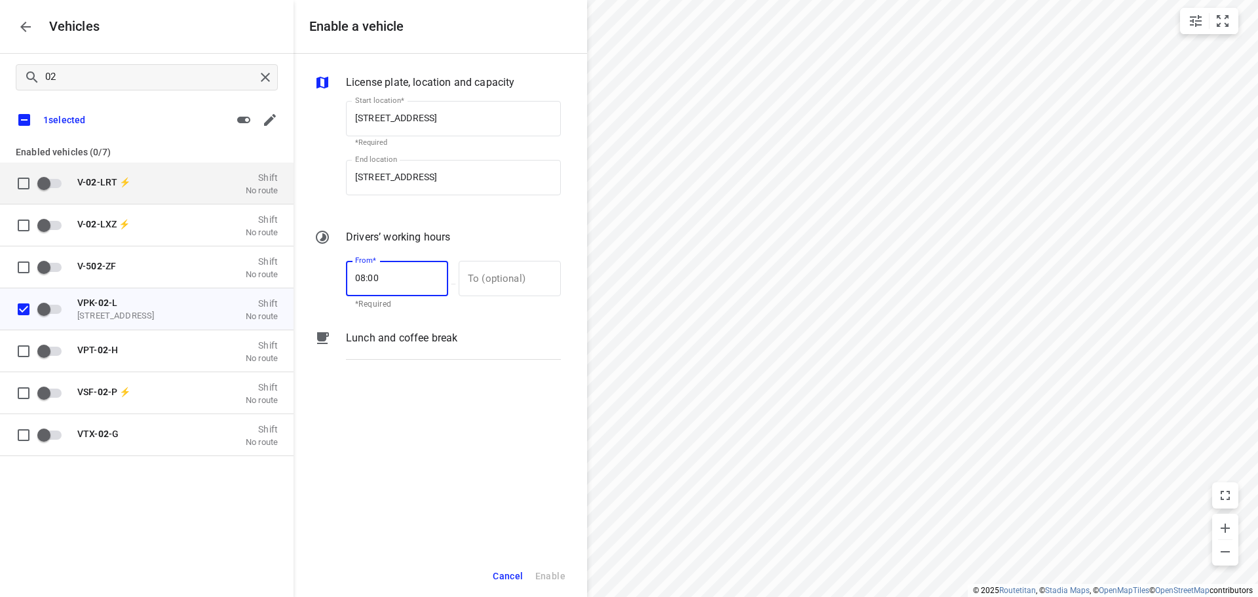
drag, startPoint x: 364, startPoint y: 275, endPoint x: 336, endPoint y: 277, distance: 28.2
click at [336, 277] on div "From* 08:00 From* *Required — To (optional) To (optional)" at bounding box center [438, 283] width 252 height 56
type input "07:00"
click at [530, 289] on input "text" at bounding box center [503, 278] width 88 height 35
type input "17:00"
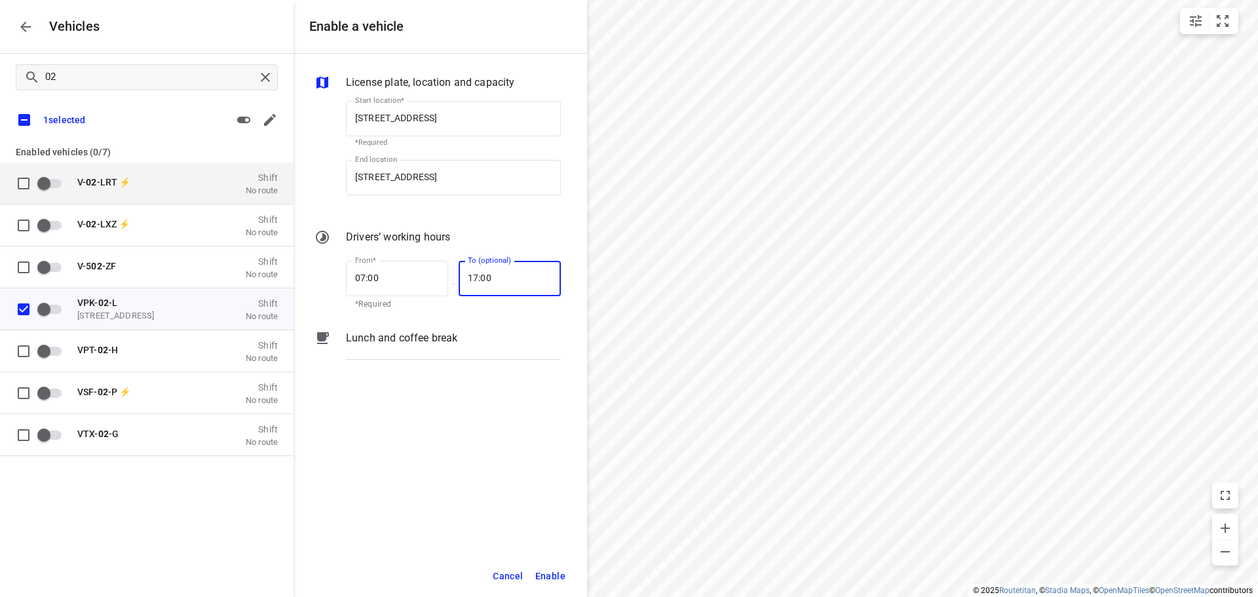
click at [554, 570] on span "Enable" at bounding box center [550, 576] width 30 height 16
checkbox input "false"
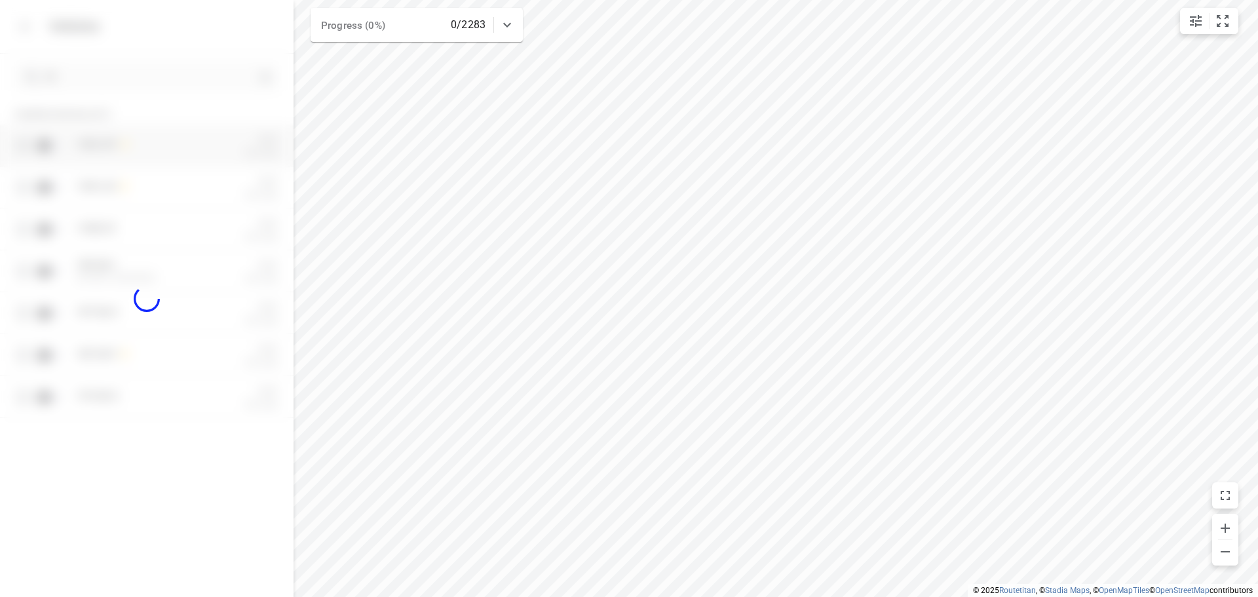
checkbox input "true"
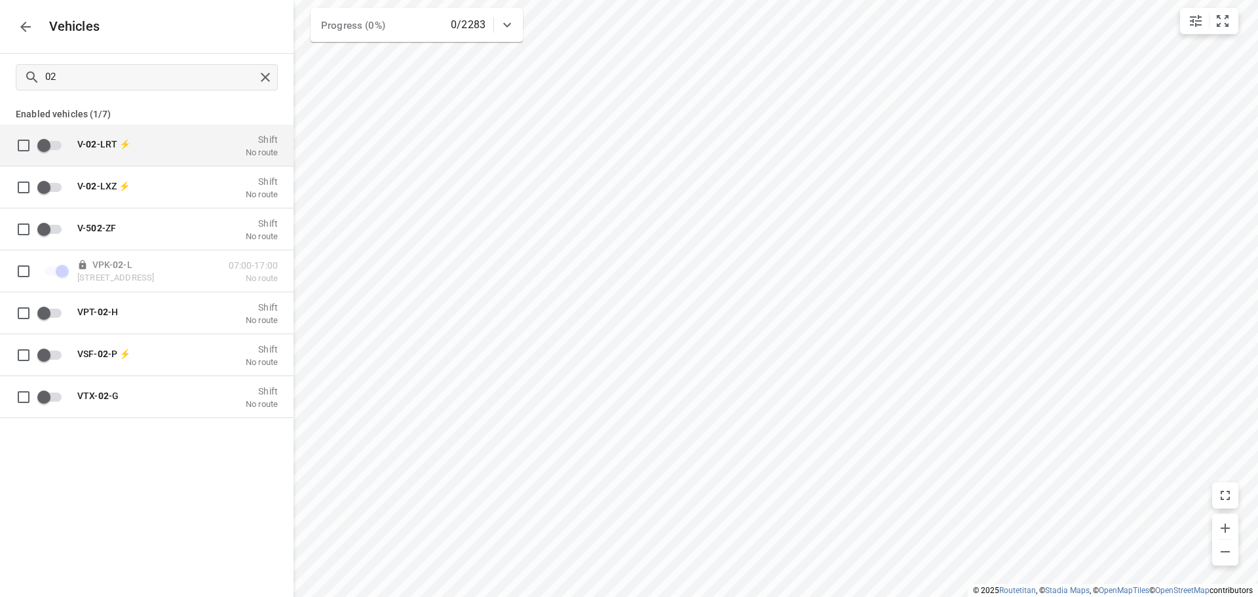
click at [25, 36] on button "button" at bounding box center [25, 27] width 26 height 26
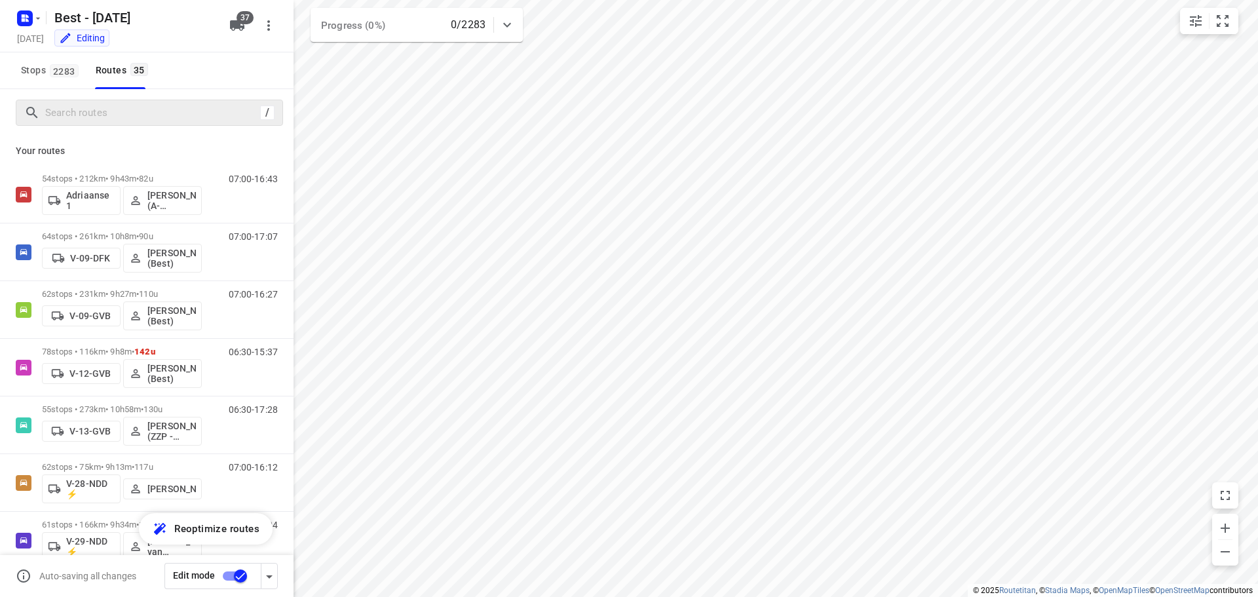
click at [67, 100] on div "/" at bounding box center [149, 113] width 267 height 26
click at [164, 111] on input "Search routes" at bounding box center [151, 113] width 210 height 20
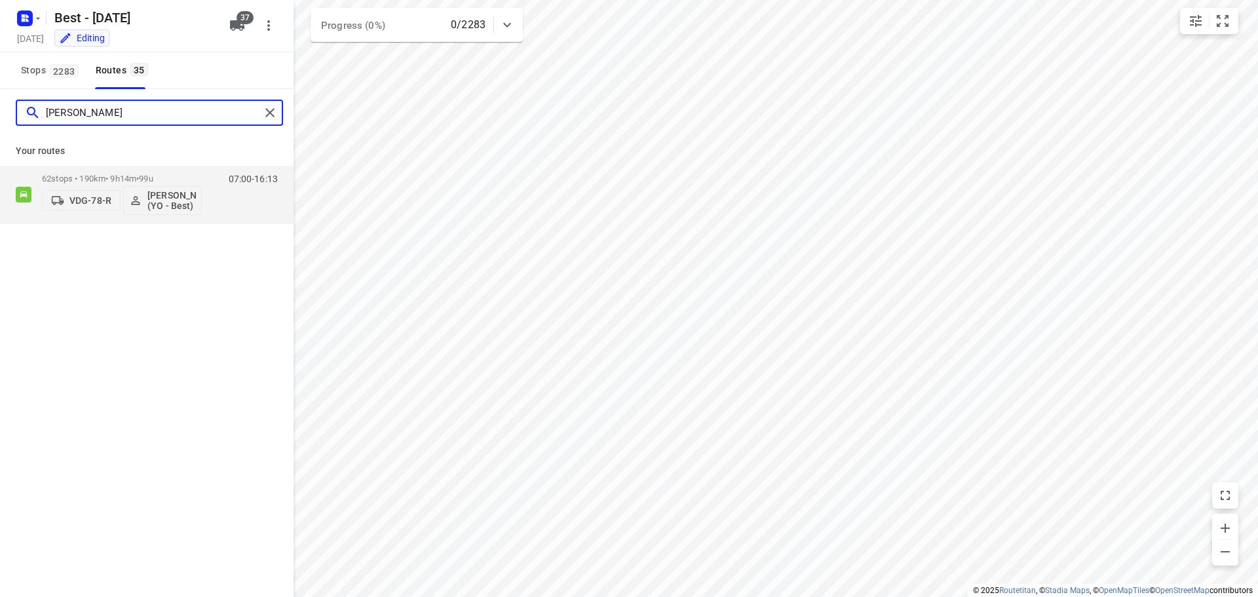
type input "[PERSON_NAME]"
